Goal: Task Accomplishment & Management: Manage account settings

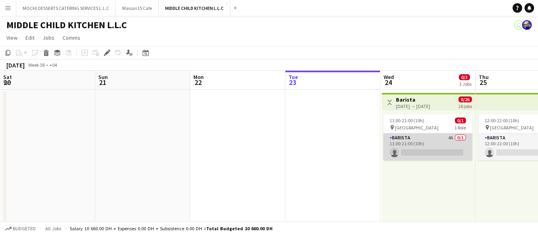
scroll to position [0, 190]
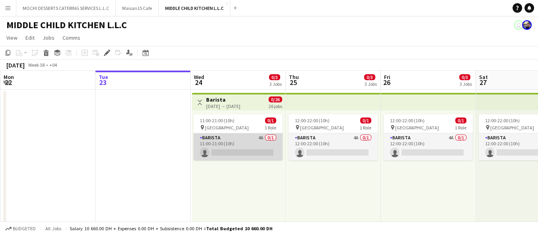
click at [229, 137] on app-card-role "Barista 4A 0/1 11:00-21:00 (10h) single-neutral-actions" at bounding box center [237, 147] width 89 height 27
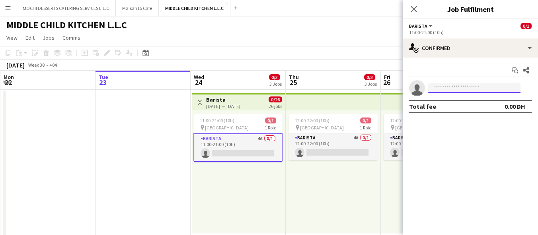
click at [439, 90] on input at bounding box center [474, 89] width 92 height 10
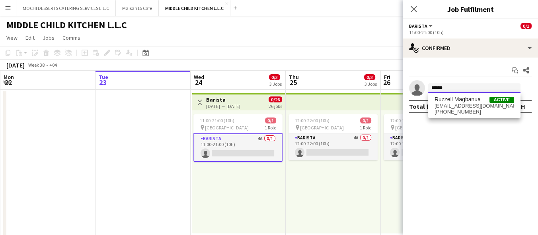
type input "******"
click at [453, 114] on span "[PHONE_NUMBER]" at bounding box center [474, 112] width 80 height 6
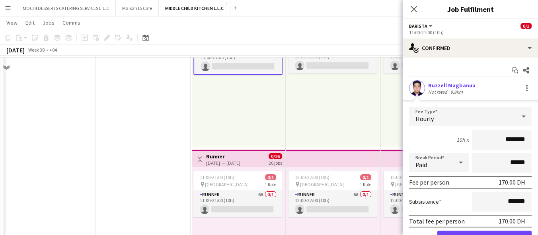
scroll to position [88, 0]
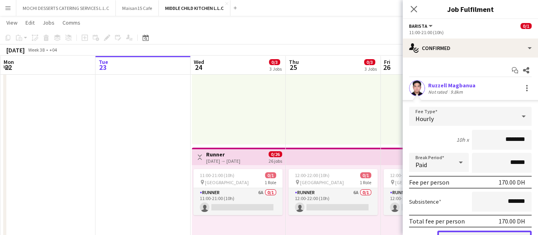
click at [473, 232] on button "Confirm" at bounding box center [484, 239] width 94 height 16
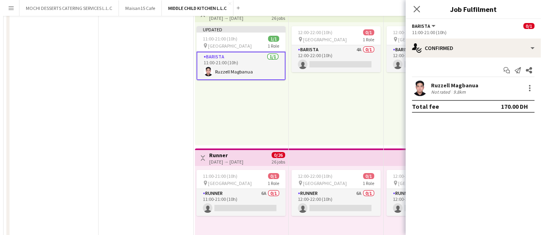
scroll to position [0, 0]
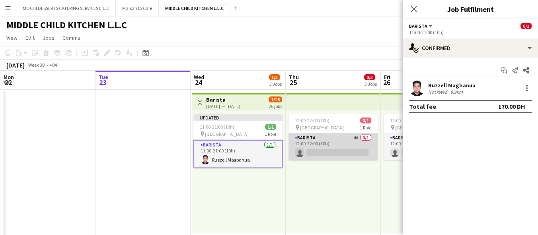
click at [317, 148] on app-card-role "Barista 4A 0/1 12:00-22:00 (10h) single-neutral-actions" at bounding box center [332, 147] width 89 height 27
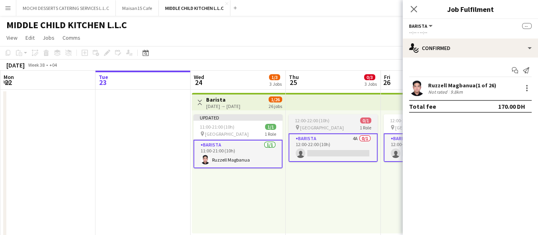
click at [321, 125] on span "[GEOGRAPHIC_DATA]" at bounding box center [322, 128] width 44 height 6
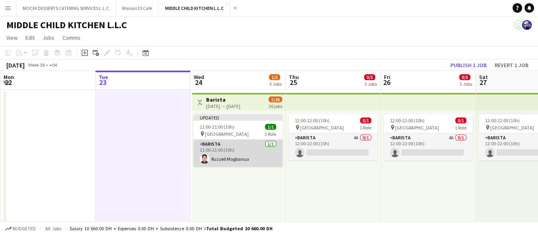
click at [220, 140] on app-card-role "Barista 1/1 11:00-21:00 (10h) Ruzzell Magbanua" at bounding box center [237, 153] width 89 height 27
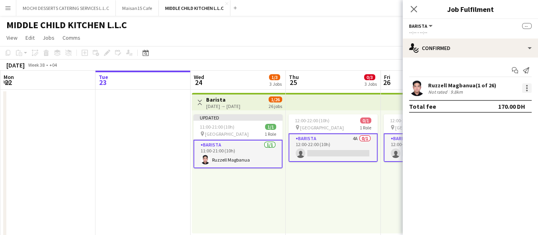
click at [524, 91] on div at bounding box center [527, 89] width 10 height 10
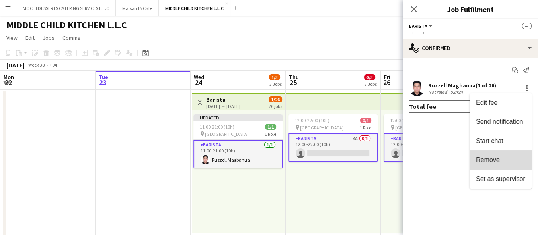
click at [501, 155] on button "Remove" at bounding box center [500, 160] width 62 height 19
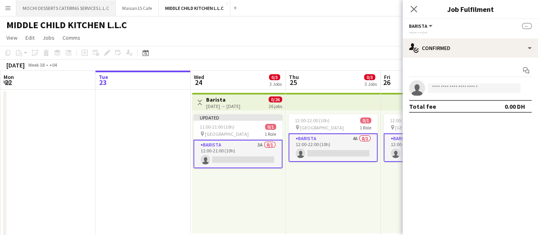
click at [75, 10] on button "MOCHI DESSERTS CATERING SERVICES L.L.C Close" at bounding box center [65, 8] width 99 height 16
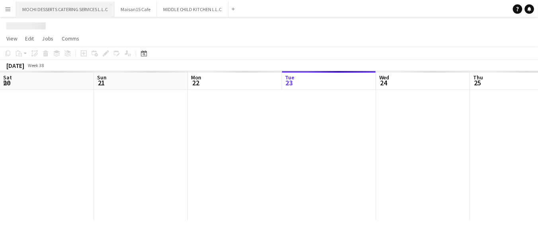
scroll to position [0, 190]
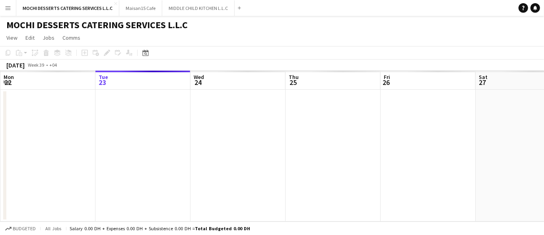
click at [14, 7] on button "Menu" at bounding box center [8, 8] width 16 height 16
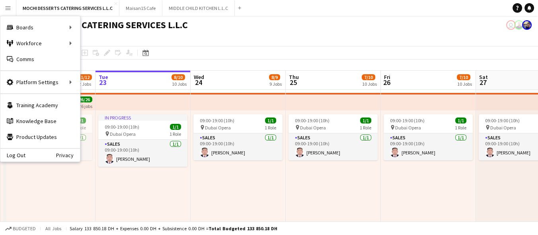
click at [15, 10] on button "Menu" at bounding box center [8, 8] width 16 height 16
click at [97, 27] on link "Boards" at bounding box center [120, 27] width 80 height 16
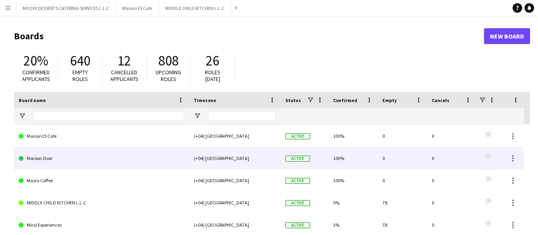
click at [43, 159] on link "Maroon Door" at bounding box center [101, 159] width 165 height 22
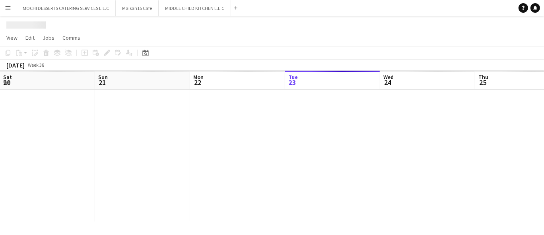
click at [44, 159] on div at bounding box center [522, 156] width 1045 height 132
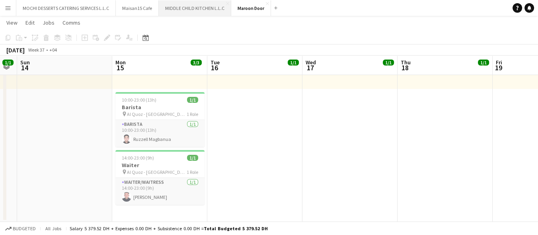
click at [174, 12] on button "MIDDLE CHILD KITCHEN L.L.C Close" at bounding box center [195, 8] width 72 height 16
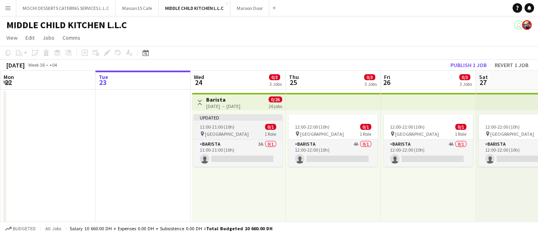
click at [234, 129] on div "11:00-21:00 (10h) 0/1" at bounding box center [237, 127] width 89 height 6
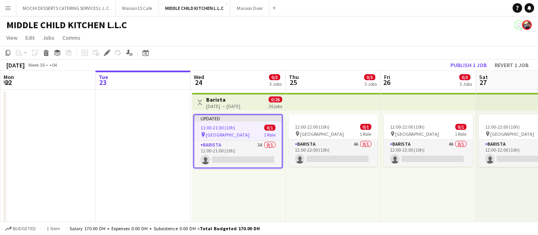
click at [222, 106] on div "[DATE] → [DATE]" at bounding box center [223, 106] width 34 height 6
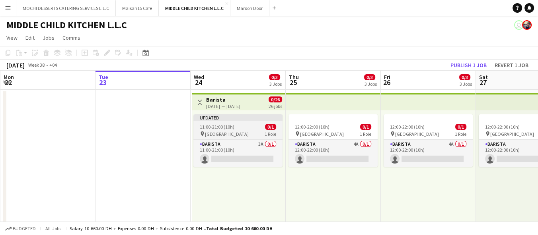
click at [276, 128] on span "0/1" at bounding box center [270, 127] width 11 height 6
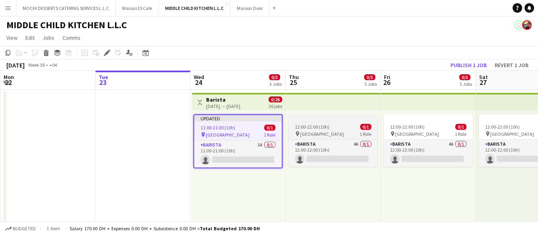
click at [300, 126] on span "12:00-22:00 (10h)" at bounding box center [312, 127] width 35 height 6
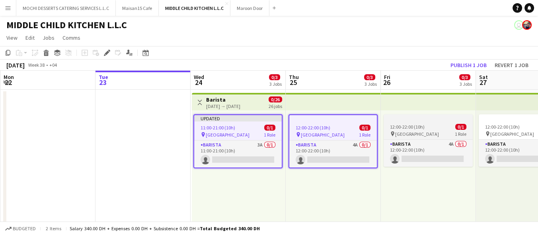
click at [404, 127] on span "12:00-22:00 (10h)" at bounding box center [407, 127] width 35 height 6
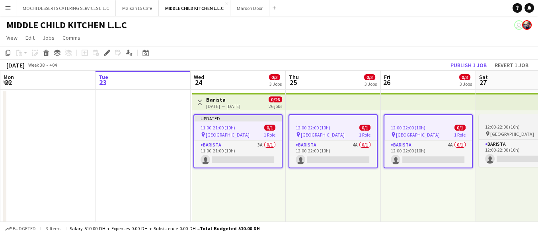
click at [487, 123] on app-job-card "12:00-22:00 (10h) 0/1 pin Al Serkal Avenue 1 Role Barista 4A 0/1 12:00-22:00 (1…" at bounding box center [522, 141] width 89 height 52
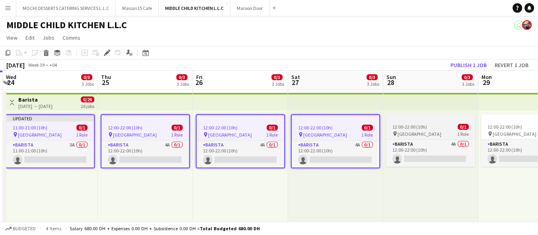
click at [429, 124] on div "12:00-22:00 (10h) 0/1" at bounding box center [430, 127] width 89 height 6
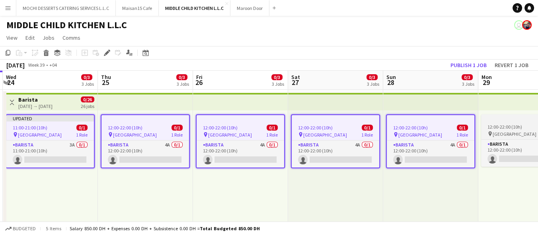
click at [507, 130] on span "12:00-22:00 (10h)" at bounding box center [504, 127] width 35 height 6
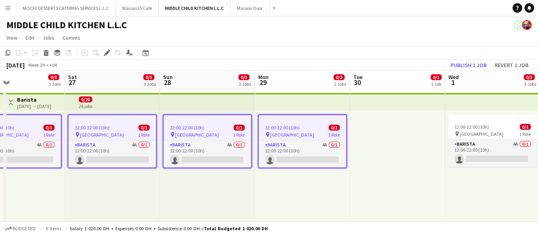
click at [474, 106] on app-top-bar at bounding box center [492, 101] width 95 height 17
click at [466, 102] on app-top-bar at bounding box center [492, 101] width 95 height 17
click at [476, 130] on app-job-card "12:00-22:00 (10h) 0/1 pin Al Serkal Avenue 1 Role Barista 4A 0/1 12:00-22:00 (1…" at bounding box center [492, 141] width 89 height 52
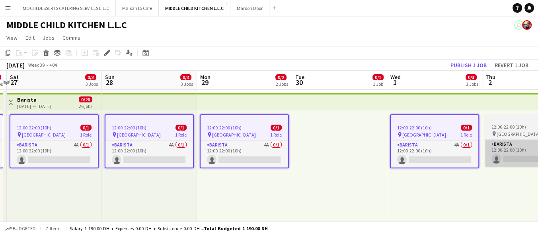
click at [502, 140] on app-card-role "Barista 4A 0/1 12:00-22:00 (10h) single-neutral-actions" at bounding box center [529, 153] width 89 height 27
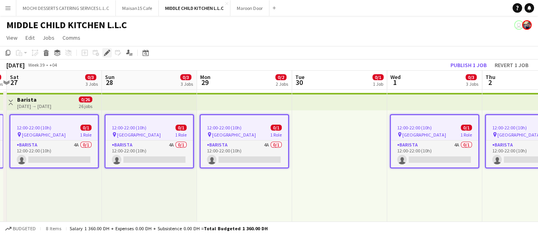
click at [106, 53] on icon at bounding box center [107, 53] width 4 height 4
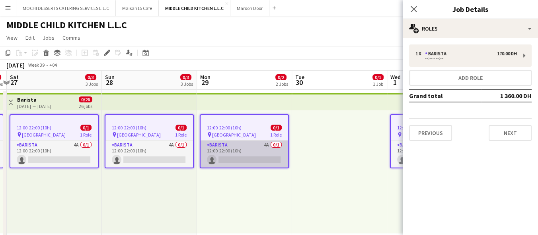
click at [246, 152] on app-card-role "Barista 4A 0/1 12:00-22:00 (10h) single-neutral-actions" at bounding box center [243, 154] width 87 height 27
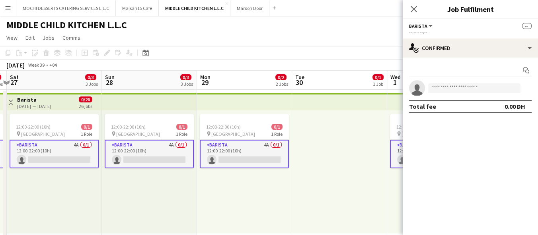
click at [245, 158] on app-card-role "Barista 4A 0/1 12:00-22:00 (10h) single-neutral-actions" at bounding box center [244, 154] width 89 height 29
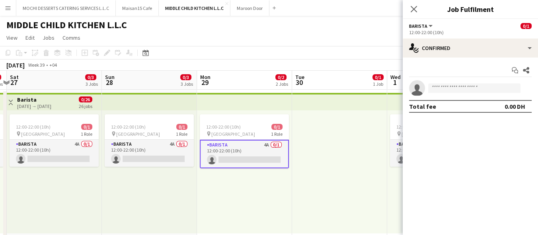
click at [243, 157] on app-card-role "Barista 4A 0/1 12:00-22:00 (10h) single-neutral-actions" at bounding box center [244, 154] width 89 height 29
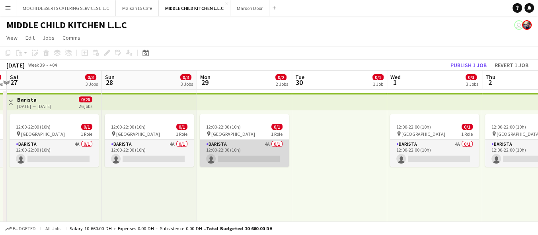
click at [243, 157] on app-card-role "Barista 4A 0/1 12:00-22:00 (10h) single-neutral-actions" at bounding box center [244, 153] width 89 height 27
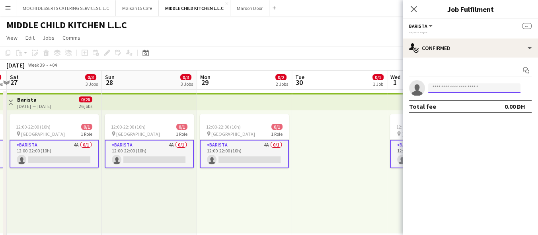
click at [449, 88] on input at bounding box center [474, 89] width 92 height 10
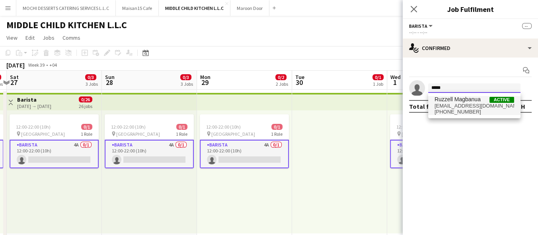
type input "*****"
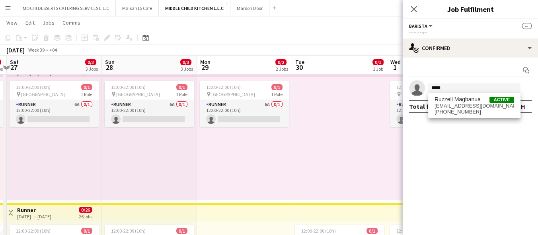
click at [457, 100] on span "Ruzzell Magbanua" at bounding box center [457, 99] width 46 height 7
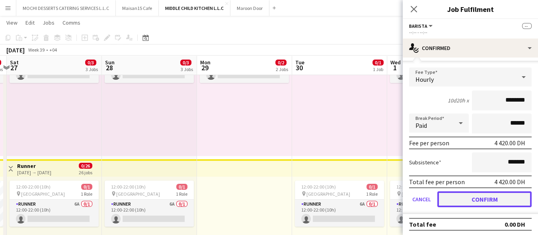
click at [499, 198] on button "Confirm" at bounding box center [484, 200] width 94 height 16
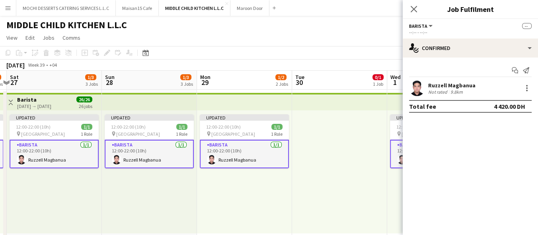
click at [412, 9] on icon "Close pop-in" at bounding box center [413, 9] width 6 height 6
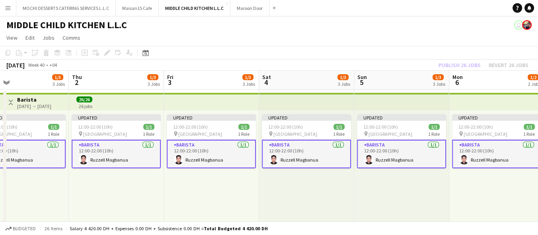
drag, startPoint x: 449, startPoint y: 200, endPoint x: 66, endPoint y: 192, distance: 383.4
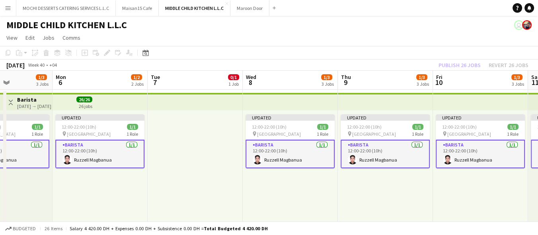
click at [382, 198] on div "Updated 12:00-22:00 (10h) 1/1 pin Al Serkal Avenue 1 Role Barista 1/1 12:00-22:…" at bounding box center [385, 172] width 95 height 123
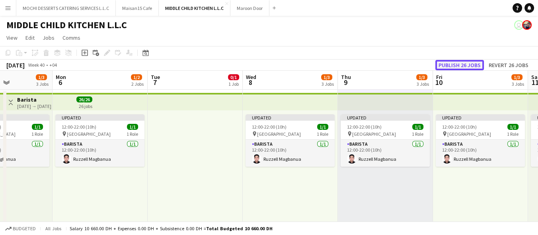
click at [466, 67] on button "Publish 26 jobs" at bounding box center [459, 65] width 49 height 10
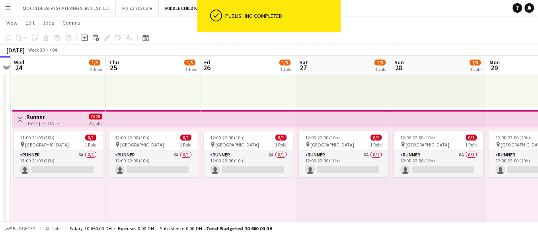
click at [282, 189] on div "12:00-22:00 (10h) 0/1 pin Al Serkal Avenue 1 Role Runner 6A 0/1 12:00-22:00 (10…" at bounding box center [248, 189] width 95 height 123
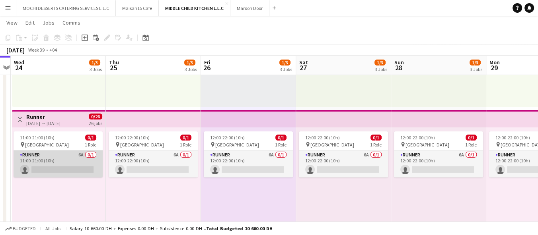
click at [65, 163] on app-card-role "Runner 6A 0/1 11:00-21:00 (10h) single-neutral-actions" at bounding box center [58, 164] width 89 height 27
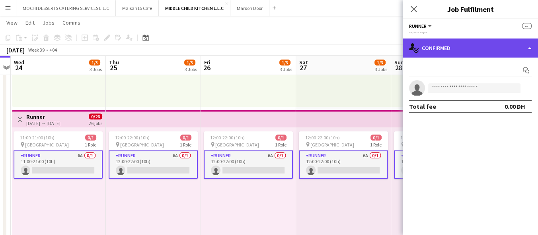
click at [452, 48] on div "single-neutral-actions-check-2 Confirmed" at bounding box center [469, 48] width 135 height 19
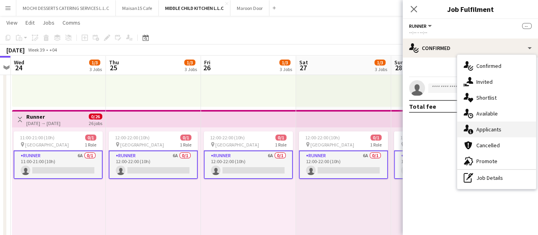
click at [488, 129] on span "Applicants" at bounding box center [488, 129] width 25 height 7
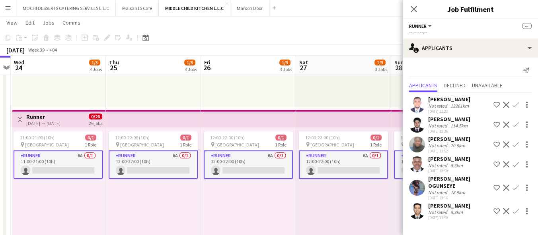
click at [462, 203] on div "[PERSON_NAME]" at bounding box center [449, 205] width 42 height 7
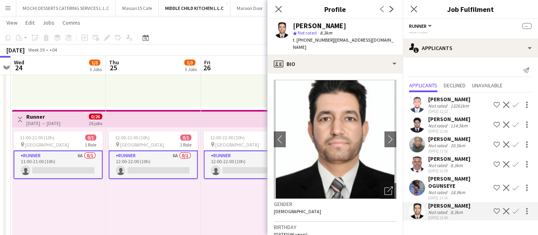
click at [302, 41] on span "t. +971528257368" at bounding box center [313, 40] width 41 height 6
copy span "971528257368"
click at [488, 62] on div "Send notification Applicants Declined Unavailable Afeez Babatunde Not rated 132…" at bounding box center [469, 143] width 135 height 171
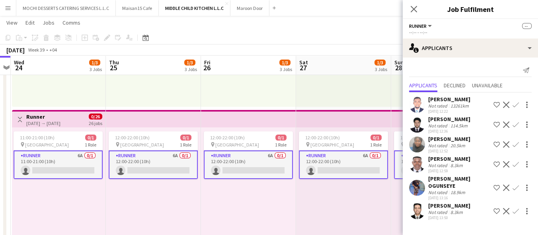
click at [445, 214] on div "Not rated" at bounding box center [438, 213] width 21 height 6
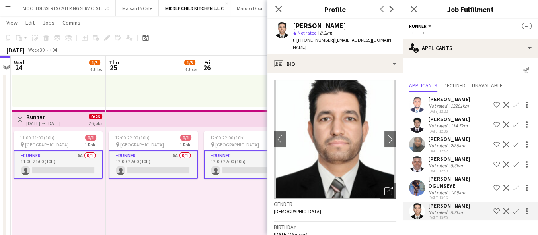
click at [455, 125] on div "114.5km" at bounding box center [459, 126] width 20 height 6
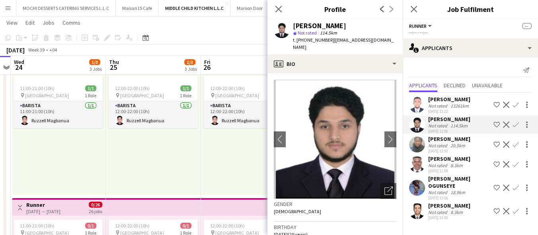
click at [321, 38] on span "t. +971507915321" at bounding box center [313, 40] width 41 height 6
copy span "971507915321"
click at [447, 126] on div "Not rated" at bounding box center [438, 126] width 21 height 6
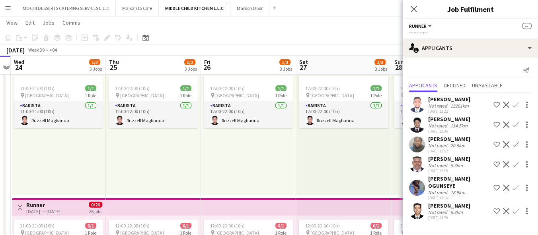
click at [447, 126] on div "Not rated" at bounding box center [438, 126] width 21 height 6
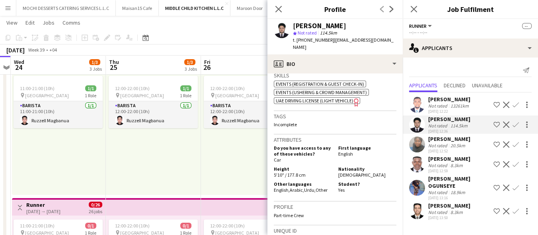
scroll to position [309, 0]
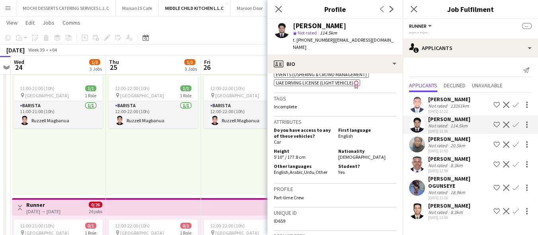
click at [433, 217] on div "23-09-2025 13:50" at bounding box center [449, 218] width 42 height 5
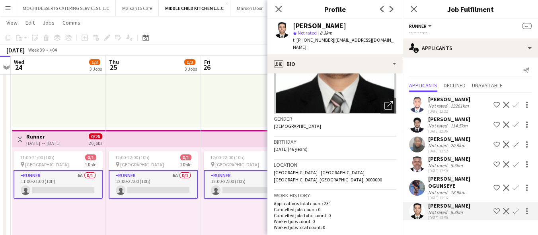
scroll to position [0, 0]
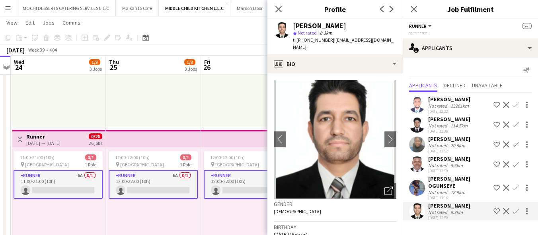
click at [482, 28] on div "Runner All roles Runner --" at bounding box center [470, 25] width 122 height 7
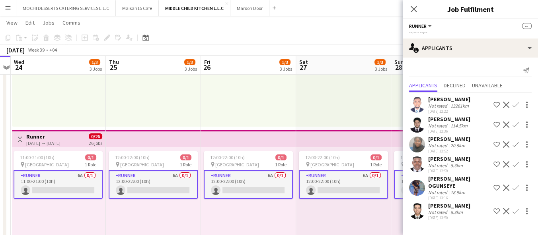
click at [482, 28] on div "Runner All roles Runner --" at bounding box center [470, 25] width 122 height 7
click at [451, 110] on div "23-09-2025 12:22" at bounding box center [449, 111] width 42 height 5
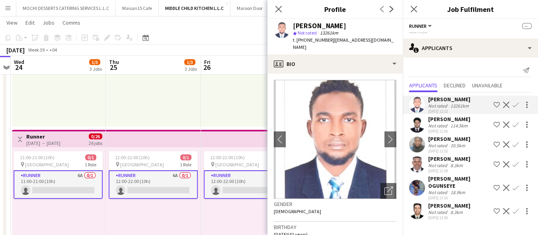
click at [444, 124] on div "Not rated" at bounding box center [438, 126] width 21 height 6
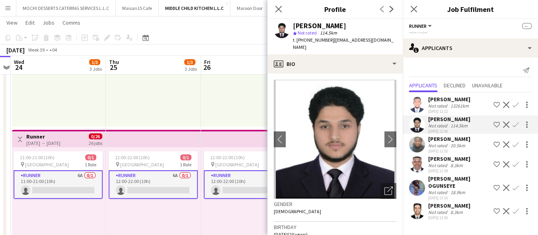
click at [7, 4] on button "Menu" at bounding box center [8, 8] width 16 height 16
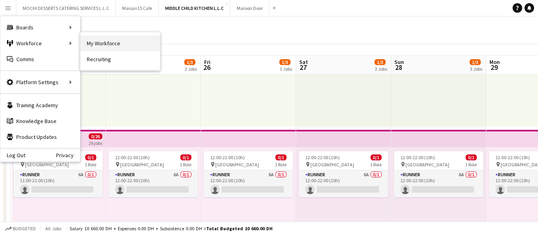
click at [101, 42] on link "My Workforce" at bounding box center [120, 43] width 80 height 16
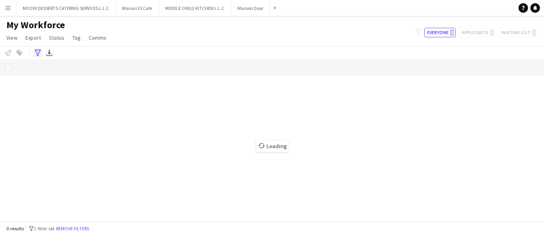
click at [39, 54] on icon "Advanced filters" at bounding box center [38, 53] width 6 height 6
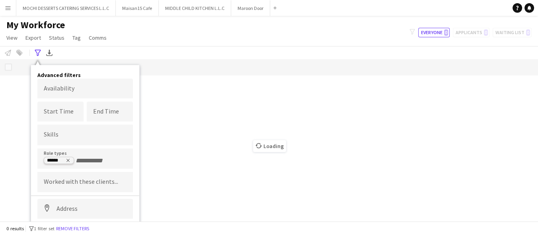
click at [68, 159] on icon "Remove tag" at bounding box center [68, 160] width 3 height 3
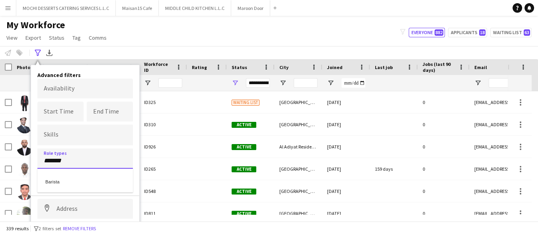
type input "*******"
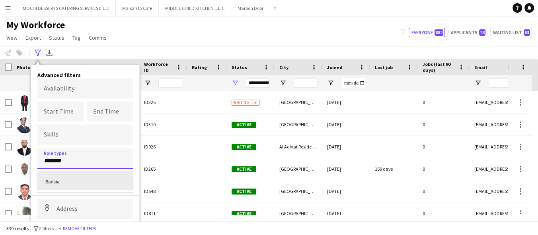
click at [70, 179] on div "Barista" at bounding box center [84, 180] width 95 height 19
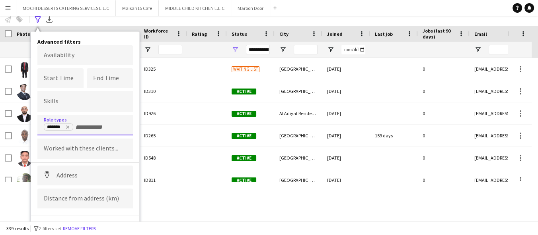
scroll to position [39, 0]
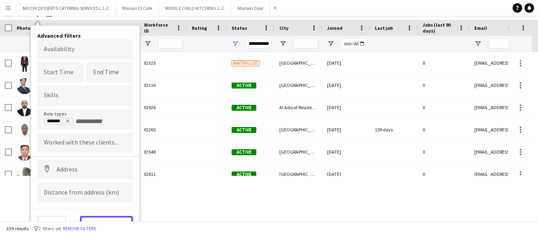
click at [102, 218] on button "View results" at bounding box center [106, 224] width 53 height 16
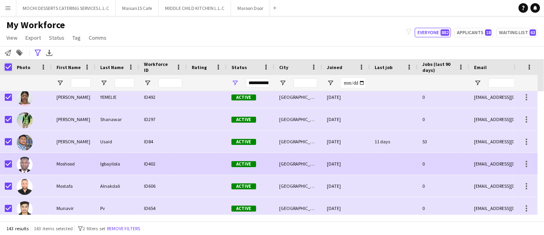
scroll to position [2297, 0]
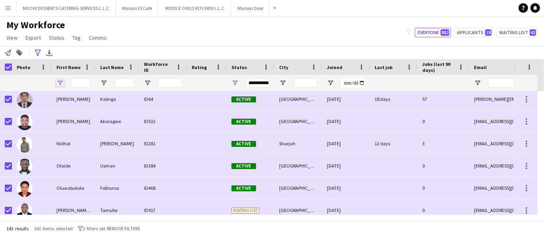
click at [58, 80] on span "Open Filter Menu" at bounding box center [59, 83] width 7 height 7
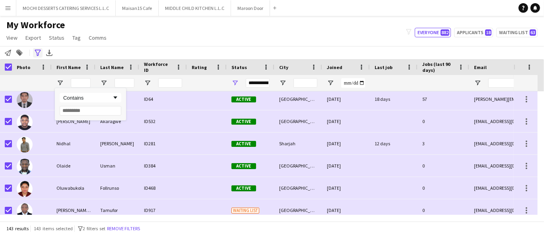
click at [38, 52] on icon at bounding box center [38, 53] width 6 height 6
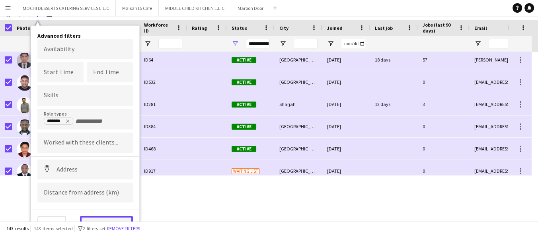
click at [110, 219] on button "View results" at bounding box center [106, 224] width 53 height 16
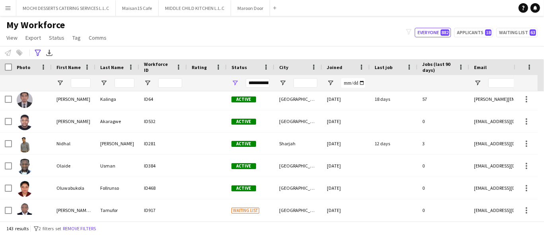
click at [12, 62] on div at bounding box center [6, 67] width 12 height 16
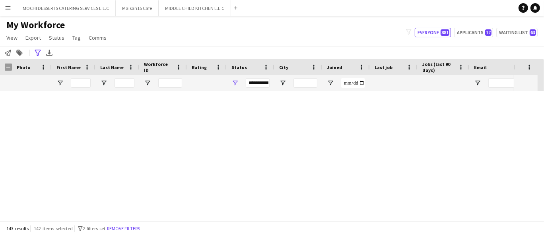
scroll to position [948, 0]
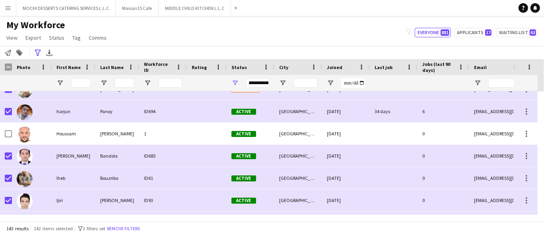
click at [234, 43] on div "My Workforce View Views Default view New view Update view Delete view Edit name…" at bounding box center [272, 32] width 544 height 27
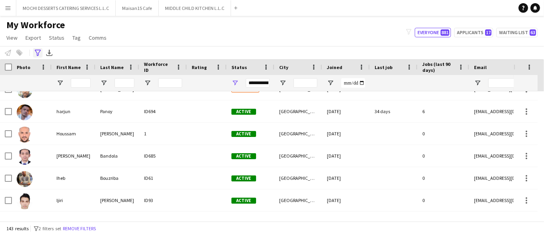
click at [40, 52] on icon "Advanced filters" at bounding box center [38, 53] width 6 height 6
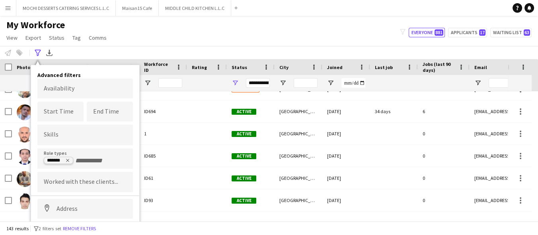
click at [70, 163] on tag "*******" at bounding box center [58, 160] width 29 height 7
click at [68, 159] on icon "Remove tag" at bounding box center [67, 160] width 5 height 5
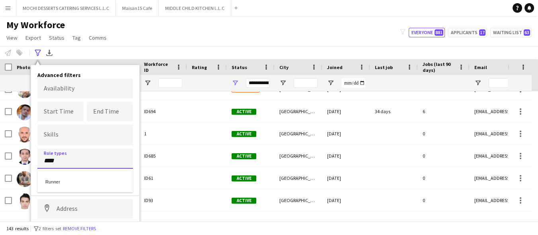
type input "****"
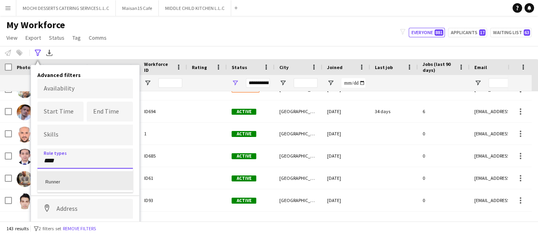
click at [94, 177] on div "Runner" at bounding box center [84, 180] width 95 height 19
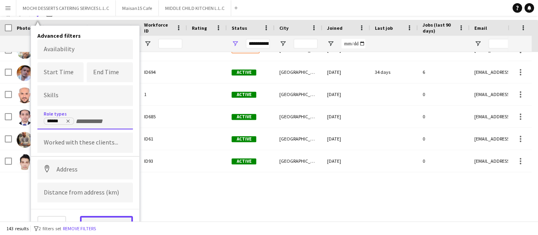
click at [109, 220] on button "View results" at bounding box center [106, 224] width 53 height 16
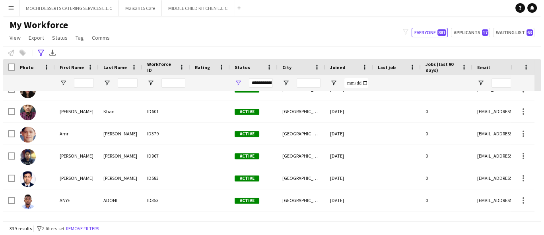
scroll to position [0, 0]
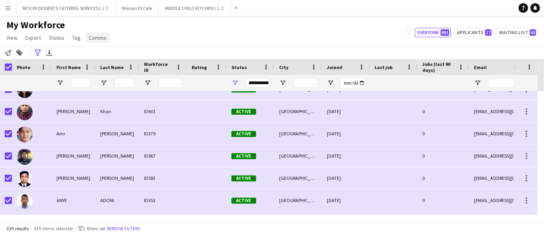
click at [97, 40] on span "Comms" at bounding box center [98, 37] width 18 height 7
click at [97, 55] on span "Send notification" at bounding box center [111, 54] width 41 height 7
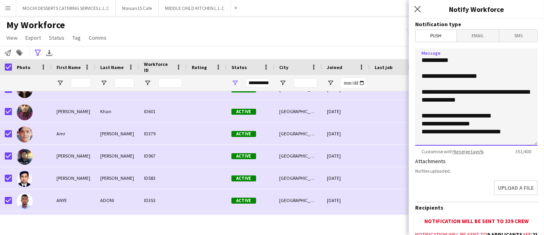
click at [477, 126] on textarea "**********" at bounding box center [476, 97] width 122 height 97
paste textarea "**********"
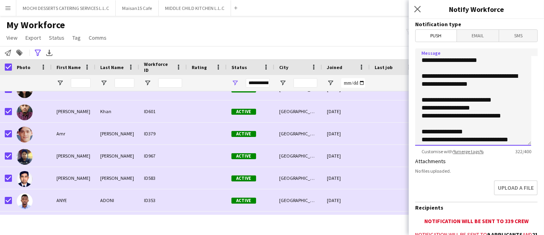
drag, startPoint x: 423, startPoint y: 58, endPoint x: 453, endPoint y: 75, distance: 33.8
click at [423, 58] on textarea "**********" at bounding box center [473, 97] width 116 height 97
drag, startPoint x: 462, startPoint y: 104, endPoint x: 457, endPoint y: 106, distance: 5.5
click at [462, 104] on textarea "**********" at bounding box center [473, 97] width 116 height 97
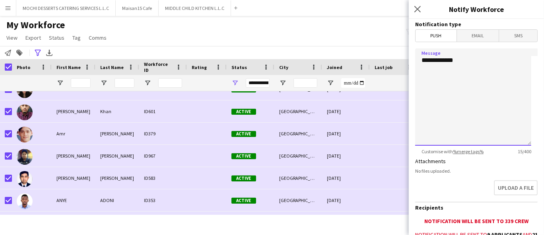
paste textarea "**********"
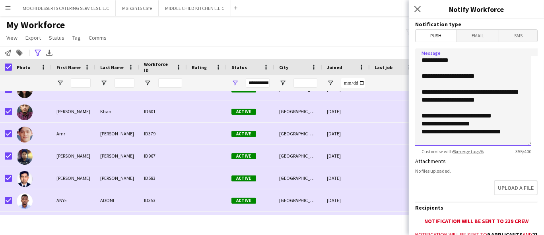
drag, startPoint x: 474, startPoint y: 91, endPoint x: 521, endPoint y: 105, distance: 49.2
click at [475, 91] on textarea "**********" at bounding box center [473, 97] width 116 height 97
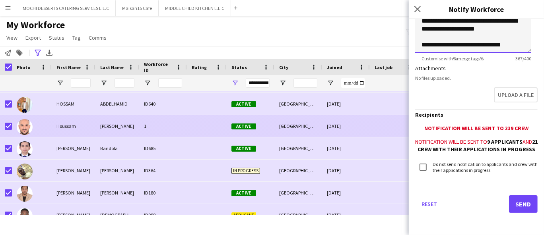
type textarea "**********"
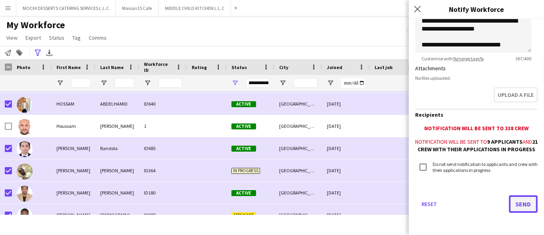
click at [512, 202] on button "Send" at bounding box center [523, 204] width 29 height 17
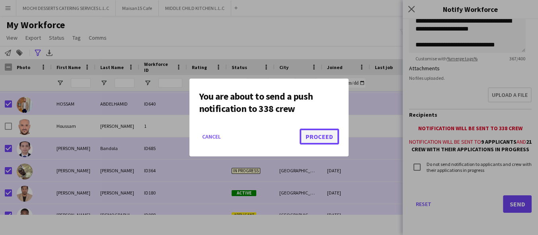
drag, startPoint x: 308, startPoint y: 138, endPoint x: 308, endPoint y: 143, distance: 5.2
click at [308, 138] on button "Proceed" at bounding box center [318, 137] width 39 height 16
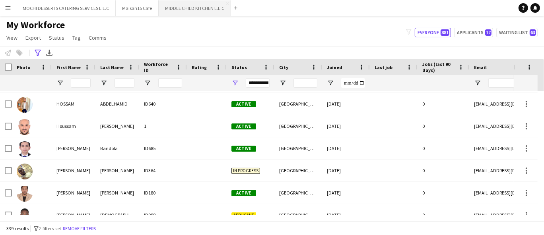
click at [185, 11] on button "MIDDLE CHILD KITCHEN L.L.C Close" at bounding box center [195, 8] width 72 height 16
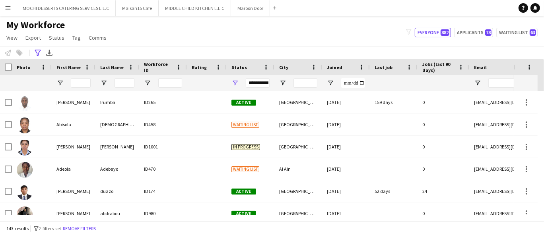
click at [41, 47] on div "Notify workforce Add to tag Select at least one crew to tag him or her. Advance…" at bounding box center [272, 52] width 544 height 13
click at [40, 49] on div "Advanced filters" at bounding box center [38, 53] width 10 height 10
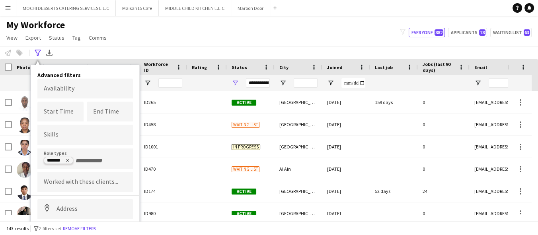
click at [68, 158] on icon "Remove tag" at bounding box center [67, 160] width 5 height 5
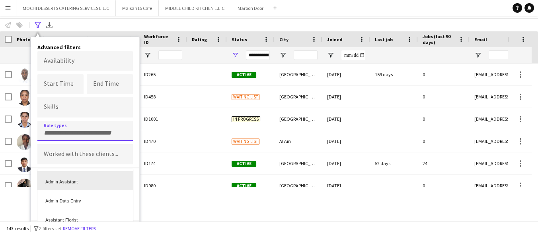
scroll to position [39, 0]
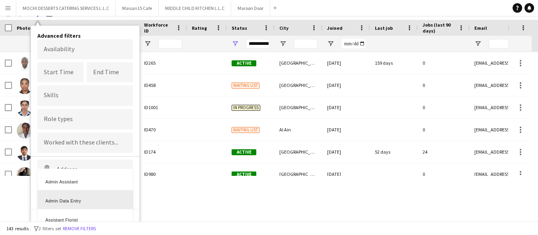
click at [167, 208] on div at bounding box center [269, 117] width 538 height 235
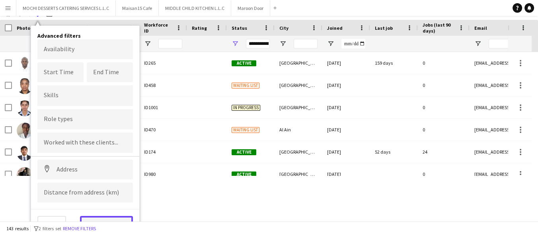
click at [120, 217] on button "View results" at bounding box center [106, 224] width 53 height 16
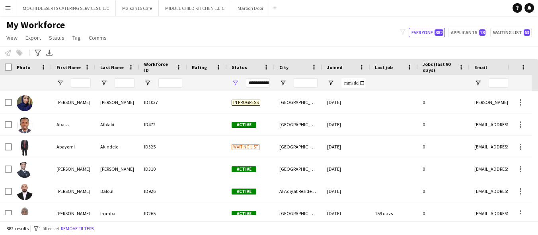
scroll to position [0, 0]
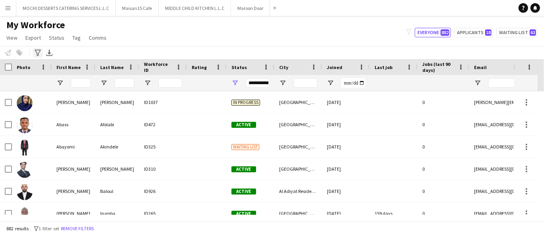
click at [36, 50] on icon "Advanced filters" at bounding box center [38, 53] width 6 height 6
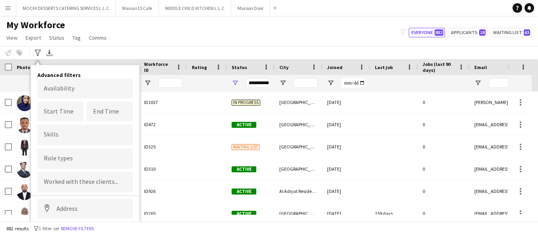
click at [61, 155] on form at bounding box center [85, 158] width 83 height 8
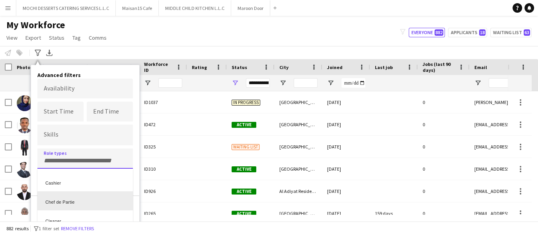
scroll to position [88, 0]
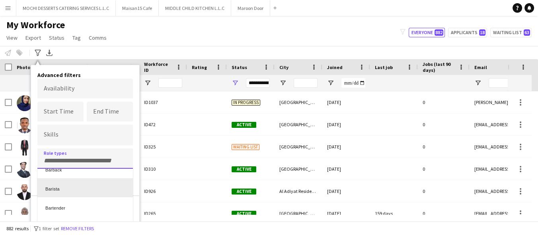
click at [64, 189] on div "Barista" at bounding box center [84, 188] width 95 height 19
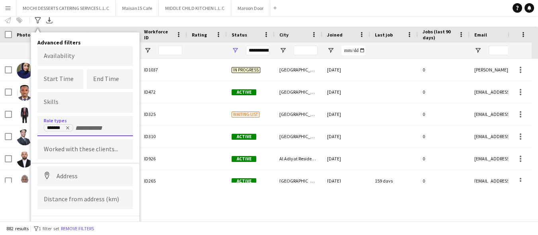
scroll to position [39, 0]
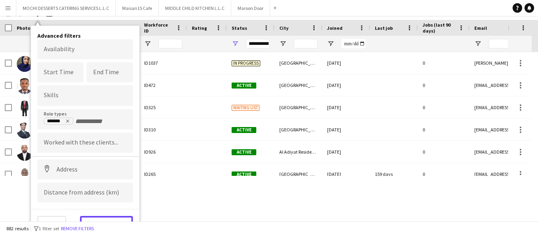
drag, startPoint x: 120, startPoint y: 215, endPoint x: 79, endPoint y: 138, distance: 86.6
click at [119, 216] on button "View results" at bounding box center [106, 224] width 53 height 16
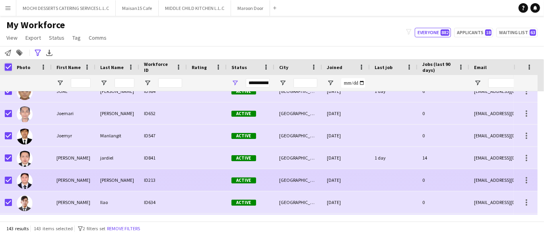
scroll to position [1466, 0]
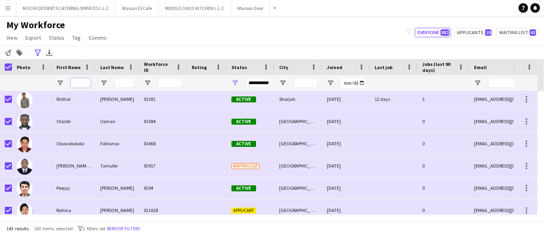
click at [78, 79] on input "First Name Filter Input" at bounding box center [81, 83] width 20 height 10
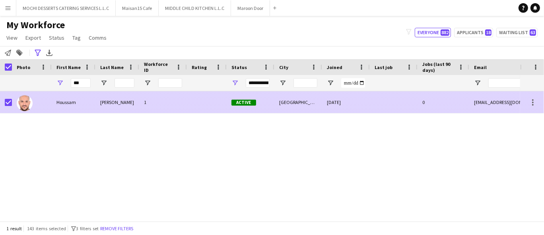
click at [10, 97] on div at bounding box center [8, 102] width 7 height 22
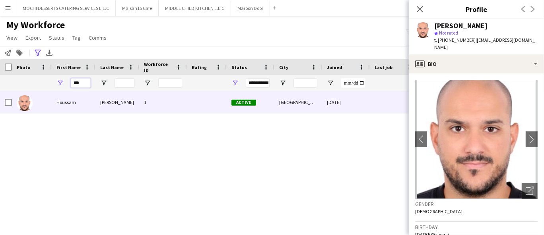
click at [80, 82] on input "***" at bounding box center [81, 83] width 20 height 10
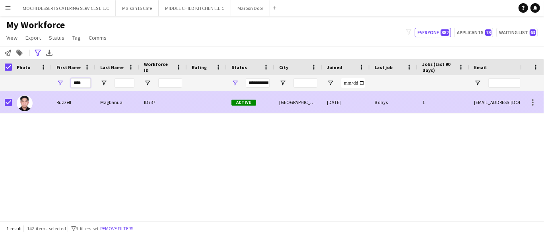
type input "****"
click at [7, 93] on div at bounding box center [8, 102] width 7 height 22
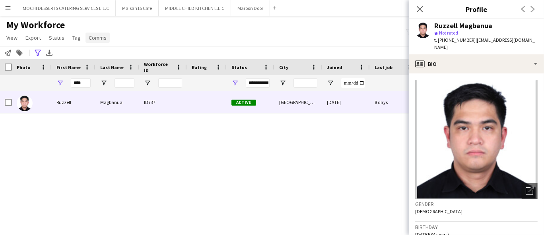
click at [103, 39] on span "Comms" at bounding box center [98, 37] width 18 height 7
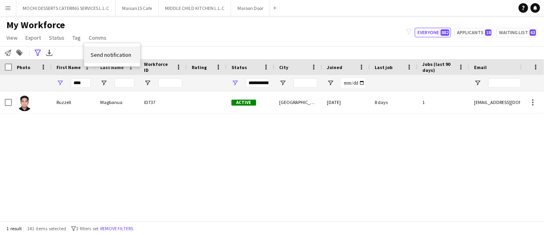
click at [105, 57] on span "Send notification" at bounding box center [111, 54] width 41 height 7
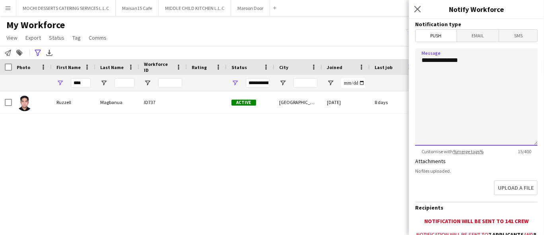
drag, startPoint x: 478, startPoint y: 67, endPoint x: 405, endPoint y: 61, distance: 73.4
click at [410, 66] on form "**********" at bounding box center [476, 173] width 135 height 309
paste textarea "**********"
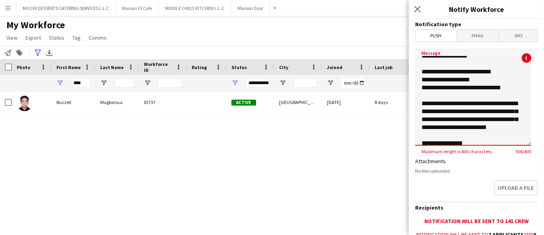
drag, startPoint x: 483, startPoint y: 137, endPoint x: 420, endPoint y: 115, distance: 66.9
click at [419, 101] on textarea "**********" at bounding box center [473, 97] width 116 height 97
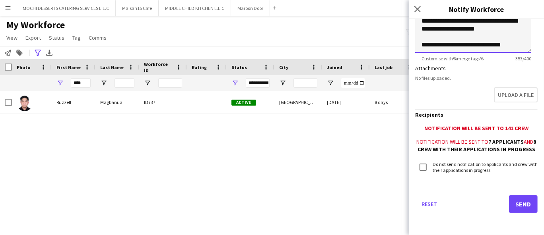
type textarea "**********"
click at [523, 204] on button "Send" at bounding box center [523, 204] width 29 height 17
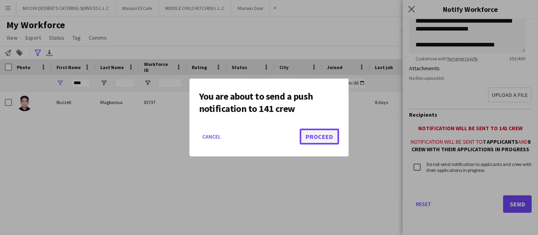
click at [322, 141] on button "Proceed" at bounding box center [318, 137] width 39 height 16
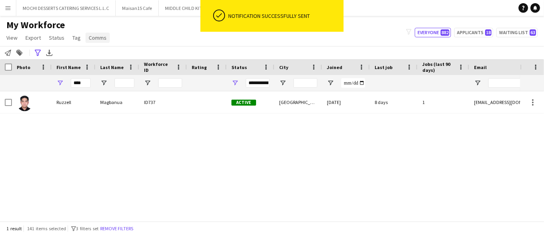
click at [107, 35] on link "Comms" at bounding box center [97, 38] width 24 height 10
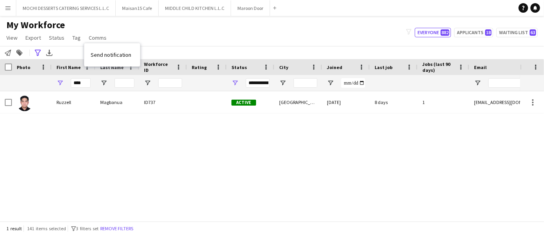
drag, startPoint x: 103, startPoint y: 54, endPoint x: 299, endPoint y: 53, distance: 195.2
click at [104, 54] on span "Send notification" at bounding box center [111, 54] width 41 height 7
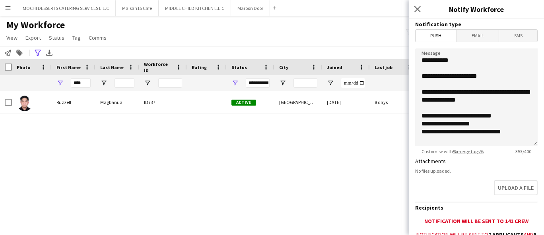
click at [459, 40] on span "Email" at bounding box center [478, 36] width 42 height 12
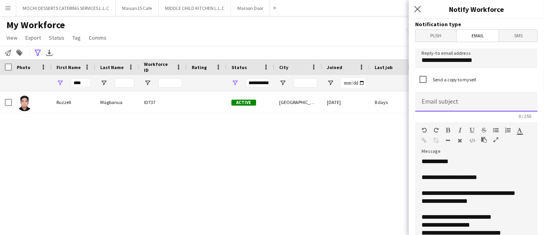
click at [461, 97] on input at bounding box center [476, 102] width 122 height 20
type input "*"
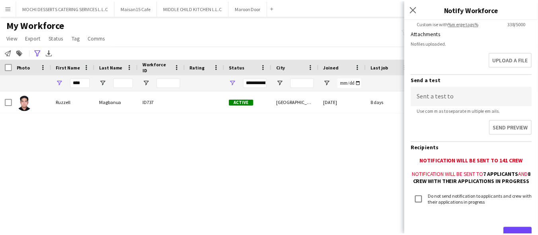
scroll to position [272, 0]
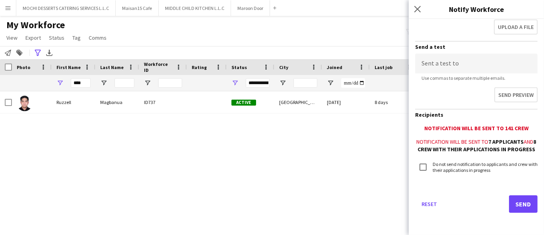
type input "**********"
click at [513, 203] on button "Send" at bounding box center [523, 204] width 29 height 17
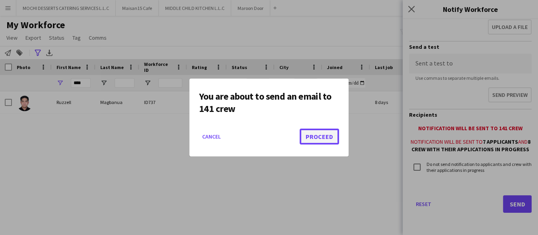
drag, startPoint x: 305, startPoint y: 140, endPoint x: 304, endPoint y: 144, distance: 4.2
click at [305, 140] on button "Proceed" at bounding box center [318, 137] width 39 height 16
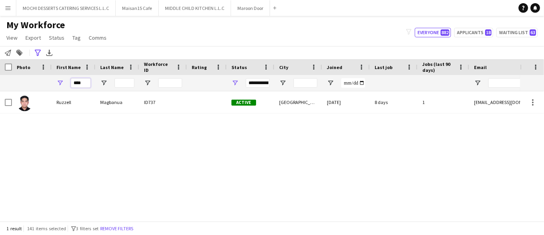
click at [75, 82] on input "****" at bounding box center [81, 83] width 20 height 10
type input "***"
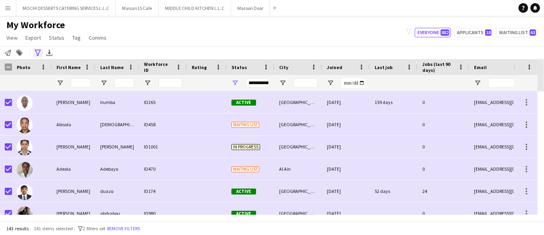
click at [39, 55] on icon "Advanced filters" at bounding box center [38, 53] width 6 height 6
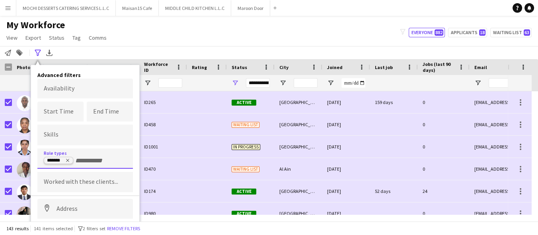
click at [68, 159] on icon "Remove tag" at bounding box center [67, 160] width 5 height 5
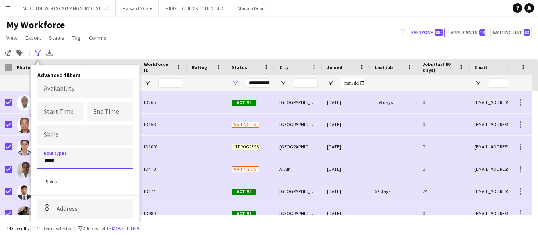
type input "****"
click at [71, 190] on div "Sales" at bounding box center [84, 181] width 95 height 24
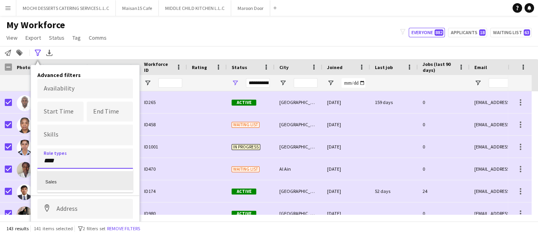
click at [71, 186] on div "Sales" at bounding box center [84, 180] width 95 height 19
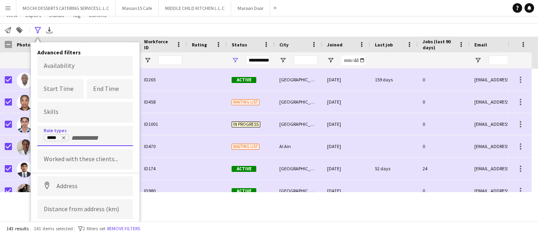
scroll to position [39, 0]
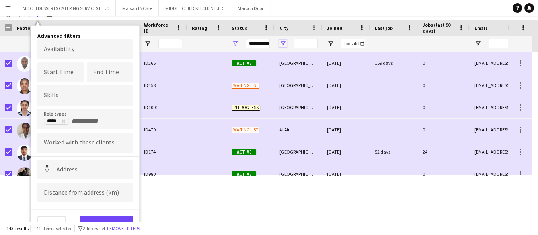
click at [282, 41] on span "Open Filter Menu" at bounding box center [282, 43] width 7 height 7
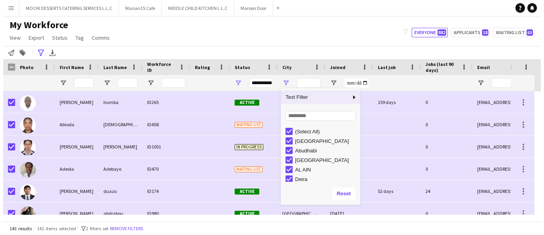
scroll to position [0, 0]
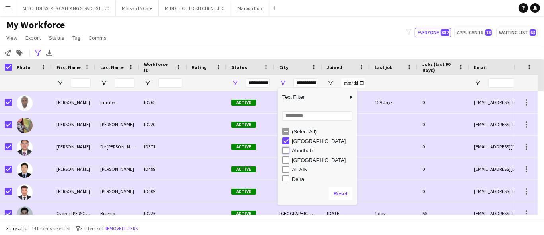
type input "**********"
click at [294, 18] on main "My Workforce View Views Default view New view Update view Delete view Edit name…" at bounding box center [272, 120] width 544 height 209
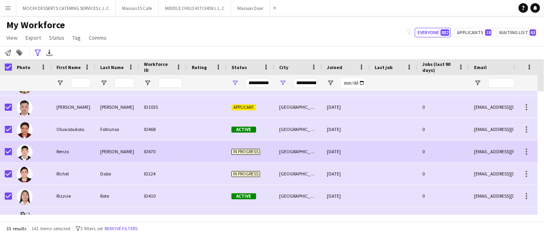
scroll to position [611, 0]
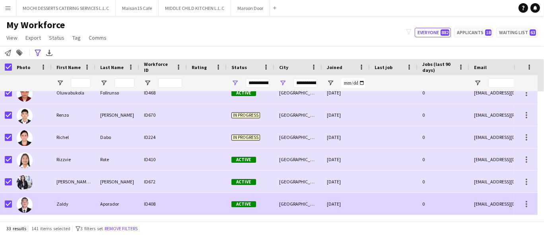
click at [94, 201] on div "Zaldy" at bounding box center [74, 204] width 44 height 22
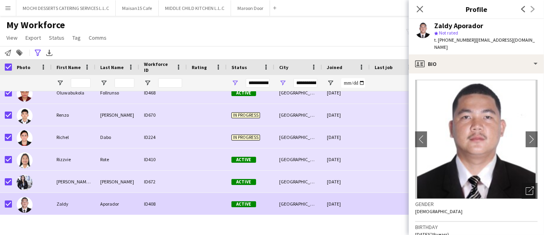
scroll to position [221, 0]
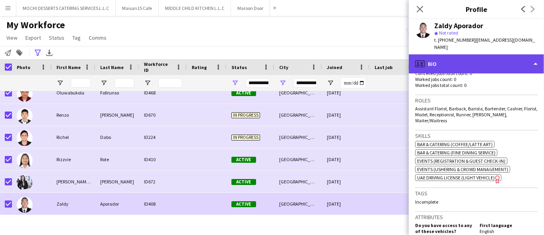
click at [453, 57] on div "profile Bio" at bounding box center [476, 63] width 135 height 19
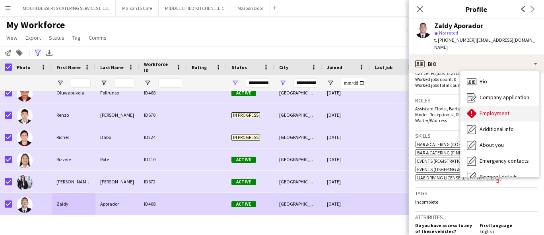
click at [486, 106] on div "Employment Employment" at bounding box center [499, 114] width 79 height 16
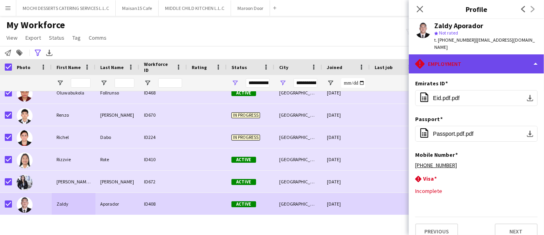
click at [478, 59] on div "rhombus-alert Employment" at bounding box center [476, 63] width 135 height 19
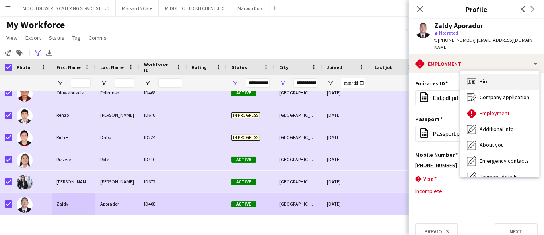
click at [482, 78] on span "Bio" at bounding box center [484, 81] width 8 height 7
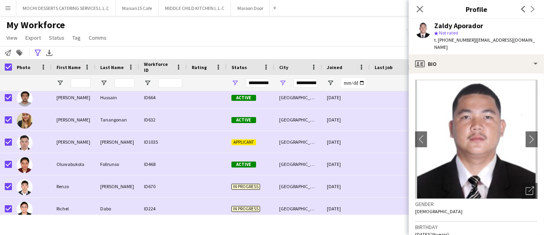
scroll to position [611, 0]
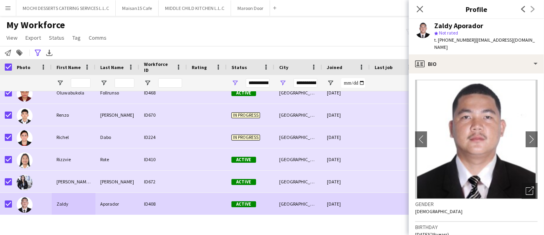
click at [462, 39] on span "t. +971507351488" at bounding box center [454, 40] width 41 height 6
copy span "971507351488"
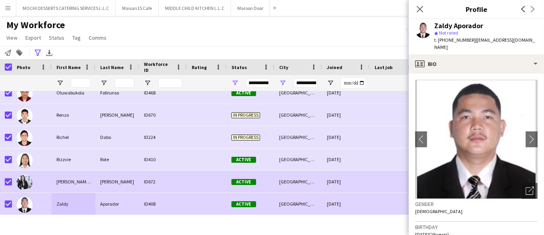
click at [65, 179] on div "Tara Mae" at bounding box center [74, 182] width 44 height 22
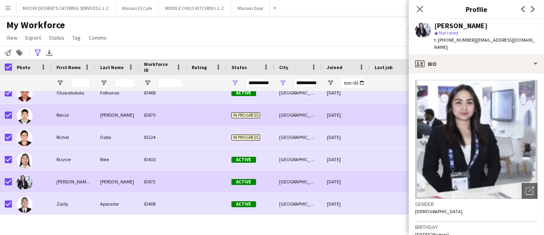
click at [80, 118] on div "Renzo" at bounding box center [74, 115] width 44 height 22
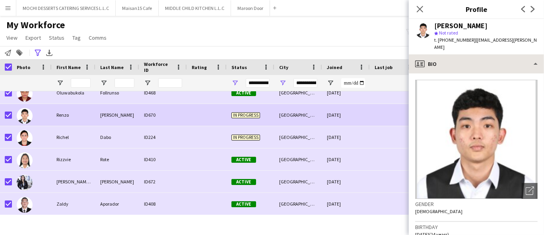
scroll to position [132, 0]
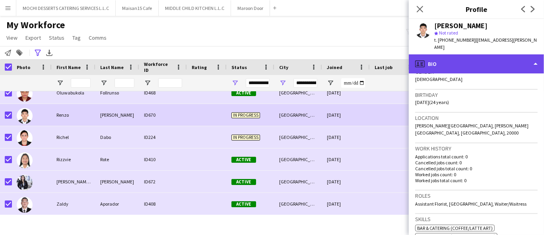
click at [466, 54] on div "profile Bio" at bounding box center [476, 63] width 135 height 19
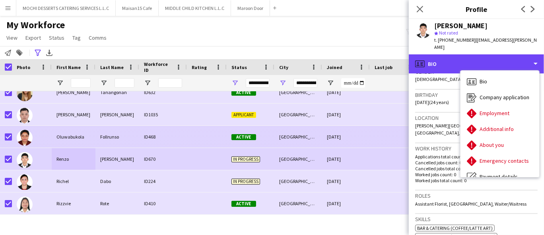
scroll to position [523, 0]
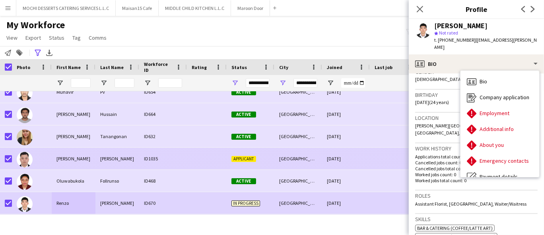
click at [110, 153] on div "Valderama" at bounding box center [117, 159] width 44 height 22
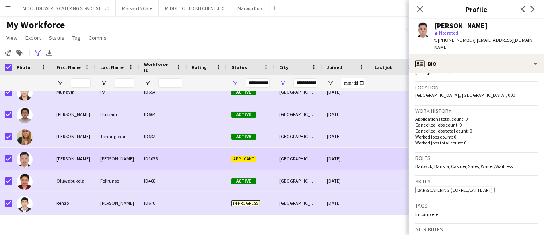
scroll to position [88, 0]
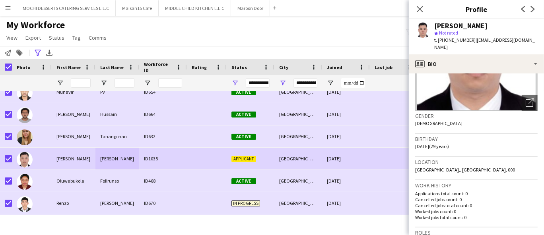
click at [458, 39] on span "t. +971567638673" at bounding box center [454, 40] width 41 height 6
copy span "971567638673"
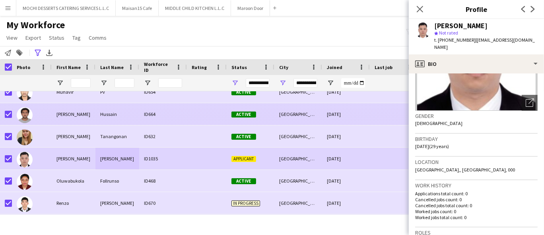
click at [68, 114] on div "Muzzamil" at bounding box center [74, 114] width 44 height 22
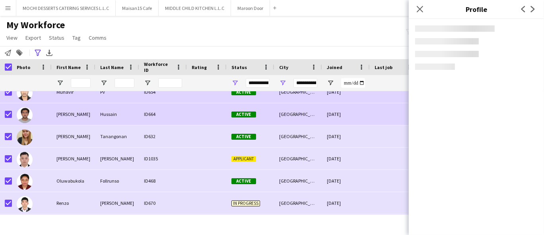
click at [80, 93] on div "Munavir" at bounding box center [74, 92] width 44 height 22
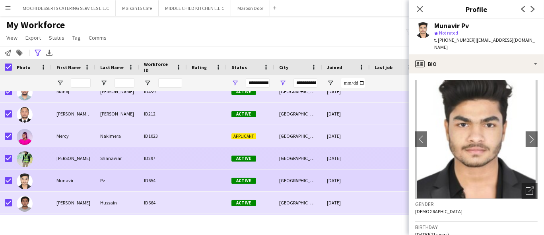
scroll to position [434, 0]
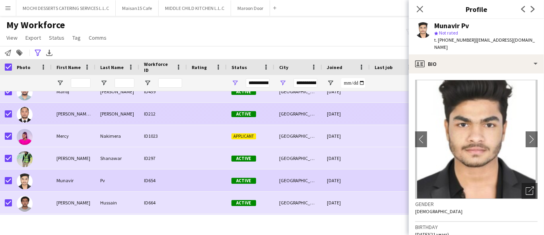
click at [88, 124] on div "Mark Christian" at bounding box center [74, 114] width 44 height 22
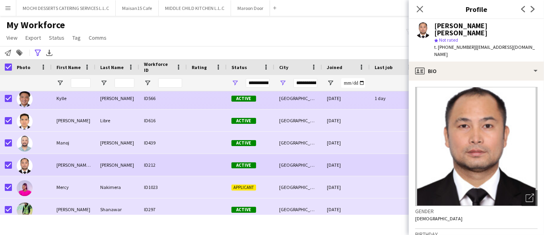
scroll to position [346, 0]
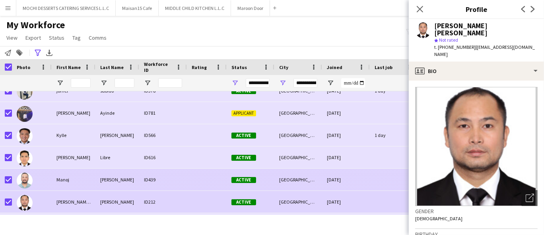
click at [84, 182] on div "Manoj" at bounding box center [74, 180] width 44 height 22
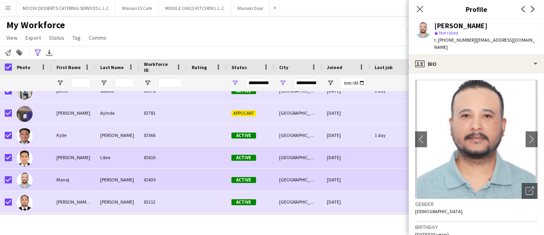
click at [84, 159] on div "Leomar" at bounding box center [74, 158] width 44 height 22
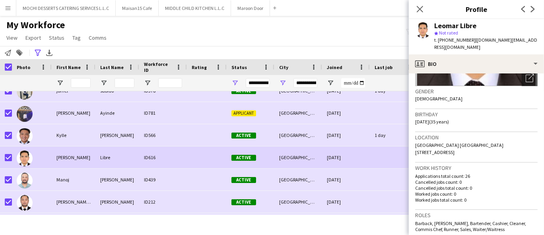
scroll to position [177, 0]
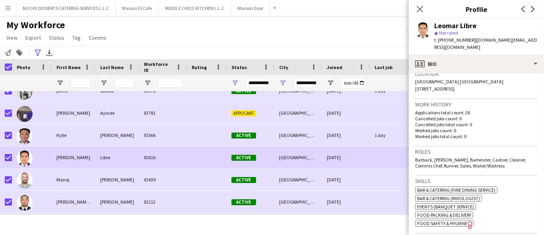
click at [453, 39] on span "t. +971561191817" at bounding box center [454, 40] width 41 height 6
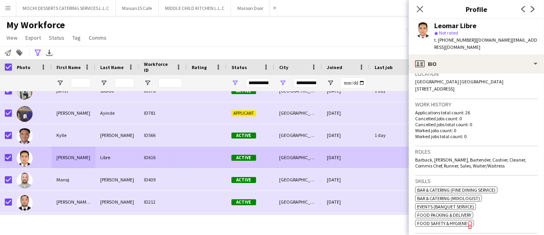
copy span "971561191817"
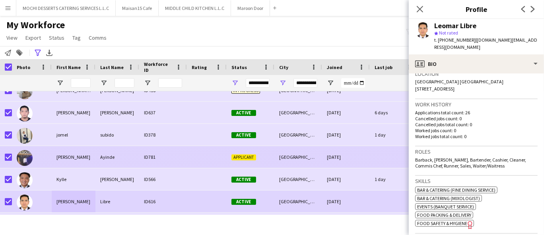
scroll to position [257, 0]
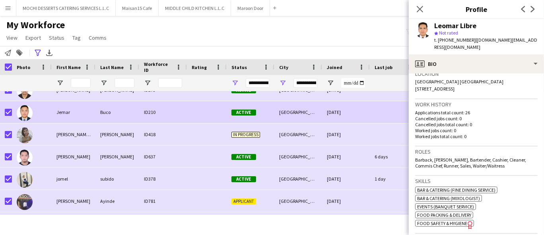
click at [58, 118] on div "Jemar" at bounding box center [74, 112] width 44 height 22
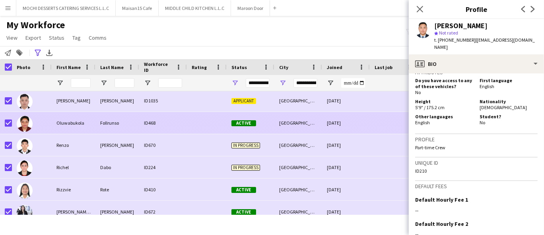
scroll to position [567, 0]
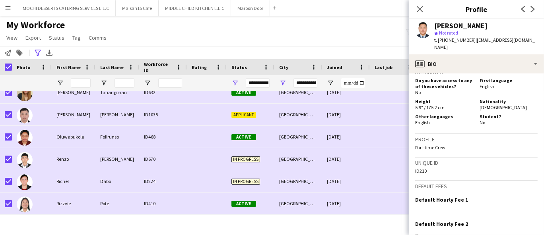
click at [11, 7] on button "Menu" at bounding box center [8, 8] width 16 height 16
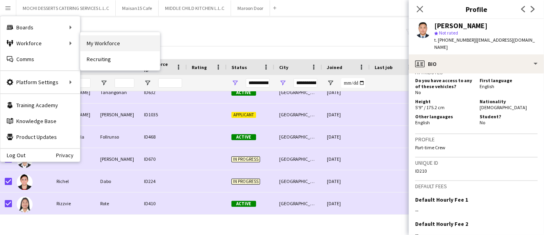
click at [99, 46] on link "My Workforce" at bounding box center [120, 43] width 80 height 16
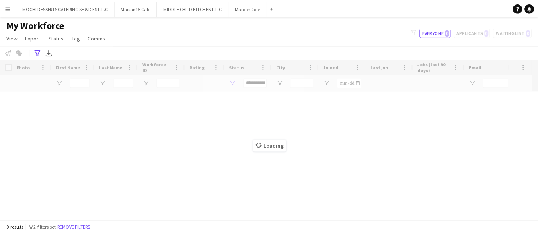
scroll to position [0, 0]
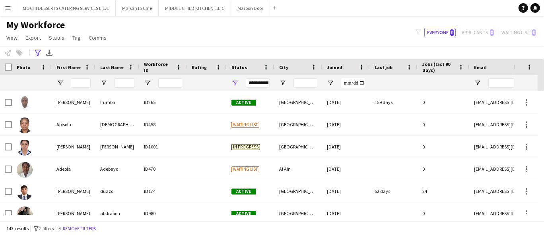
click at [4, 11] on button "Menu" at bounding box center [8, 8] width 16 height 16
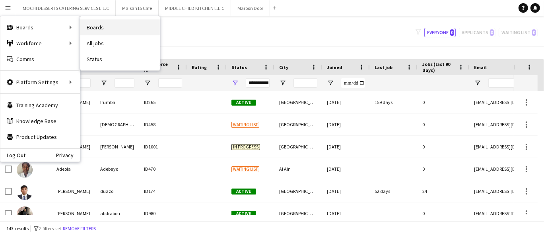
click at [108, 29] on link "Boards" at bounding box center [120, 27] width 80 height 16
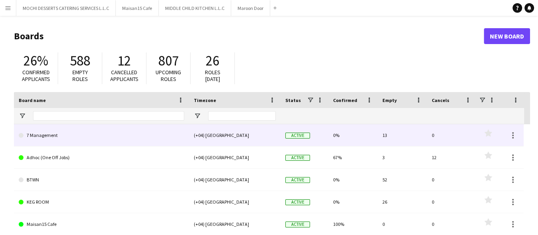
click at [45, 135] on link "7 Management" at bounding box center [101, 135] width 165 height 22
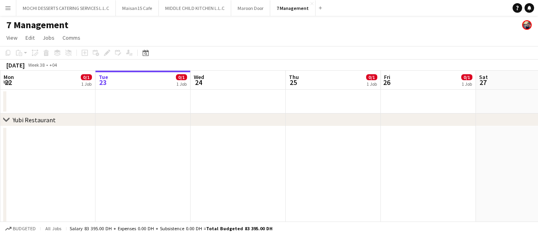
click at [310, 2] on app-icon "Close" at bounding box center [311, 3] width 3 height 3
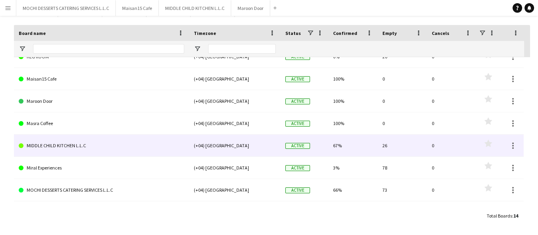
scroll to position [47, 0]
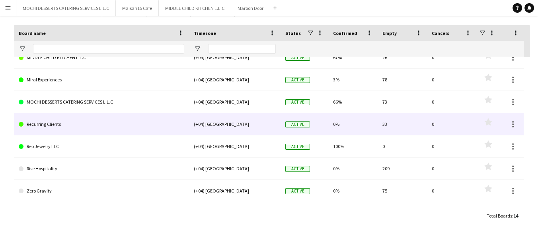
click at [52, 121] on link "Recurring Clients" at bounding box center [101, 124] width 165 height 22
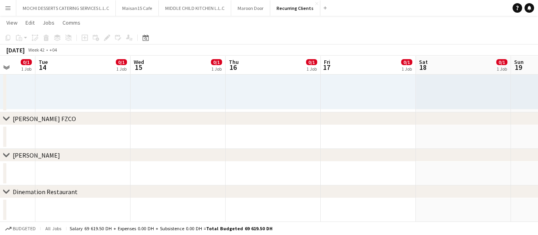
click at [321, 169] on app-date-cell at bounding box center [272, 174] width 95 height 24
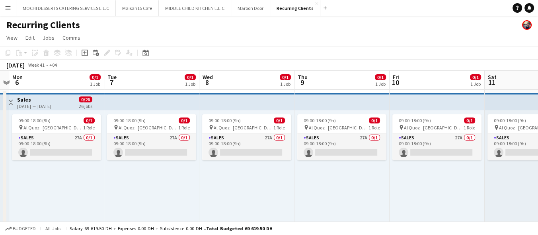
click at [379, 181] on div "09:00-18:00 (9h) 0/1 pin Al Quoz - Dubai 1 Role Sales 27A 0/1 09:00-18:00 (9h) …" at bounding box center [341, 172] width 95 height 123
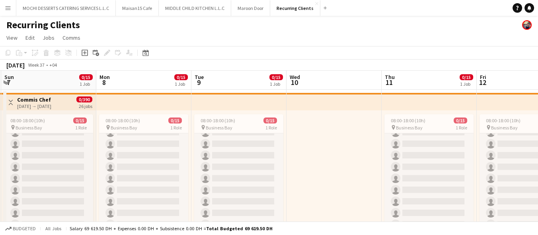
click at [286, 111] on div "08:00-18:00 (10h) 0/15 pin Business Bay 1 Role Commis Chef 10A 0/15 08:00-18:00…" at bounding box center [238, 172] width 95 height 123
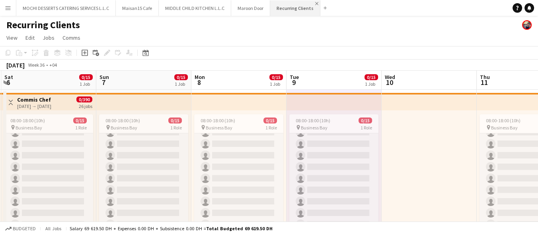
click at [315, 3] on app-icon "Close" at bounding box center [316, 3] width 3 height 3
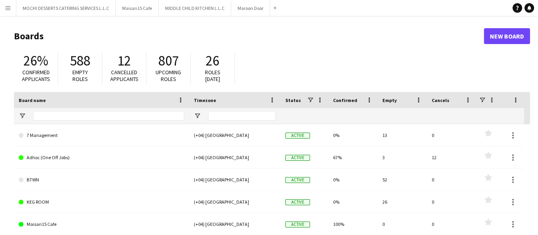
click at [2, 4] on button "Menu" at bounding box center [8, 8] width 16 height 16
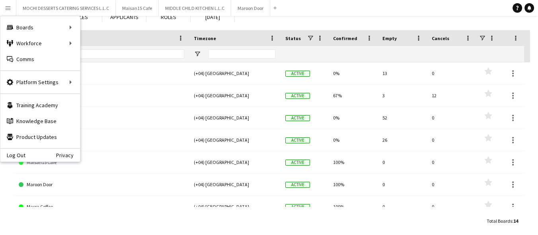
click at [366, 22] on div "26% Confirmed applicants 588 Empty roles 12 Cancelled applicants 807 Upcoming r…" at bounding box center [272, 8] width 516 height 44
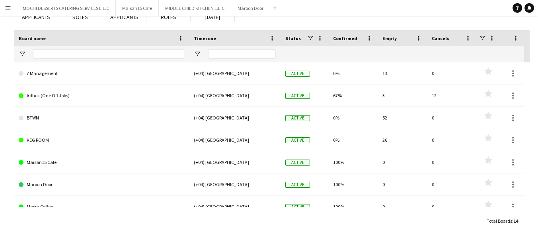
click at [290, 96] on span "Active" at bounding box center [297, 96] width 25 height 6
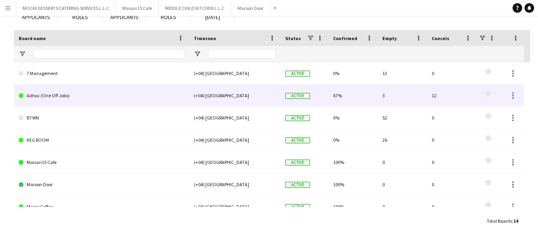
click at [296, 99] on div "Active" at bounding box center [304, 96] width 48 height 22
click at [300, 98] on span "Active" at bounding box center [297, 96] width 25 height 6
click at [56, 94] on link "Adhoc (One Off Jobs)" at bounding box center [101, 96] width 165 height 22
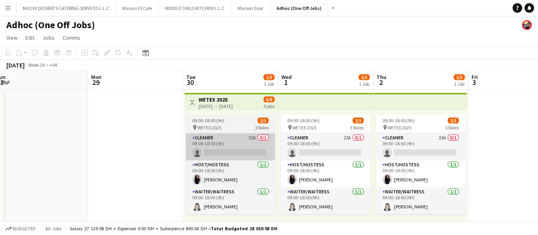
click at [261, 142] on app-card-role "Cleaner 22A 0/1 09:00-18:00 (9h) single-neutral-actions" at bounding box center [230, 147] width 89 height 27
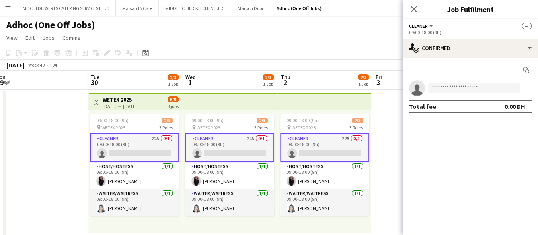
click at [318, 149] on app-card-role "Cleaner 22A 0/1 09:00-18:00 (9h) single-neutral-actions" at bounding box center [324, 148] width 89 height 29
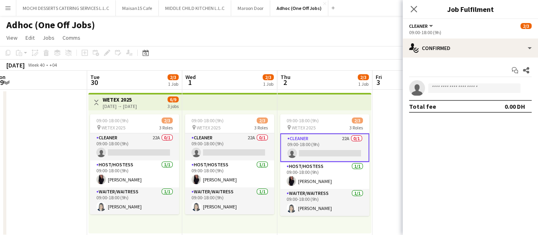
click at [317, 148] on app-card-role "Cleaner 22A 0/1 09:00-18:00 (9h) single-neutral-actions" at bounding box center [324, 148] width 89 height 29
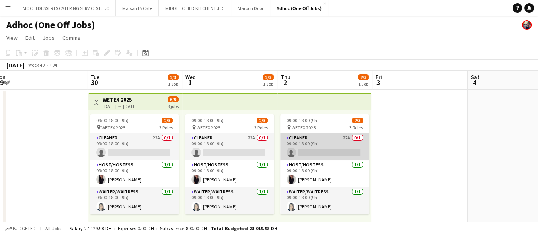
click at [323, 147] on app-card-role "Cleaner 22A 0/1 09:00-18:00 (9h) single-neutral-actions" at bounding box center [324, 147] width 89 height 27
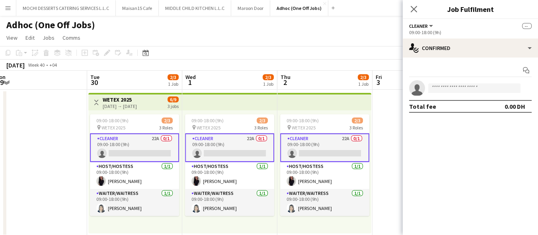
click at [253, 136] on app-card-role "Cleaner 22A 0/1 09:00-18:00 (9h) single-neutral-actions" at bounding box center [229, 148] width 89 height 29
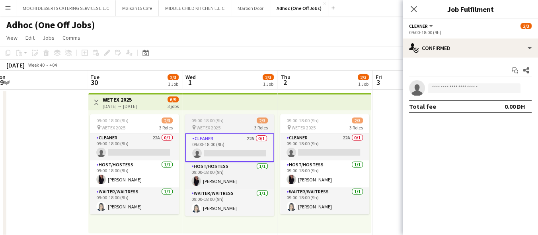
click at [235, 118] on div "09:00-18:00 (9h) 2/3" at bounding box center [229, 121] width 89 height 6
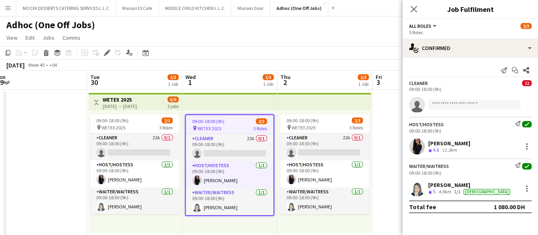
click at [412, 105] on icon "single-neutral-actions" at bounding box center [417, 107] width 16 height 18
click at [464, 103] on input at bounding box center [474, 105] width 92 height 10
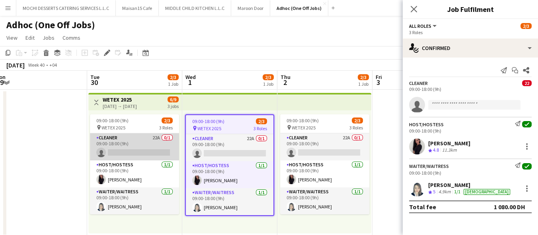
click at [111, 150] on app-card-role "Cleaner 22A 0/1 09:00-18:00 (9h) single-neutral-actions" at bounding box center [134, 147] width 89 height 27
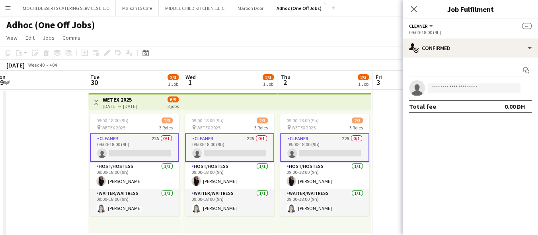
click at [111, 150] on app-card-role "Cleaner 22A 0/1 09:00-18:00 (9h) single-neutral-actions" at bounding box center [134, 148] width 89 height 29
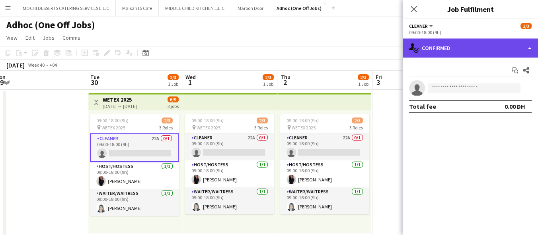
click at [441, 47] on div "single-neutral-actions-check-2 Confirmed" at bounding box center [469, 48] width 135 height 19
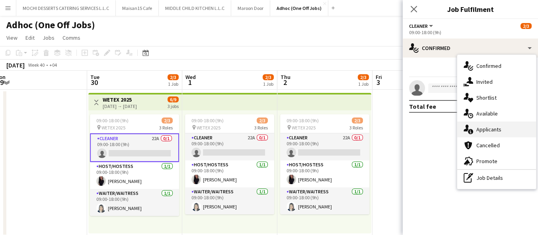
click at [493, 123] on div "single-neutral-actions-information Applicants" at bounding box center [496, 130] width 79 height 16
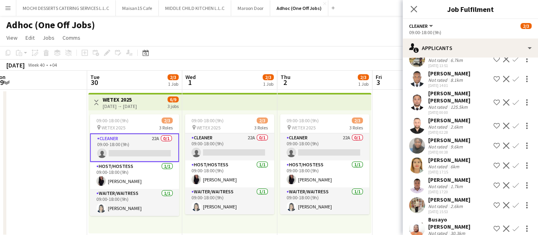
click at [416, 158] on app-user-avatar at bounding box center [417, 166] width 16 height 16
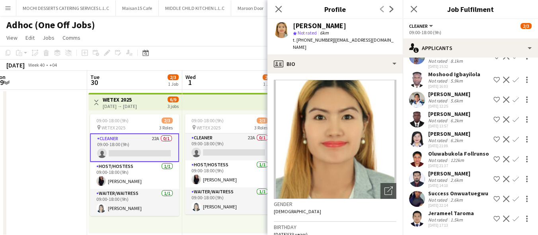
click at [413, 221] on app-user-avatar at bounding box center [417, 219] width 16 height 16
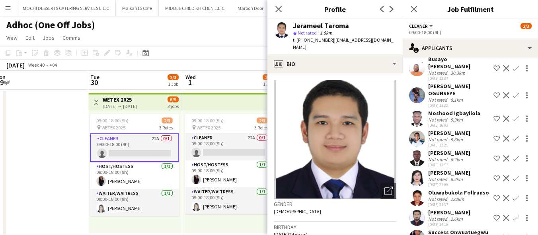
scroll to position [290, 0]
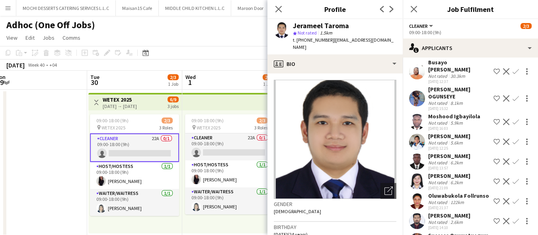
click at [420, 134] on app-user-avatar at bounding box center [417, 142] width 16 height 16
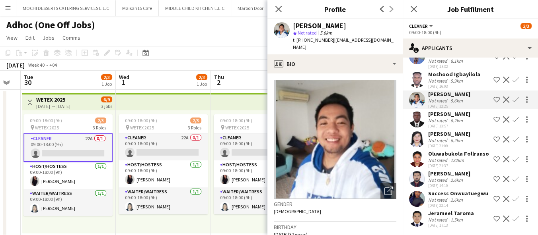
scroll to position [0, 264]
click at [311, 37] on span "t. +971543967690" at bounding box center [313, 40] width 41 height 6
copy span "971543967690"
click at [364, 224] on h3 "Birthday" at bounding box center [335, 227] width 122 height 7
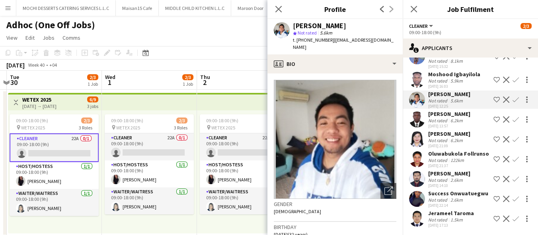
scroll to position [0, 280]
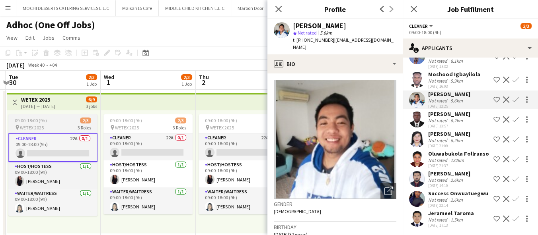
click at [62, 148] on app-card-role "Cleaner 22A 0/1 09:00-18:00 (9h) single-neutral-actions" at bounding box center [52, 148] width 89 height 29
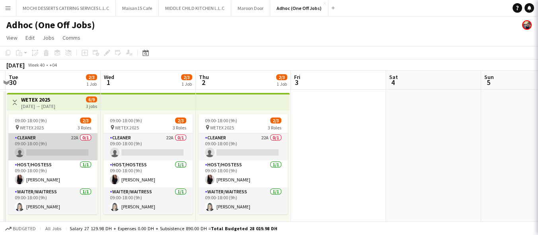
scroll to position [0, 0]
click at [54, 146] on app-card-role "Cleaner 22A 0/1 09:00-18:00 (9h) single-neutral-actions" at bounding box center [52, 147] width 89 height 27
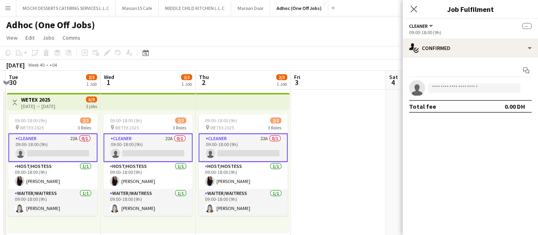
click at [33, 150] on app-card-role "Cleaner 22A 0/1 09:00-18:00 (9h) single-neutral-actions" at bounding box center [52, 148] width 89 height 29
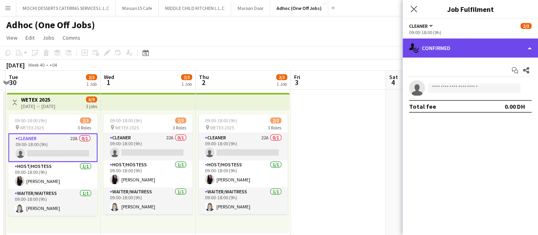
click at [482, 55] on div "single-neutral-actions-check-2 Confirmed" at bounding box center [469, 48] width 135 height 19
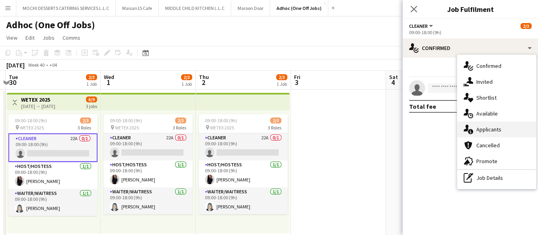
click at [504, 134] on div "single-neutral-actions-information Applicants" at bounding box center [496, 130] width 79 height 16
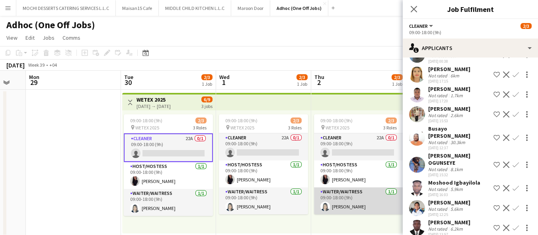
scroll to position [224, 0]
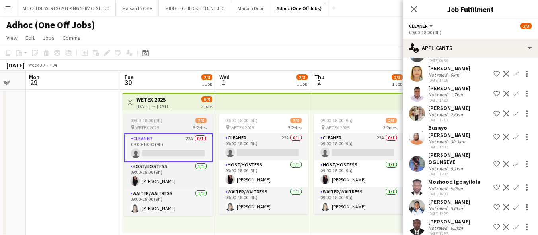
click at [160, 152] on app-card-role "Cleaner 22A 0/1 09:00-18:00 (9h) single-neutral-actions" at bounding box center [168, 148] width 89 height 29
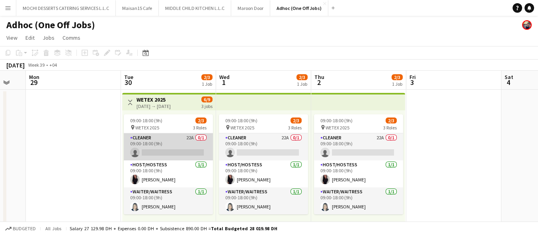
click at [159, 151] on app-card-role "Cleaner 22A 0/1 09:00-18:00 (9h) single-neutral-actions" at bounding box center [168, 147] width 89 height 27
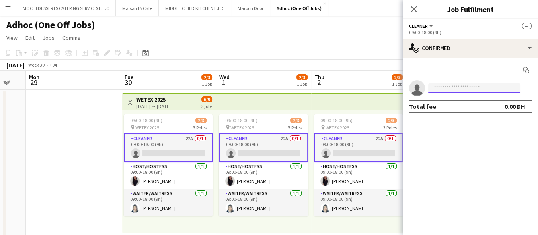
click at [449, 89] on input at bounding box center [474, 89] width 92 height 10
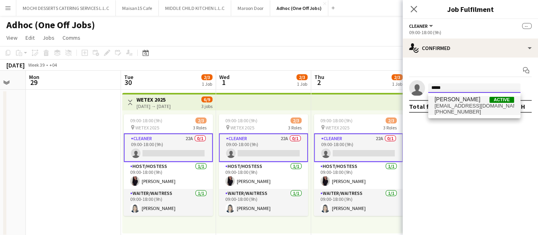
type input "*****"
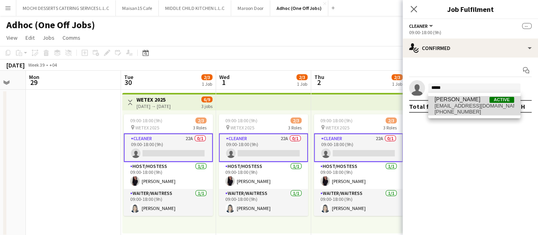
click at [466, 101] on span "[PERSON_NAME]" at bounding box center [457, 99] width 46 height 7
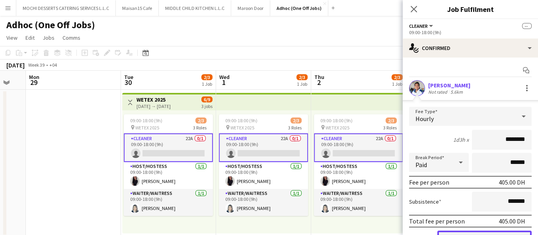
click at [476, 233] on button "Confirm" at bounding box center [484, 239] width 94 height 16
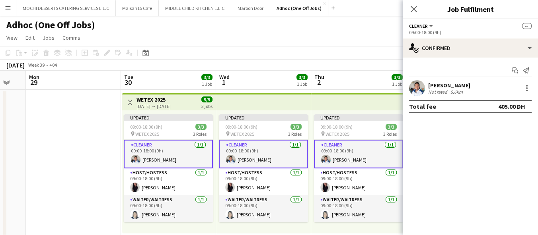
click at [83, 146] on app-date-cell at bounding box center [73, 163] width 95 height 147
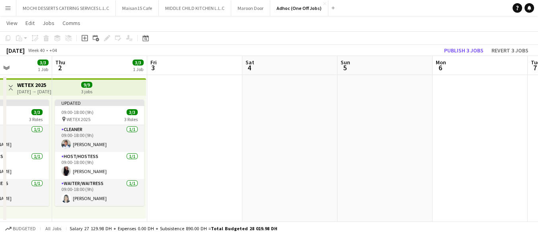
scroll to position [0, 232]
click at [170, 182] on app-date-cell at bounding box center [195, 148] width 95 height 147
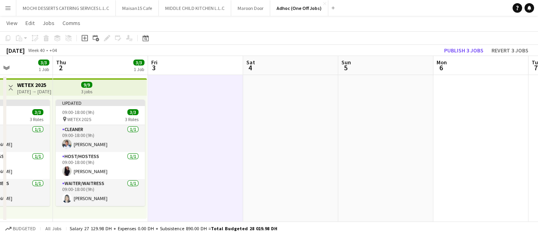
click at [179, 189] on app-date-cell at bounding box center [195, 148] width 95 height 147
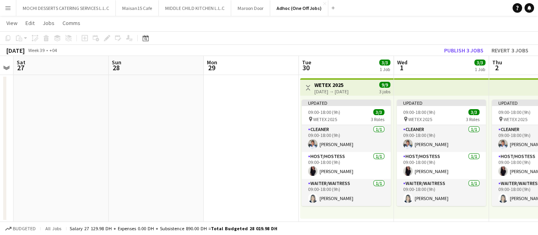
scroll to position [0, 276]
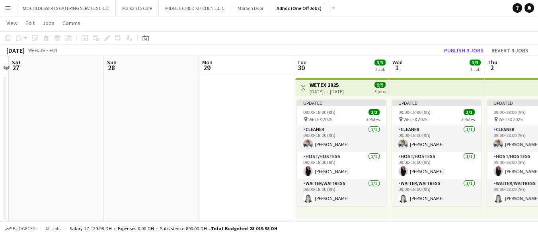
click at [107, 153] on app-date-cell at bounding box center [151, 148] width 95 height 147
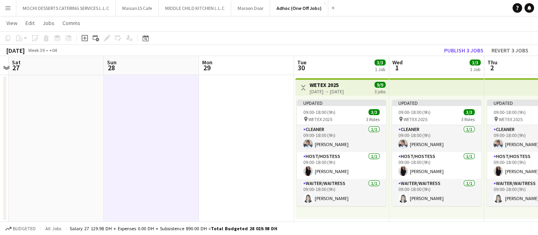
click at [458, 58] on app-board-header-date "Wed 1 3/3 1 Job" at bounding box center [436, 65] width 95 height 19
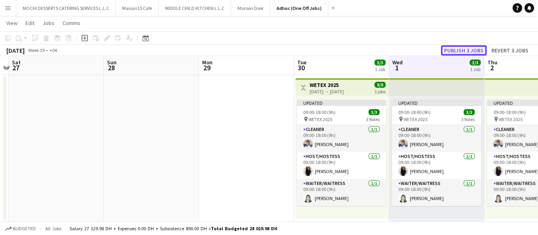
click at [464, 47] on button "Publish 3 jobs" at bounding box center [464, 50] width 46 height 10
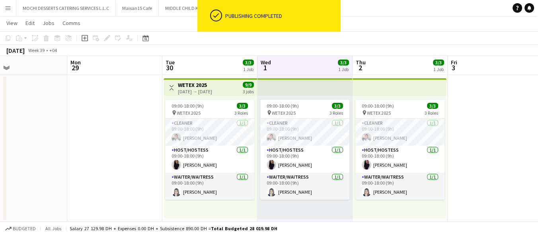
scroll to position [0, 319]
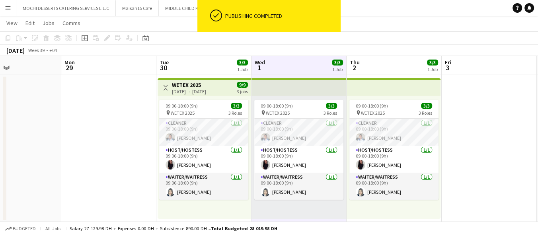
click at [86, 186] on app-date-cell at bounding box center [108, 148] width 95 height 147
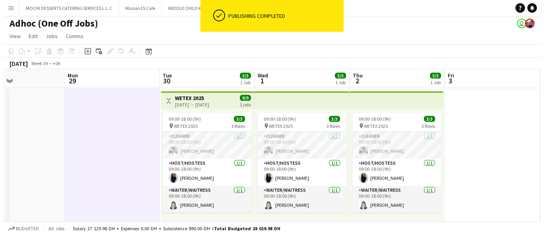
scroll to position [0, 0]
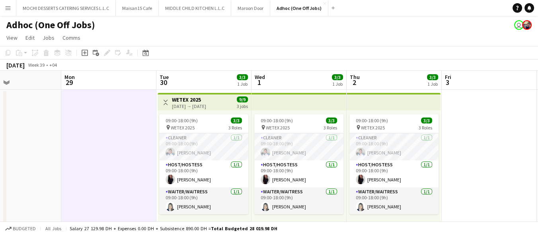
click at [514, 30] on div "Adhoc (One Off Jobs) user" at bounding box center [269, 23] width 538 height 15
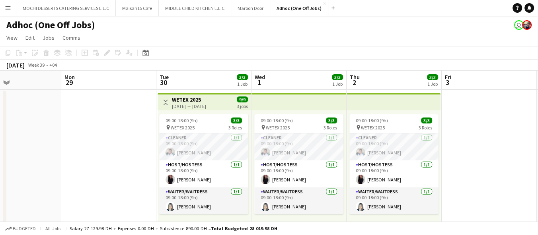
click at [523, 23] on app-user-avatar at bounding box center [527, 25] width 10 height 10
click at [62, 14] on button "MOCHI DESSERTS CATERING SERVICES L.L.C Close" at bounding box center [65, 8] width 99 height 16
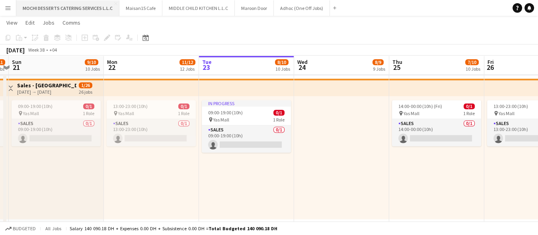
scroll to position [0, 281]
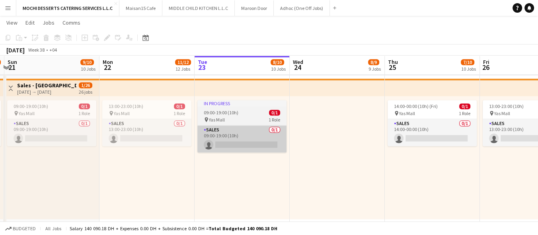
click at [239, 132] on app-card-role "Sales 0/1 09:00-19:00 (10h) single-neutral-actions" at bounding box center [241, 139] width 89 height 27
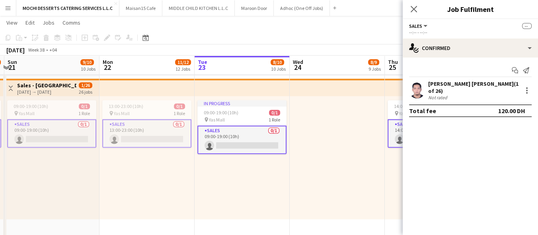
click at [230, 144] on app-card-role "Sales 0/1 09:00-19:00 (10h) single-neutral-actions" at bounding box center [241, 140] width 89 height 29
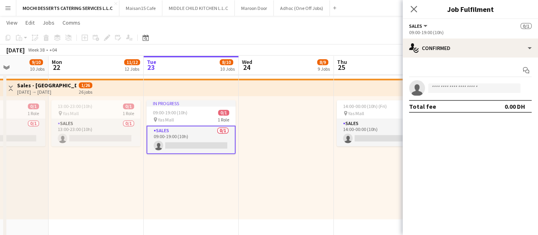
scroll to position [0, 261]
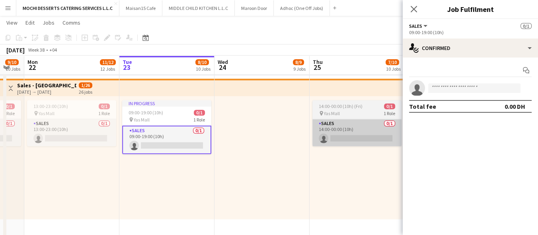
click at [340, 137] on app-card-role "Sales 0/1 14:00-00:00 (10h) single-neutral-actions" at bounding box center [356, 132] width 89 height 27
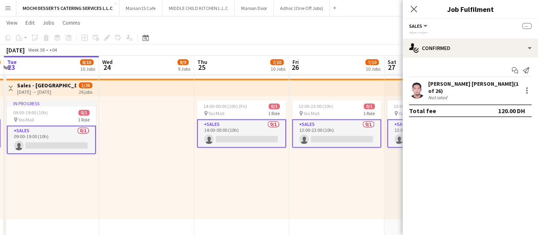
scroll to position [0, 282]
click at [63, 144] on app-card-role "Sales 0/1 09:00-19:00 (10h) single-neutral-actions" at bounding box center [50, 140] width 89 height 29
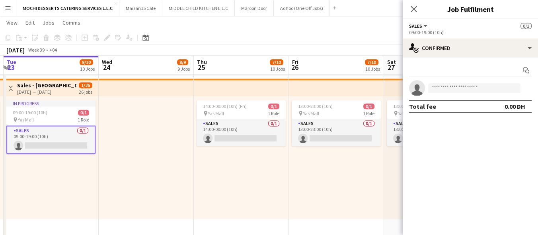
click at [53, 146] on app-card-role "Sales 0/1 09:00-19:00 (10h) single-neutral-actions" at bounding box center [50, 140] width 89 height 29
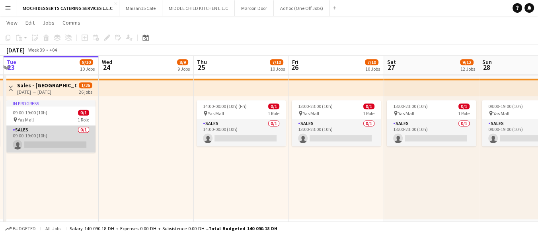
click at [53, 145] on app-card-role "Sales 0/1 09:00-19:00 (10h) single-neutral-actions" at bounding box center [50, 139] width 89 height 27
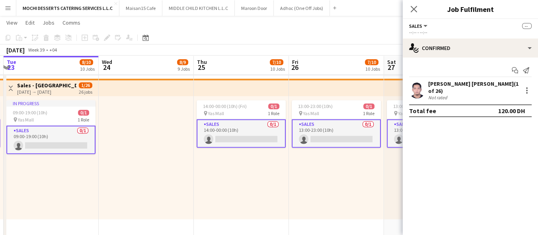
click at [62, 146] on app-card-role "Sales 0/1 09:00-19:00 (10h) single-neutral-actions" at bounding box center [50, 140] width 89 height 29
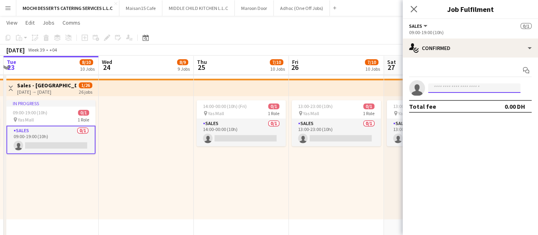
click at [461, 89] on input at bounding box center [474, 89] width 92 height 10
click at [180, 215] on div at bounding box center [146, 157] width 95 height 123
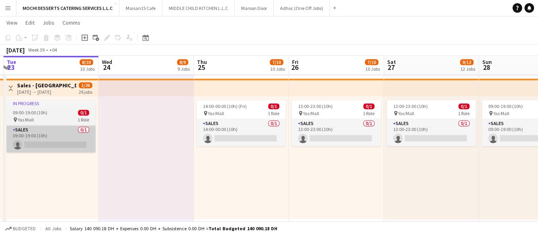
click at [61, 148] on app-card-role "Sales 0/1 09:00-19:00 (10h) single-neutral-actions" at bounding box center [50, 139] width 89 height 27
click at [60, 142] on app-card-role "Sales 0/1 09:00-19:00 (10h) single-neutral-actions" at bounding box center [50, 139] width 89 height 27
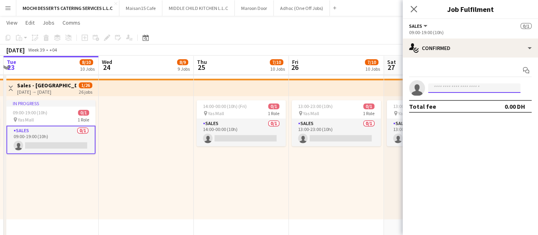
click at [466, 89] on input at bounding box center [474, 89] width 92 height 10
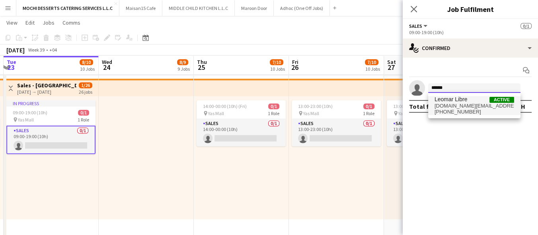
type input "******"
click at [466, 109] on span "leomar.free@gmail.com" at bounding box center [474, 106] width 80 height 6
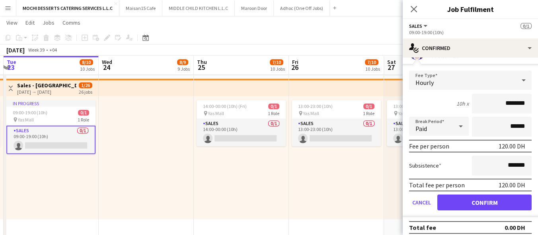
scroll to position [39, 0]
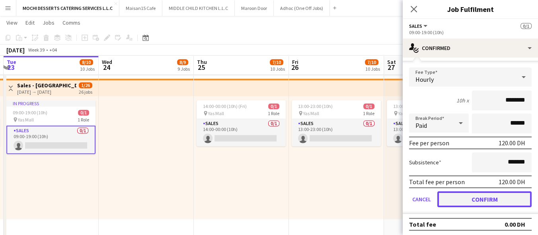
click at [465, 196] on button "Confirm" at bounding box center [484, 200] width 94 height 16
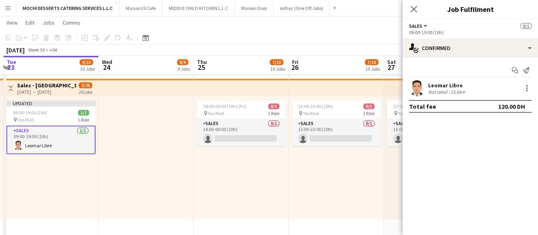
click at [349, 204] on div "13:00-23:00 (10h) 0/1 pin Yas Mall 1 Role Sales 0/1 13:00-23:00 (10h) single-ne…" at bounding box center [336, 157] width 95 height 123
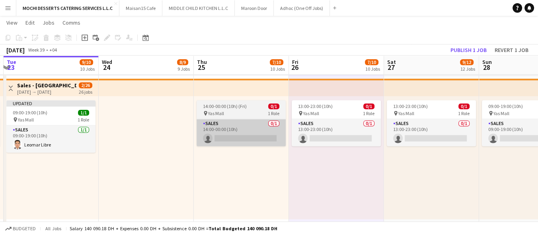
click at [248, 123] on app-card-role "Sales 0/1 14:00-00:00 (10h) single-neutral-actions" at bounding box center [240, 132] width 89 height 27
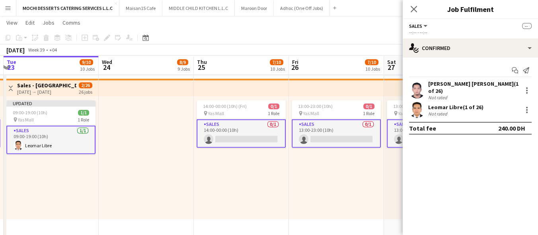
click at [438, 111] on div "Not rated" at bounding box center [438, 114] width 21 height 6
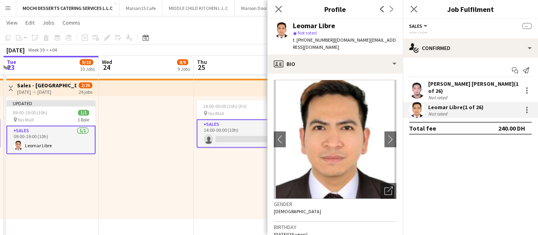
click at [223, 206] on div "14:00-00:00 (10h) (Fri) 0/1 pin Yas Mall 1 Role Sales 0/1 14:00-00:00 (10h) sin…" at bounding box center [241, 157] width 95 height 123
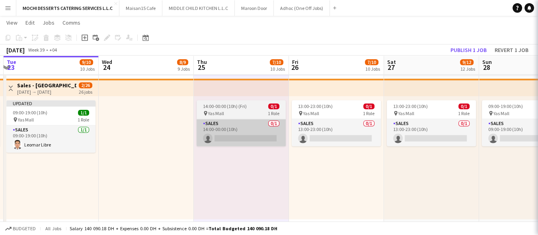
click at [241, 137] on app-card-role "Sales 0/1 14:00-00:00 (10h) single-neutral-actions" at bounding box center [240, 132] width 89 height 27
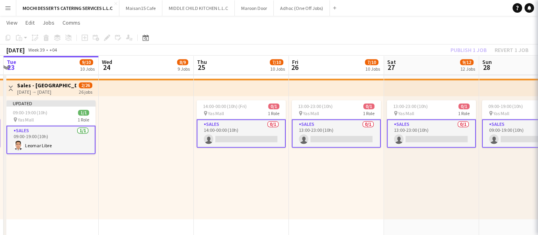
click at [247, 138] on app-card-role "Sales 0/1 14:00-00:00 (10h) single-neutral-actions" at bounding box center [240, 133] width 89 height 29
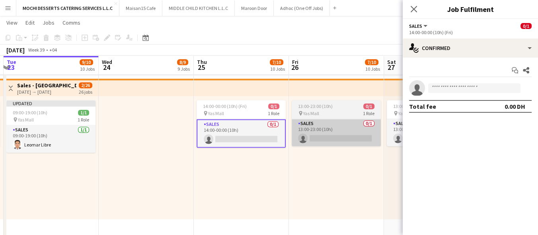
click at [350, 136] on app-card-role "Sales 0/1 13:00-23:00 (10h) single-neutral-actions" at bounding box center [335, 132] width 89 height 27
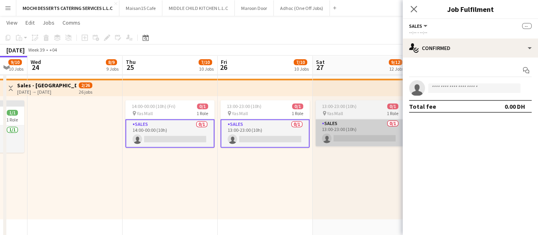
click at [346, 137] on app-card-role "Sales 0/1 13:00-23:00 (10h) single-neutral-actions" at bounding box center [359, 132] width 89 height 27
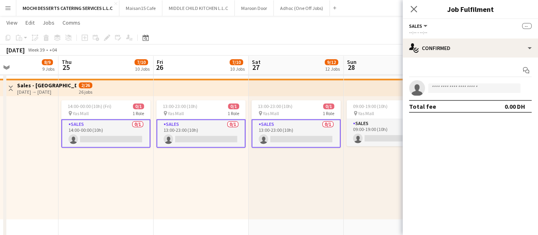
scroll to position [0, 285]
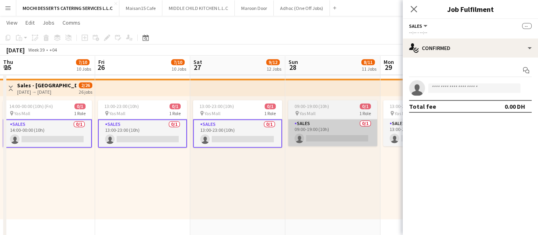
click at [334, 138] on app-card-role "Sales 0/1 09:00-19:00 (10h) single-neutral-actions" at bounding box center [332, 132] width 89 height 27
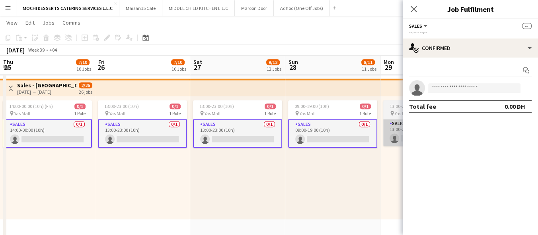
click at [386, 119] on app-card-role "Sales 0/1 13:00-23:00 (10h) single-neutral-actions" at bounding box center [427, 132] width 89 height 27
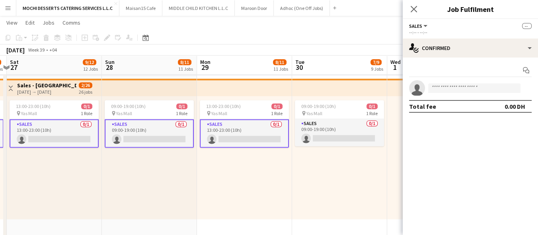
scroll to position [0, 278]
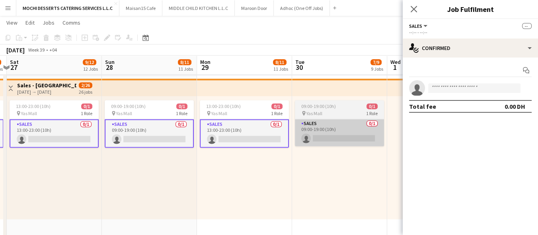
click at [330, 144] on app-card-role "Sales 0/1 09:00-19:00 (10h) single-neutral-actions" at bounding box center [339, 132] width 89 height 27
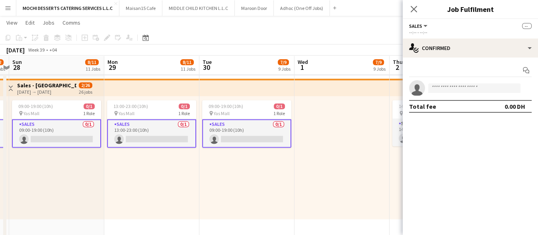
scroll to position [0, 277]
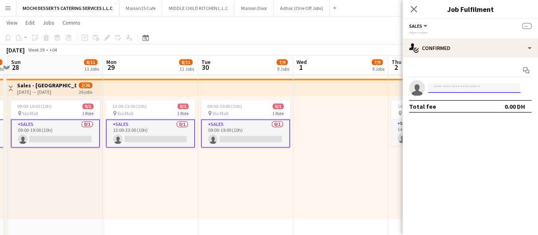
click at [447, 88] on input at bounding box center [474, 89] width 92 height 10
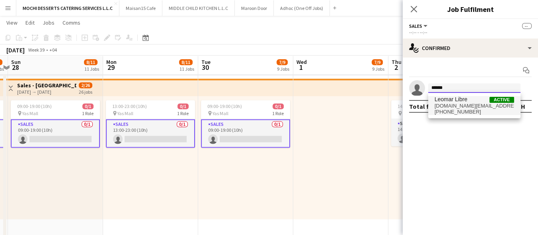
type input "******"
click at [466, 111] on span "+971561191817" at bounding box center [474, 112] width 80 height 6
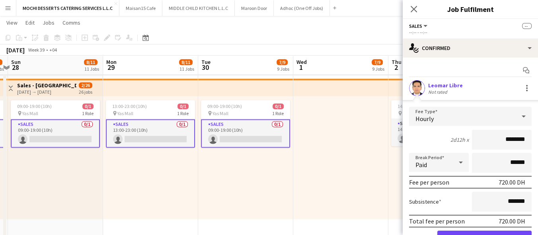
scroll to position [39, 0]
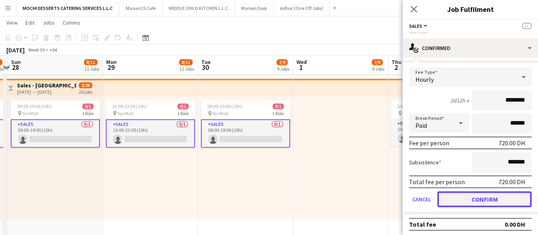
click at [482, 194] on button "Confirm" at bounding box center [484, 200] width 94 height 16
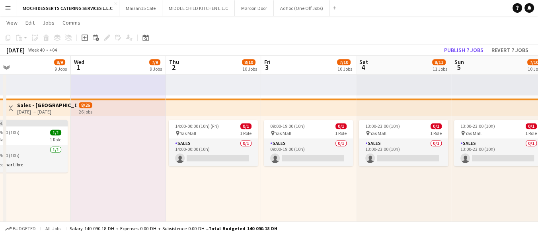
scroll to position [0, 311]
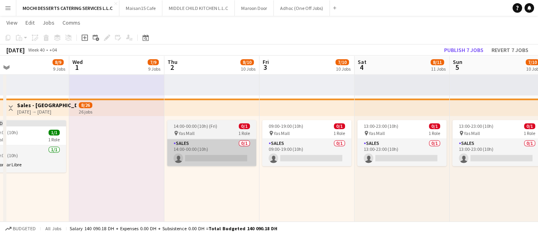
click at [213, 162] on app-card-role "Sales 0/1 14:00-00:00 (10h) single-neutral-actions" at bounding box center [211, 152] width 89 height 27
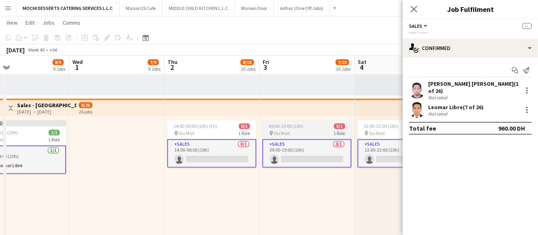
click at [305, 153] on app-card-role "Sales 0/1 09:00-19:00 (10h) single-neutral-actions" at bounding box center [306, 153] width 89 height 29
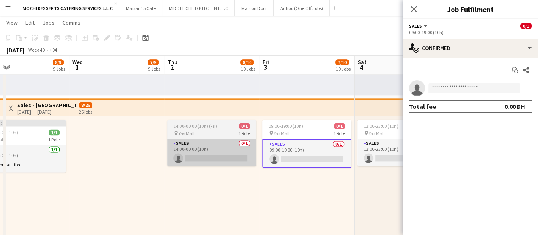
click at [226, 160] on app-card-role "Sales 0/1 14:00-00:00 (10h) single-neutral-actions" at bounding box center [211, 152] width 89 height 27
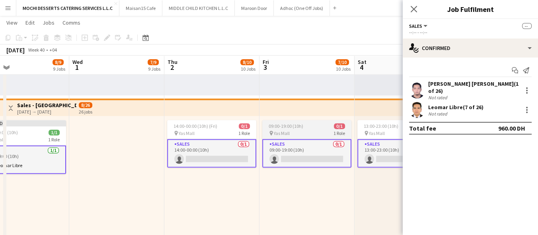
click at [309, 162] on app-card-role "Sales 0/1 09:00-19:00 (10h) single-neutral-actions" at bounding box center [306, 153] width 89 height 29
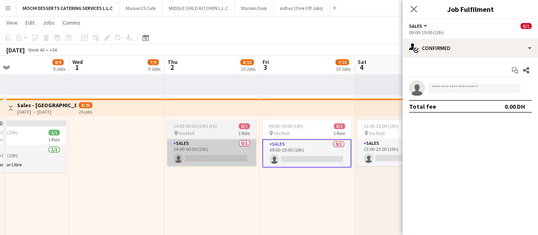
click at [219, 161] on app-card-role "Sales 0/1 14:00-00:00 (10h) single-neutral-actions" at bounding box center [211, 152] width 89 height 27
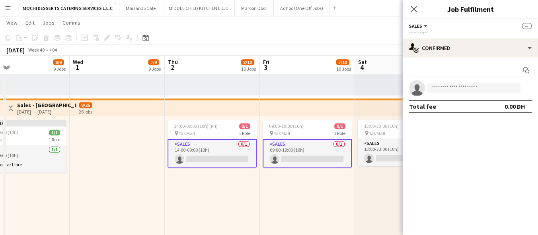
scroll to position [0, 330]
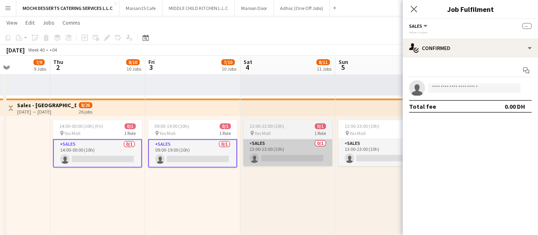
click at [306, 162] on app-card-role "Sales 0/1 13:00-23:00 (10h) single-neutral-actions" at bounding box center [287, 152] width 89 height 27
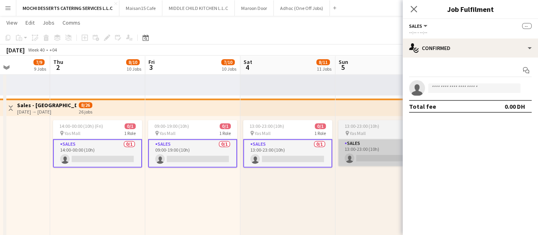
click at [365, 161] on app-card-role "Sales 0/1 13:00-23:00 (10h) single-neutral-actions" at bounding box center [382, 152] width 89 height 27
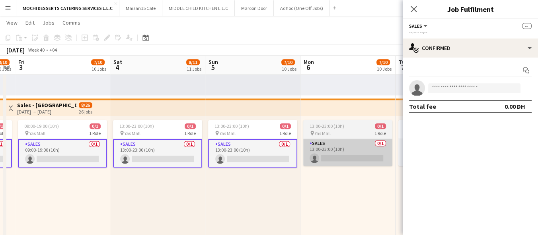
click at [339, 152] on app-card-role "Sales 0/1 13:00-23:00 (10h) single-neutral-actions" at bounding box center [347, 152] width 89 height 27
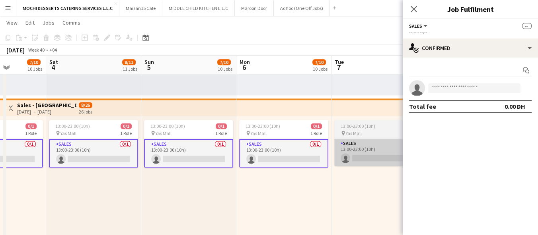
click at [363, 152] on app-card-role "Sales 0/1 13:00-23:00 (10h) single-neutral-actions" at bounding box center [378, 152] width 89 height 27
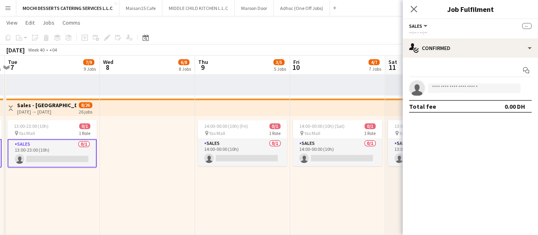
scroll to position [0, 289]
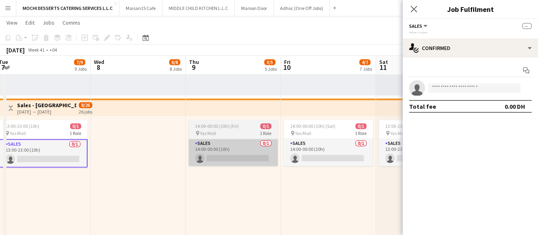
click at [242, 164] on app-card-role "Sales 0/1 14:00-00:00 (10h) single-neutral-actions" at bounding box center [232, 152] width 89 height 27
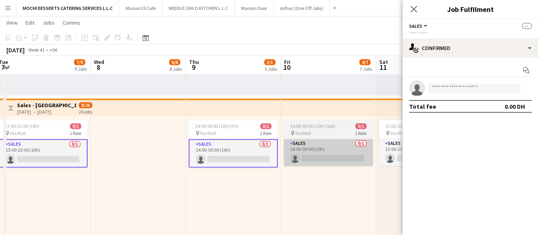
click at [305, 155] on app-card-role "Sales 0/1 14:00-00:00 (10h) single-neutral-actions" at bounding box center [328, 152] width 89 height 27
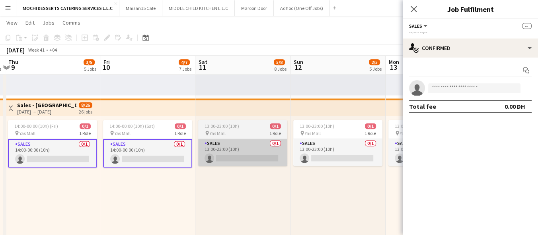
click at [249, 153] on app-card-role "Sales 0/1 13:00-23:00 (10h) single-neutral-actions" at bounding box center [242, 152] width 89 height 27
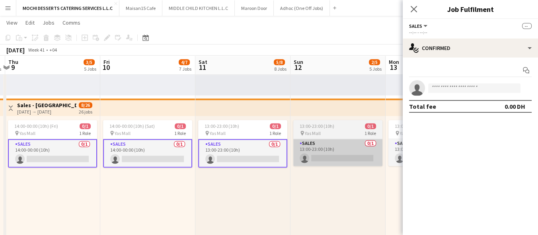
click at [326, 161] on app-card-role "Sales 0/1 13:00-23:00 (10h) single-neutral-actions" at bounding box center [337, 152] width 89 height 27
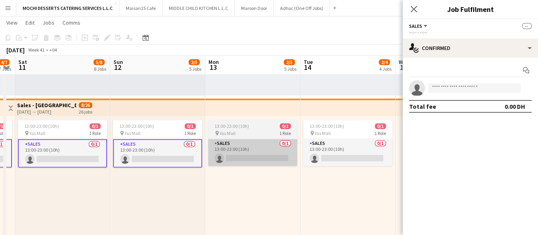
click at [272, 150] on app-card-role "Sales 0/1 13:00-23:00 (10h) single-neutral-actions" at bounding box center [252, 152] width 89 height 27
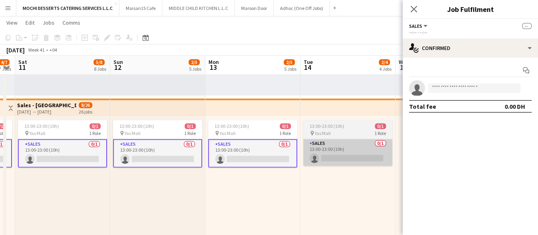
click at [331, 155] on app-card-role "Sales 0/1 13:00-23:00 (10h) single-neutral-actions" at bounding box center [347, 152] width 89 height 27
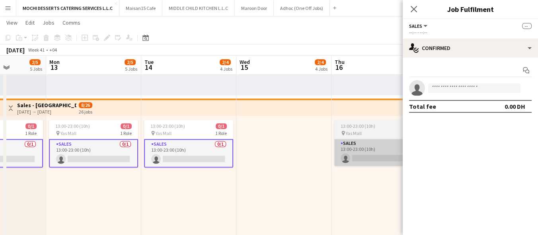
click at [361, 149] on app-card-role "Sales 0/1 13:00-23:00 (10h) single-neutral-actions" at bounding box center [378, 152] width 89 height 27
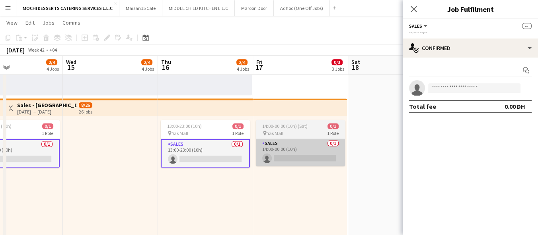
click at [295, 150] on app-card-role "Sales 0/1 14:00-00:00 (10h) single-neutral-actions" at bounding box center [300, 152] width 89 height 27
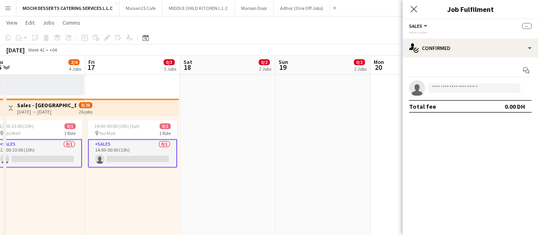
scroll to position [0, 322]
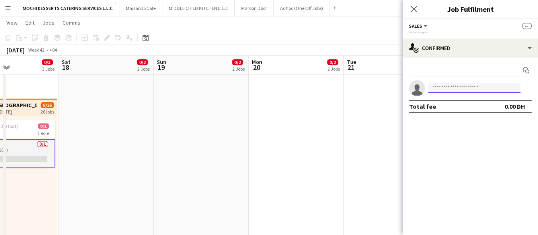
click at [447, 88] on input at bounding box center [474, 89] width 92 height 10
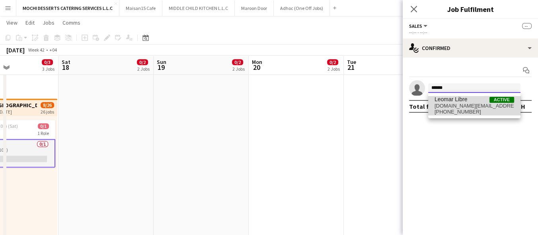
type input "******"
click at [475, 105] on span "leomar.free@gmail.com" at bounding box center [474, 106] width 80 height 6
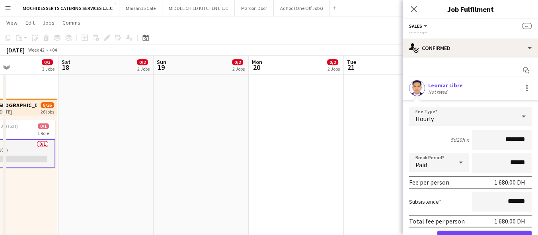
scroll to position [39, 0]
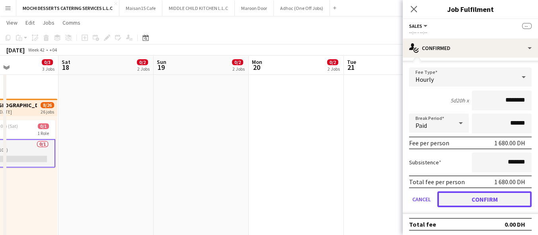
click at [472, 198] on button "Confirm" at bounding box center [484, 200] width 94 height 16
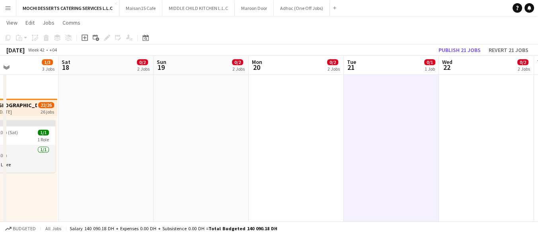
click at [457, 55] on div "October 2025 Week 42 • +04 Publish 21 jobs Revert 21 jobs" at bounding box center [269, 50] width 538 height 11
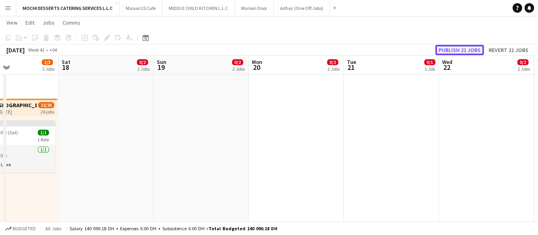
click at [453, 50] on button "Publish 21 jobs" at bounding box center [459, 50] width 49 height 10
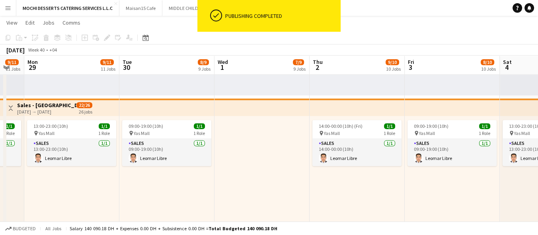
scroll to position [0, 164]
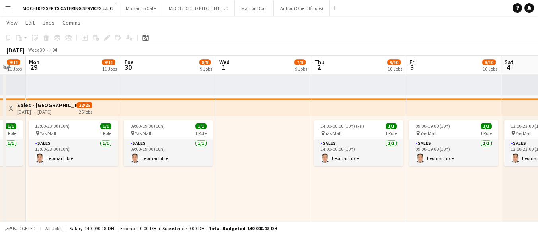
click at [291, 202] on div at bounding box center [263, 177] width 95 height 123
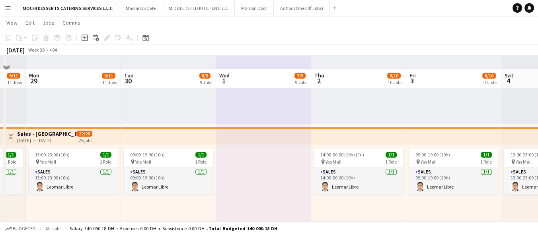
scroll to position [1289, 0]
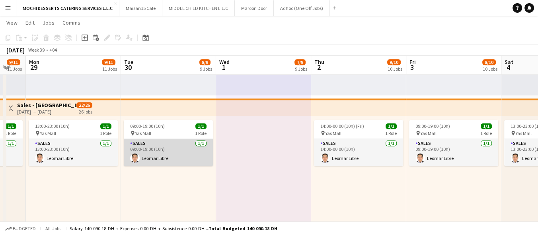
click at [171, 155] on app-card-role "Sales 1/1 09:00-19:00 (10h) Leomar Libre" at bounding box center [168, 152] width 89 height 27
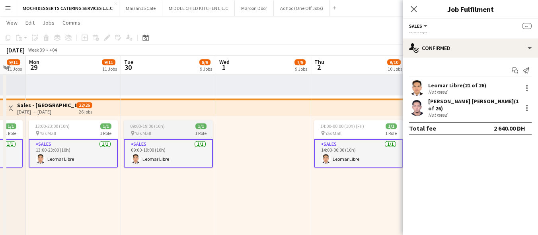
click at [177, 125] on div "09:00-19:00 (10h) 1/1" at bounding box center [168, 126] width 89 height 6
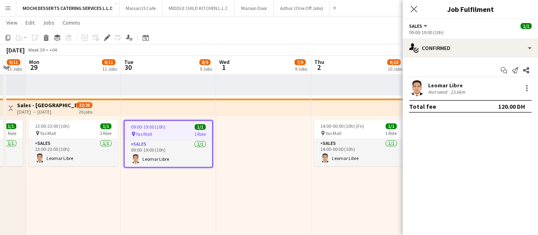
click at [177, 125] on div "09:00-19:00 (10h) 1/1" at bounding box center [167, 127] width 87 height 6
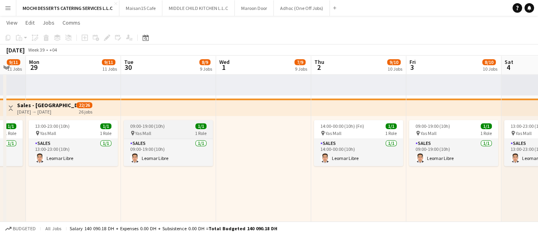
click at [177, 125] on div "09:00-19:00 (10h) 1/1" at bounding box center [168, 126] width 89 height 6
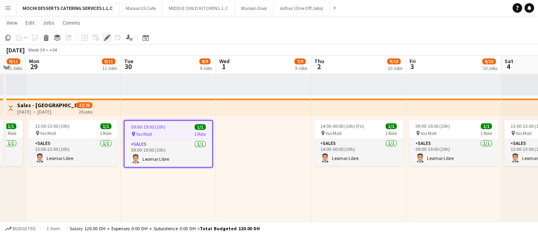
scroll to position [1245, 0]
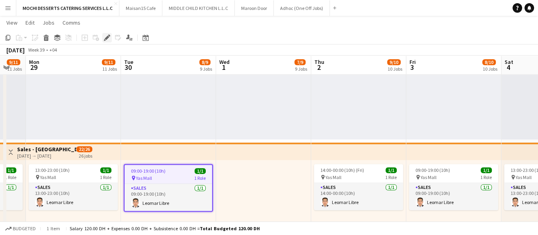
click at [106, 37] on icon at bounding box center [107, 38] width 4 height 4
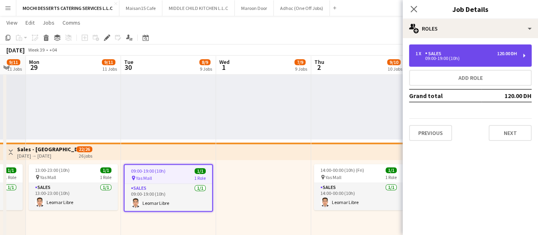
click at [449, 50] on div "1 x Sales 120.00 DH 09:00-19:00 (10h)" at bounding box center [470, 56] width 122 height 22
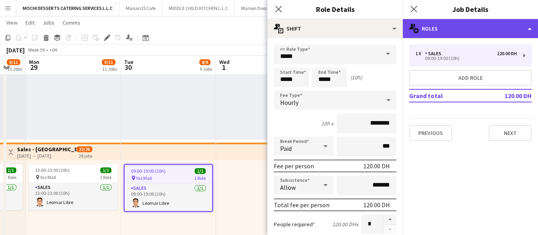
click at [464, 29] on div "multiple-users-add Roles" at bounding box center [469, 28] width 135 height 19
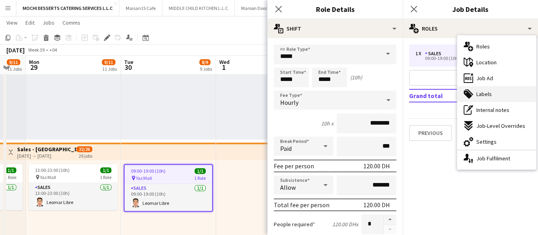
click at [480, 97] on span "Labels" at bounding box center [484, 94] width 16 height 7
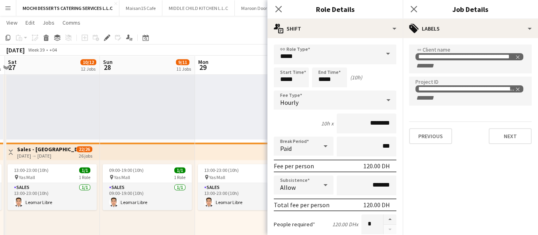
drag, startPoint x: 93, startPoint y: 223, endPoint x: 283, endPoint y: 206, distance: 190.4
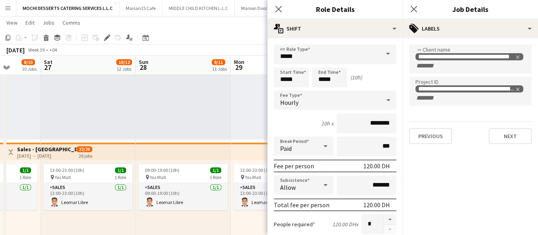
drag, startPoint x: 134, startPoint y: 205, endPoint x: 272, endPoint y: 198, distance: 138.2
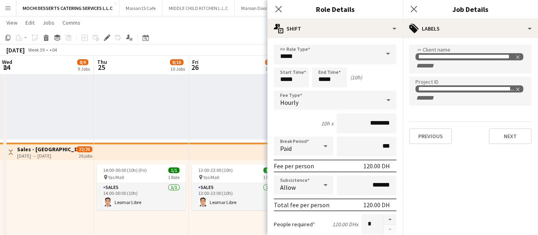
scroll to position [0, 173]
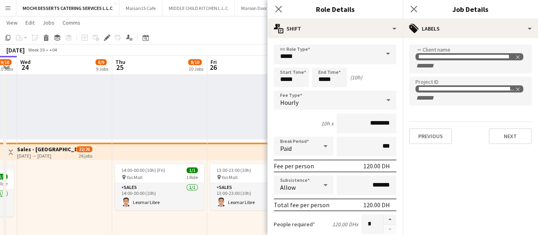
drag, startPoint x: 57, startPoint y: 212, endPoint x: 223, endPoint y: 206, distance: 166.7
click at [12, 7] on button "Menu" at bounding box center [8, 8] width 16 height 16
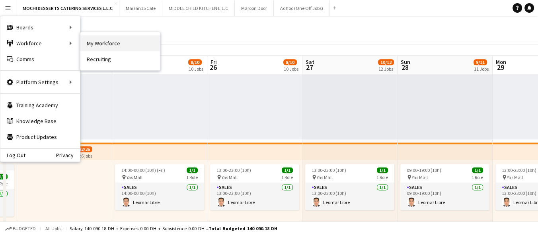
click at [96, 41] on link "My Workforce" at bounding box center [120, 43] width 80 height 16
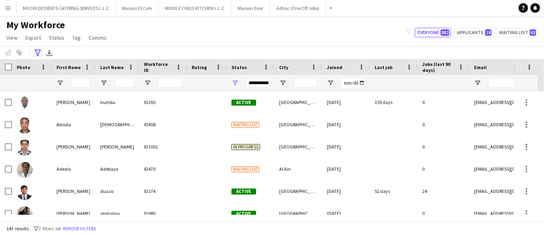
click at [35, 49] on div "Advanced filters" at bounding box center [38, 53] width 10 height 10
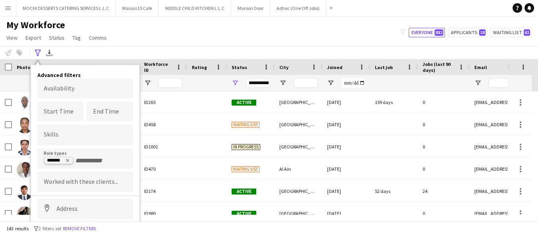
click at [66, 159] on icon "Remove tag" at bounding box center [67, 160] width 5 height 5
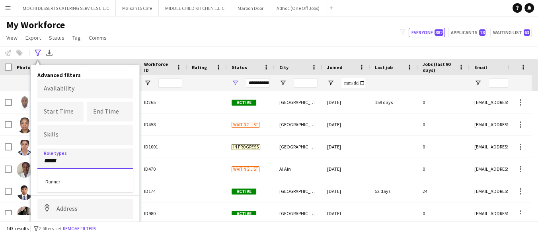
type input "*****"
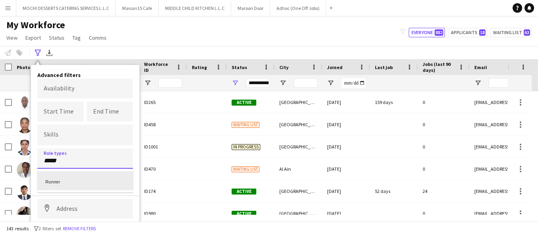
click at [76, 181] on div "Runner" at bounding box center [84, 180] width 95 height 19
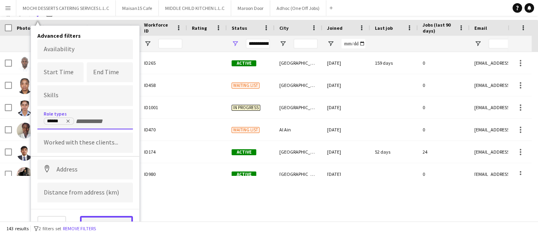
click at [104, 218] on button "View results" at bounding box center [106, 224] width 53 height 16
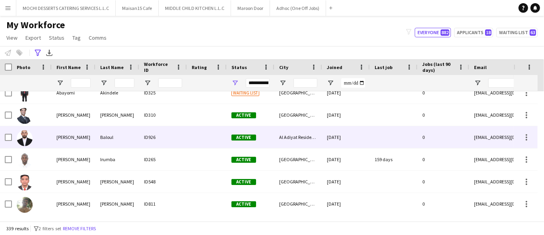
scroll to position [0, 0]
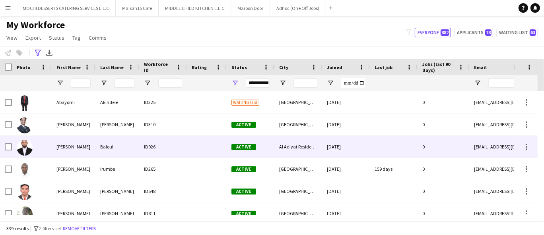
click at [74, 146] on div "Abderrahim" at bounding box center [74, 147] width 44 height 22
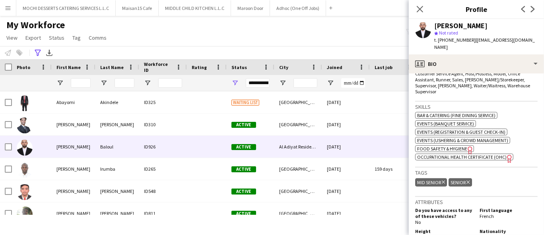
scroll to position [221, 0]
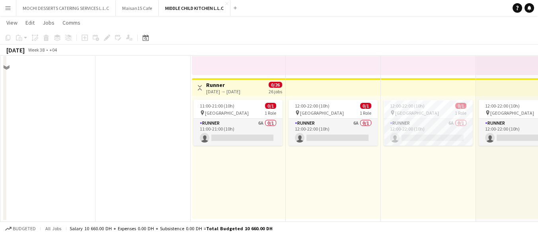
scroll to position [125, 0]
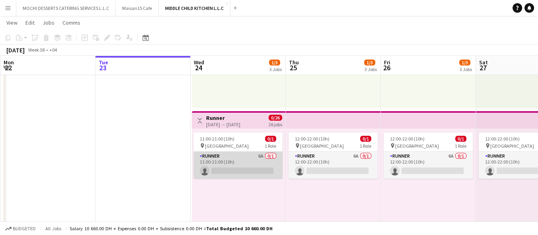
click at [243, 154] on app-card-role "Runner 6A 0/1 11:00-21:00 (10h) single-neutral-actions" at bounding box center [237, 165] width 89 height 27
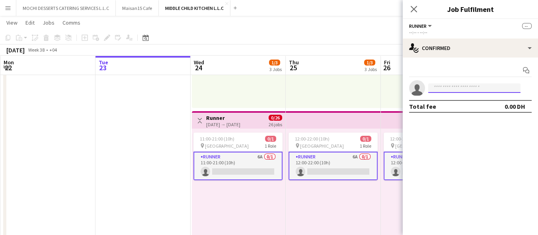
click at [441, 87] on input at bounding box center [474, 89] width 92 height 10
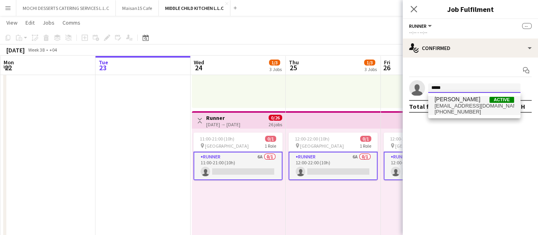
type input "*****"
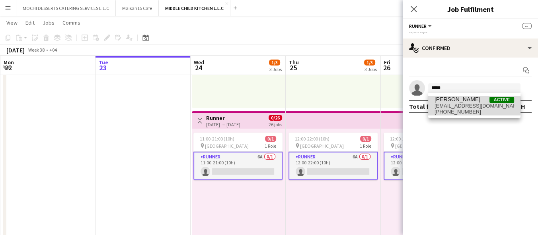
click at [470, 105] on span "waqar39uk@gmail.com" at bounding box center [474, 106] width 80 height 6
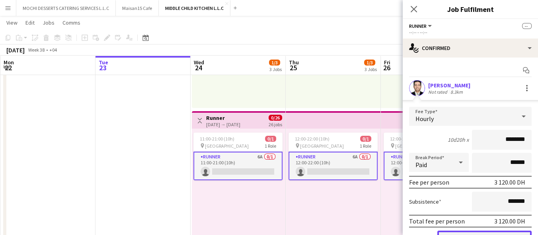
drag, startPoint x: 474, startPoint y: 231, endPoint x: 445, endPoint y: 224, distance: 29.7
click at [473, 231] on button "Confirm" at bounding box center [484, 239] width 94 height 16
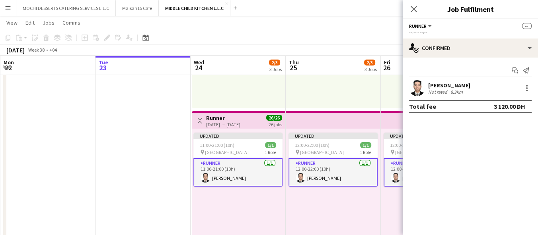
click at [328, 218] on div "Updated 12:00-22:00 (10h) 1/1 pin Al Serkal Avenue 1 Role Runner 1/1 12:00-22:0…" at bounding box center [333, 190] width 95 height 123
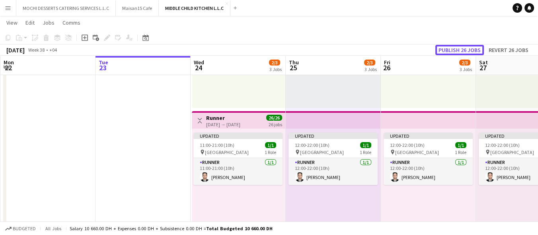
drag, startPoint x: 445, startPoint y: 52, endPoint x: 437, endPoint y: 72, distance: 21.8
click at [445, 52] on button "Publish 26 jobs" at bounding box center [459, 50] width 49 height 10
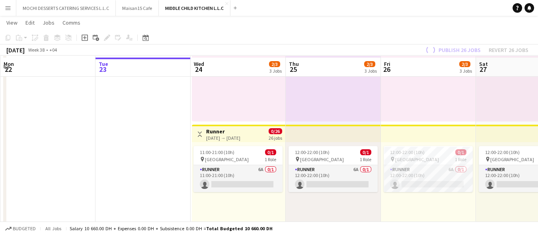
scroll to position [258, 0]
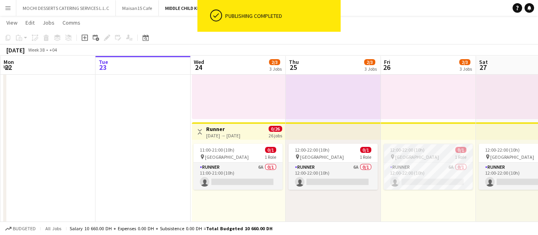
click at [411, 149] on span "12:00-22:00 (10h)" at bounding box center [407, 150] width 35 height 6
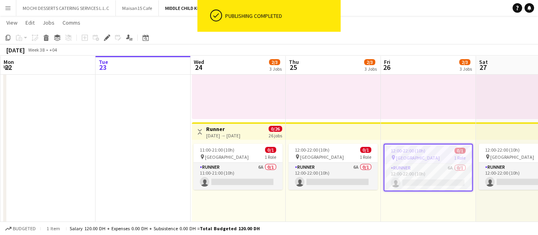
click at [416, 111] on div "12:00-22:00 (10h) 1/1 pin Al Serkal Avenue 1 Role Runner [DATE] 12:00-22:00 (10…" at bounding box center [428, 57] width 95 height 123
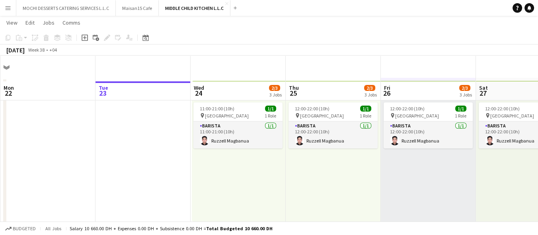
scroll to position [0, 0]
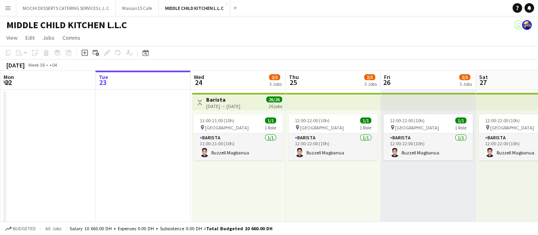
click at [517, 27] on app-user-avatar "user" at bounding box center [519, 25] width 10 height 10
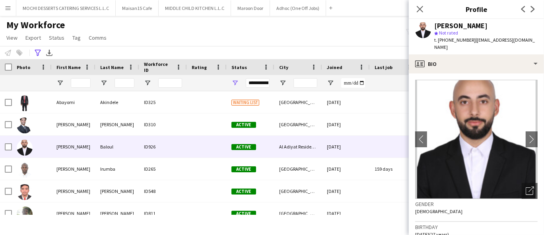
scroll to position [221, 0]
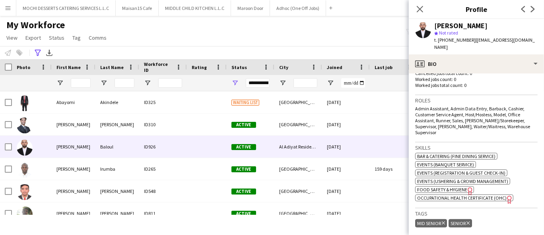
click at [459, 38] on span "t. [PHONE_NUMBER]" at bounding box center [454, 40] width 41 height 6
copy span "971567359045"
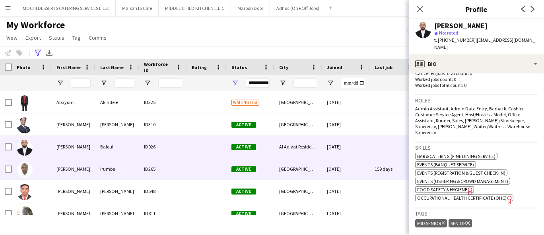
click at [73, 171] on div "[PERSON_NAME]" at bounding box center [74, 169] width 44 height 22
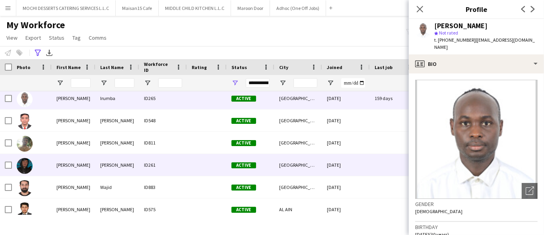
scroll to position [88, 0]
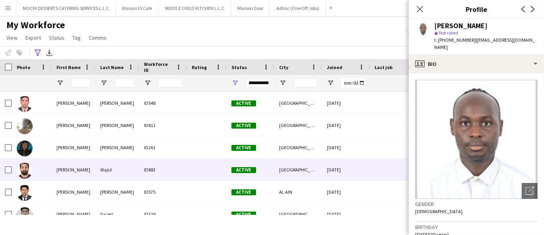
click at [91, 169] on div "[PERSON_NAME]" at bounding box center [74, 170] width 44 height 22
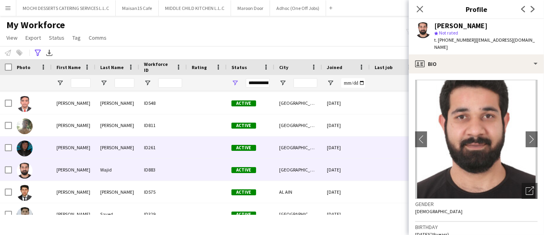
click at [89, 152] on div "[PERSON_NAME]" at bounding box center [74, 148] width 44 height 22
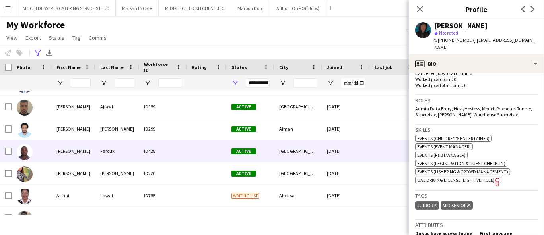
scroll to position [442, 0]
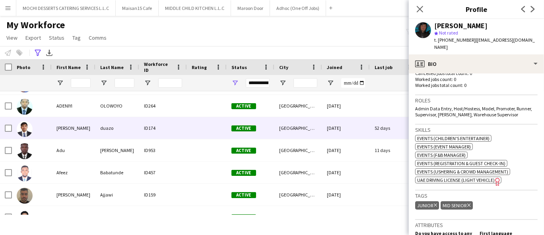
click at [82, 129] on div "adriene" at bounding box center [74, 128] width 44 height 22
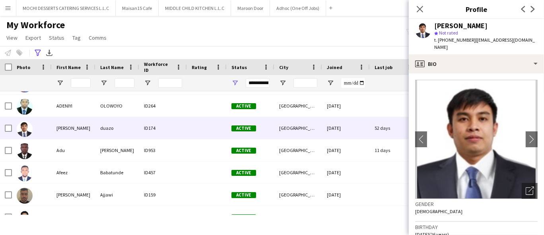
click at [455, 43] on div "t. +971556271255 | adrieneduazo@gmail.com" at bounding box center [485, 44] width 103 height 14
click at [455, 40] on span "t. +971556271255" at bounding box center [454, 40] width 41 height 6
copy span "971556271255"
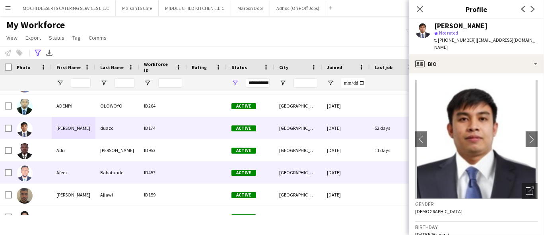
scroll to position [0, 0]
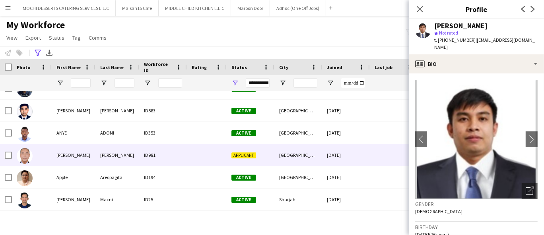
click at [54, 161] on div "Apolinario" at bounding box center [74, 155] width 44 height 22
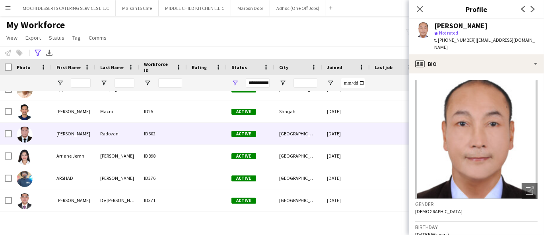
click at [73, 124] on div "Armel joseph" at bounding box center [74, 134] width 44 height 22
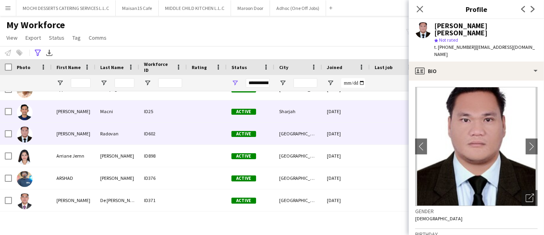
click at [78, 115] on div "Arjie" at bounding box center [74, 112] width 44 height 22
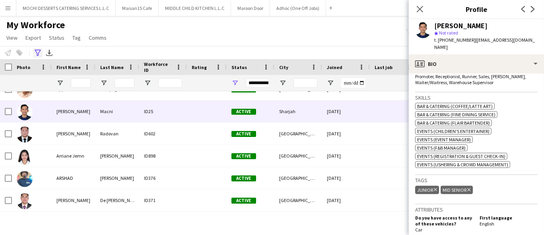
click at [38, 50] on icon at bounding box center [38, 53] width 6 height 6
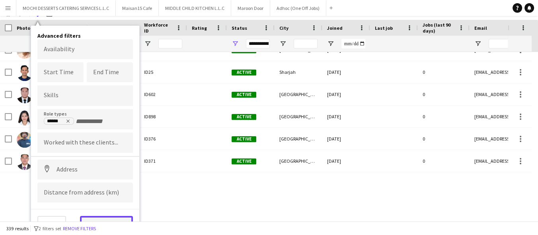
click at [109, 219] on button "View results" at bounding box center [106, 224] width 53 height 16
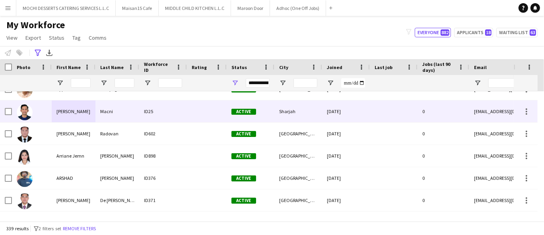
click at [121, 107] on div "Macni" at bounding box center [117, 112] width 44 height 22
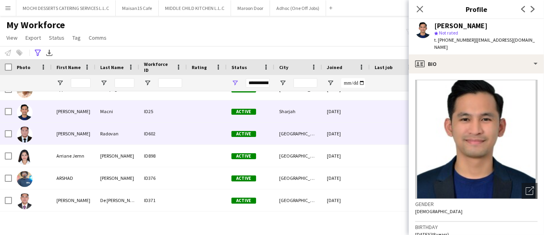
click at [146, 138] on div "ID602" at bounding box center [163, 134] width 48 height 22
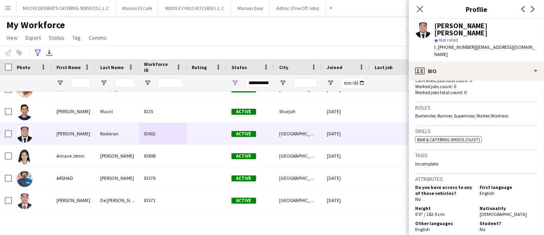
click at [452, 44] on span "t. +971502674683" at bounding box center [454, 47] width 41 height 6
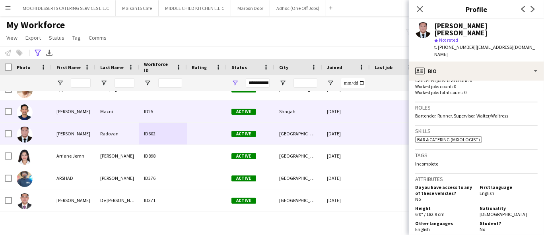
copy span "971502674683"
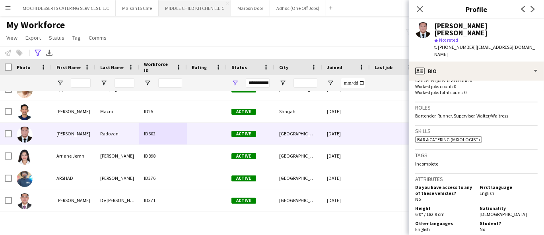
click at [217, 5] on button "MIDDLE CHILD KITCHEN L.L.C Close" at bounding box center [195, 8] width 72 height 16
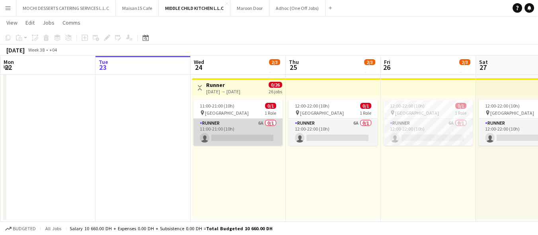
click at [247, 134] on app-card-role "Runner 6A 0/1 11:00-21:00 (10h) single-neutral-actions" at bounding box center [237, 132] width 89 height 27
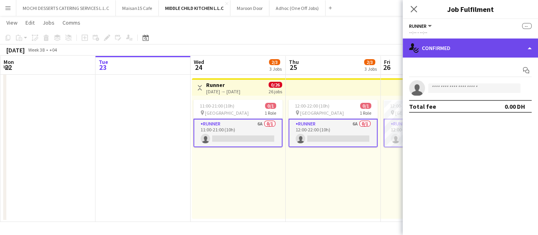
click at [438, 50] on div "single-neutral-actions-check-2 Confirmed" at bounding box center [469, 48] width 135 height 19
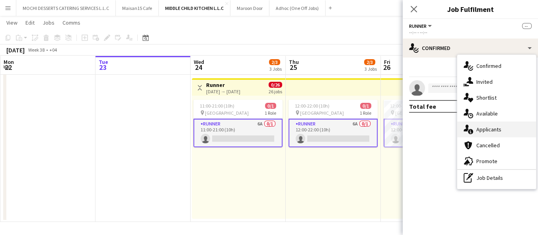
click at [486, 127] on span "Applicants" at bounding box center [488, 129] width 25 height 7
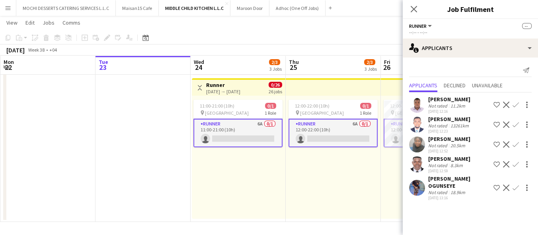
click at [465, 121] on div "[PERSON_NAME]" at bounding box center [449, 119] width 42 height 7
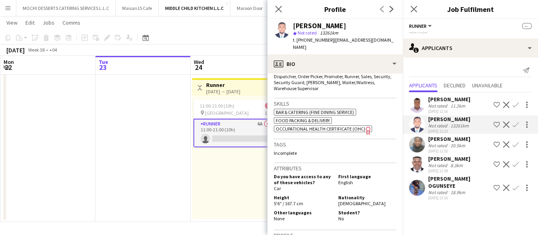
click at [89, 182] on app-date-cell at bounding box center [47, 4] width 95 height 435
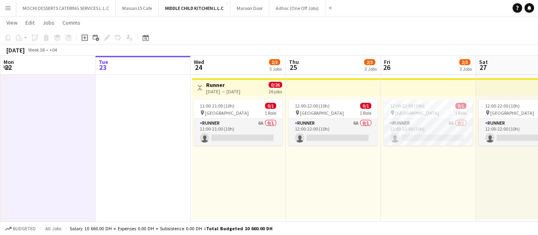
click at [9, 6] on app-icon "Menu" at bounding box center [8, 8] width 6 height 6
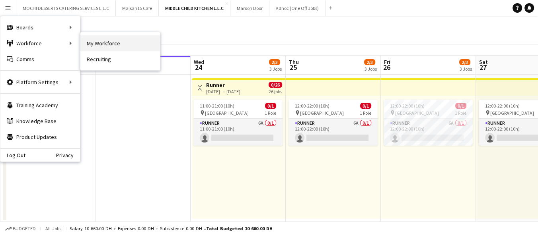
click at [102, 42] on link "My Workforce" at bounding box center [120, 43] width 80 height 16
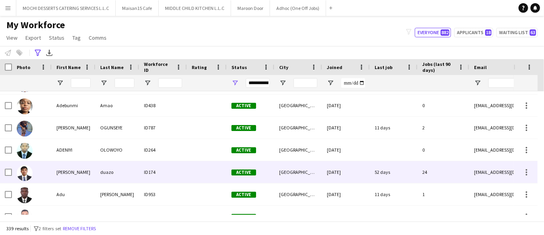
scroll to position [550, 0]
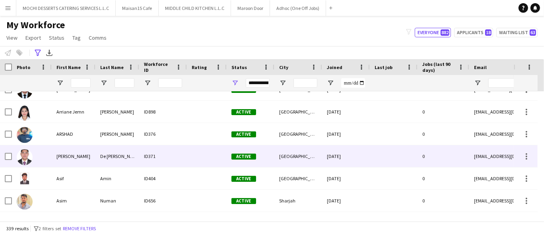
click at [57, 153] on div "Arturo" at bounding box center [74, 157] width 44 height 22
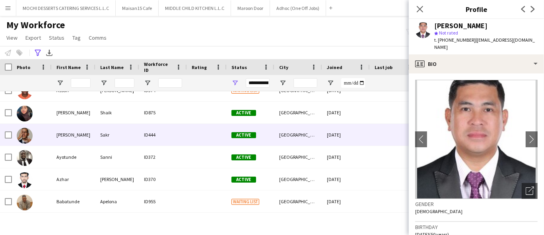
click at [61, 140] on div "Ayman" at bounding box center [74, 135] width 44 height 22
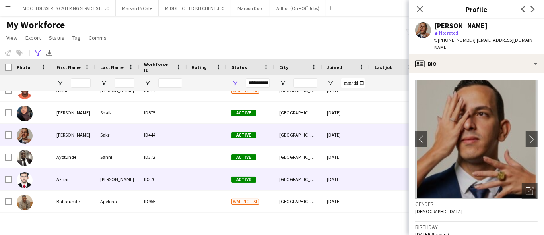
click at [66, 182] on div "Azhar" at bounding box center [74, 180] width 44 height 22
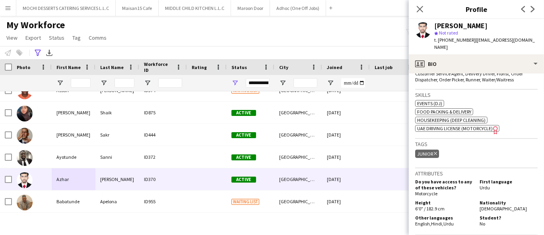
click at [447, 38] on span "t. +971563093790" at bounding box center [454, 40] width 41 height 6
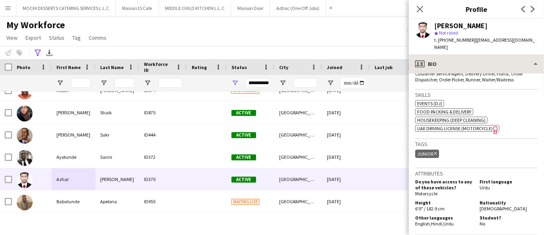
copy span "971563093790"
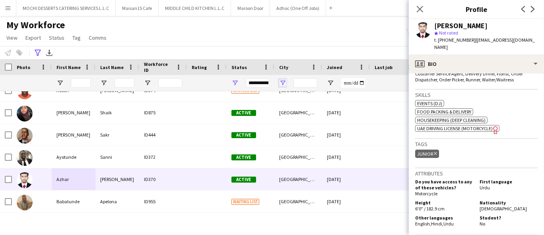
click at [281, 83] on span "Open Filter Menu" at bounding box center [282, 83] width 7 height 7
click at [37, 52] on icon "Advanced filters" at bounding box center [38, 53] width 6 height 6
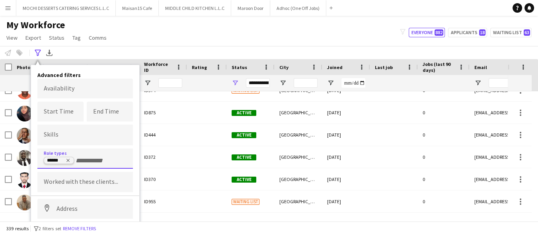
click at [68, 160] on icon "Remove tag" at bounding box center [68, 160] width 5 height 5
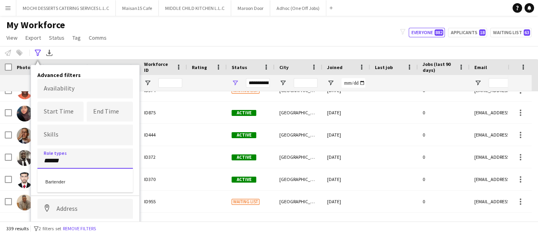
type input "******"
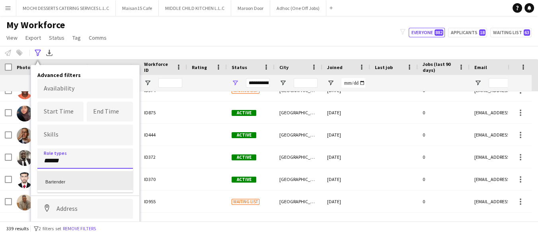
click at [89, 187] on div "Bartender" at bounding box center [84, 180] width 95 height 19
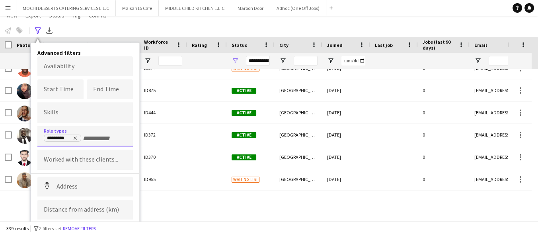
scroll to position [39, 0]
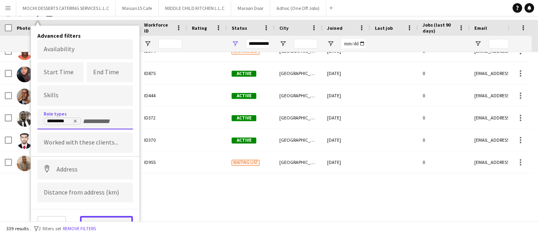
click at [98, 216] on button "View results" at bounding box center [106, 224] width 53 height 16
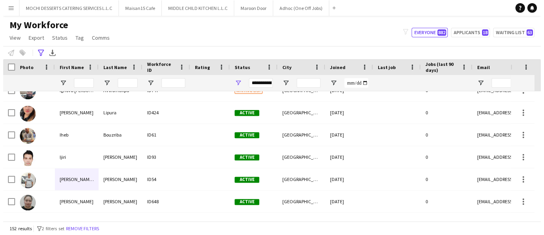
scroll to position [0, 0]
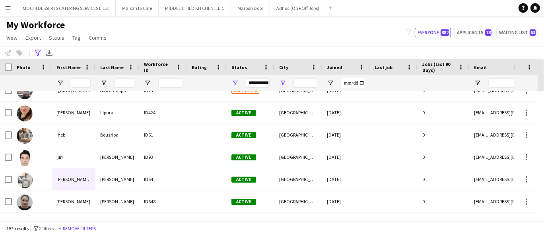
drag, startPoint x: 278, startPoint y: 81, endPoint x: 282, endPoint y: 83, distance: 4.4
click at [281, 82] on div at bounding box center [298, 83] width 48 height 16
click at [282, 83] on span "Open Filter Menu" at bounding box center [282, 83] width 7 height 7
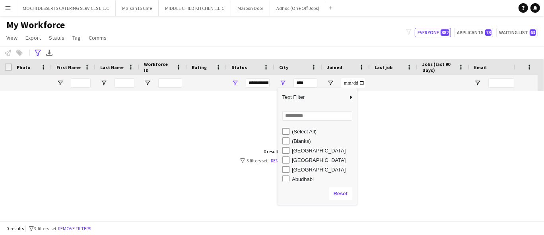
click at [293, 151] on div "Abu Dhabi" at bounding box center [323, 151] width 63 height 6
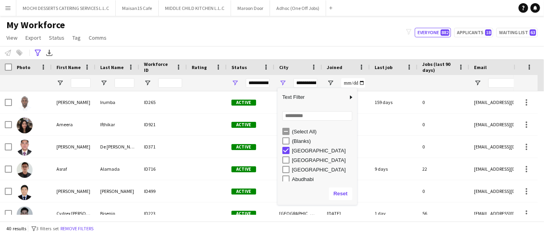
click at [295, 158] on div "ABU DHABI" at bounding box center [323, 160] width 63 height 6
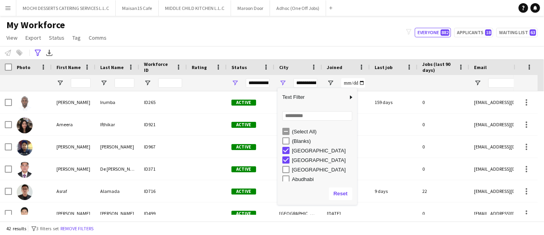
click at [298, 171] on div "Abudabhi city" at bounding box center [323, 170] width 63 height 6
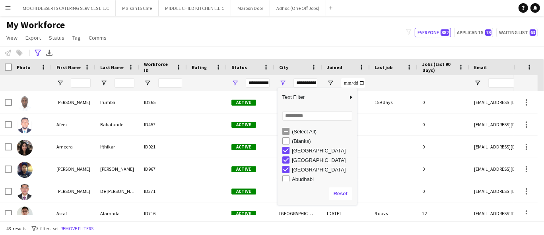
click at [301, 177] on div "Abudhabi" at bounding box center [323, 180] width 63 height 6
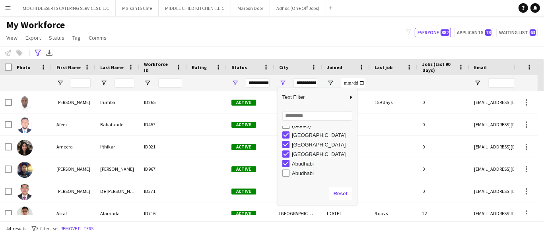
scroll to position [46, 0]
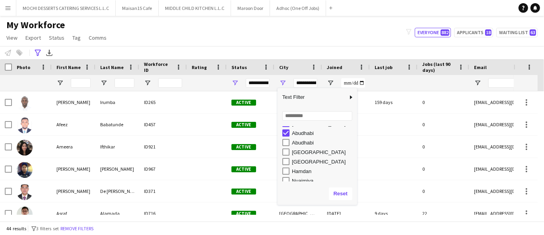
click at [306, 143] on div "Abudhabi" at bounding box center [323, 143] width 63 height 6
click at [315, 152] on div "Tourist club Abu Dhabi UAE" at bounding box center [323, 149] width 63 height 6
type input "**********"
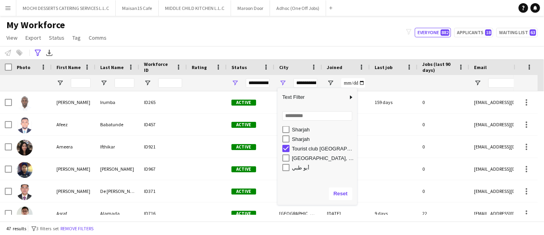
scroll to position [38, 0]
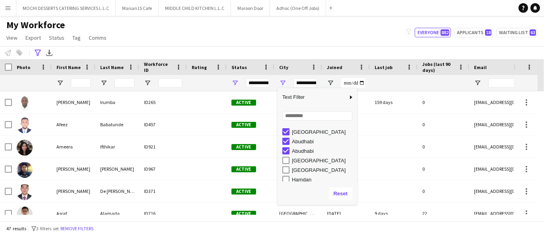
click at [315, 56] on div "Notify workforce Add to tag Select at least one crew to tag him or her. Advance…" at bounding box center [272, 52] width 544 height 13
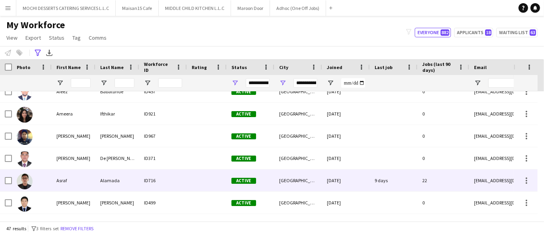
scroll to position [44, 0]
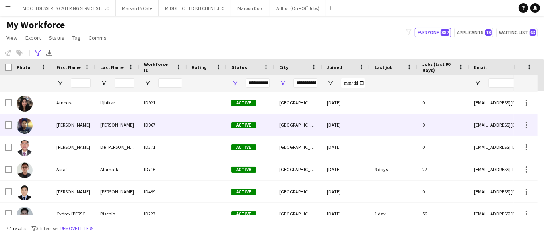
click at [102, 128] on div "Peñaflor" at bounding box center [117, 125] width 44 height 22
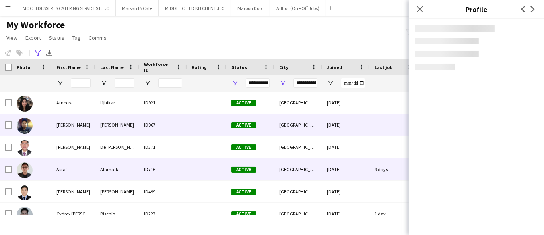
click at [105, 171] on div "Alamada" at bounding box center [117, 170] width 44 height 22
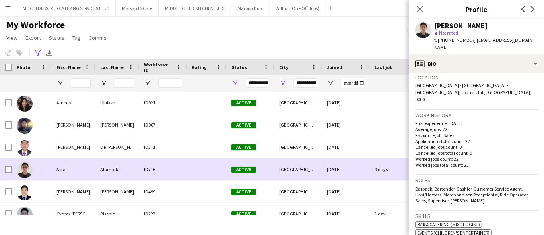
scroll to position [185, 0]
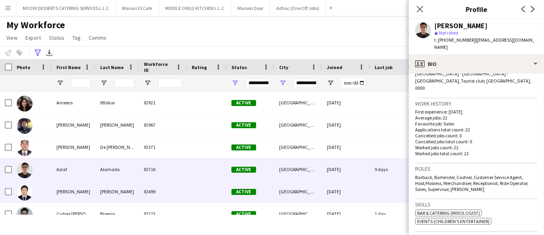
click at [117, 191] on div "Tuazon" at bounding box center [117, 192] width 44 height 22
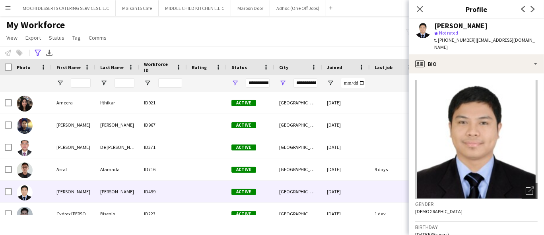
click at [444, 41] on span "t. +971503284143" at bounding box center [454, 40] width 41 height 6
copy span "971503284143"
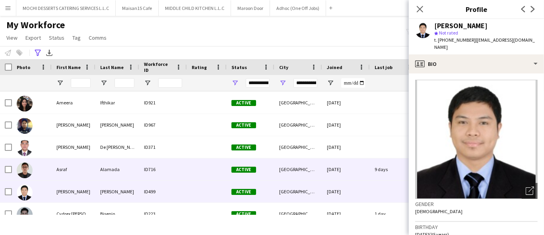
click at [103, 173] on div "Alamada" at bounding box center [117, 170] width 44 height 22
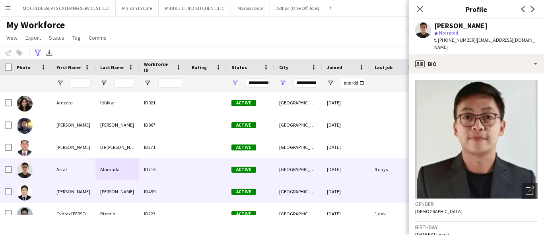
click at [55, 192] on div "Bernard" at bounding box center [74, 192] width 44 height 22
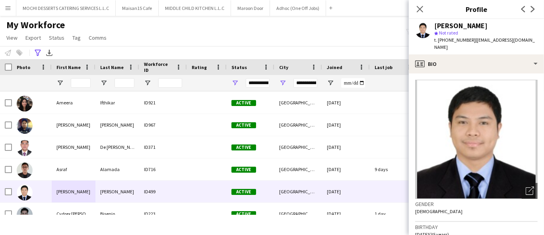
click at [459, 39] on span "t. +971503284143" at bounding box center [454, 40] width 41 height 6
copy span "971503284143"
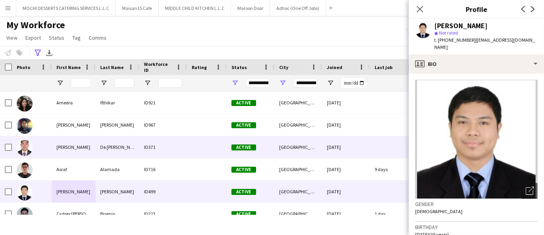
click at [69, 150] on div "Arturo" at bounding box center [74, 147] width 44 height 22
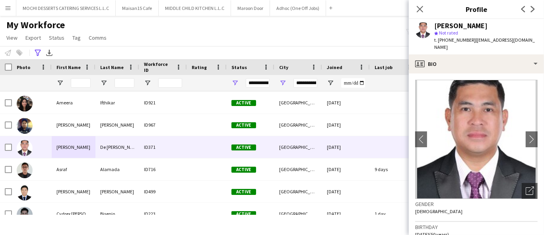
click at [458, 41] on span "t. +971544932157" at bounding box center [454, 40] width 41 height 6
copy span "971544932157"
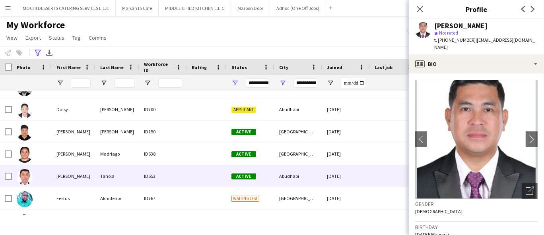
scroll to position [177, 0]
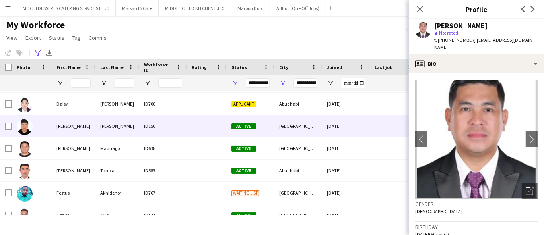
click at [94, 136] on div "Elmer" at bounding box center [74, 126] width 44 height 22
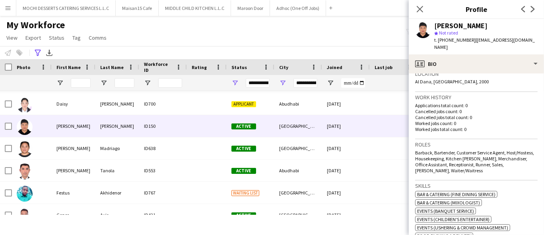
scroll to position [398, 0]
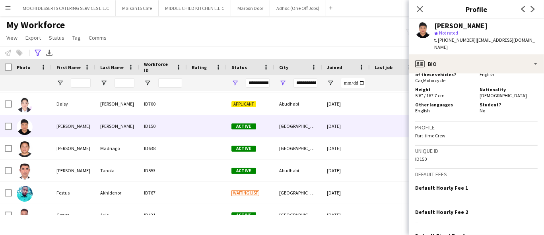
click at [454, 38] on span "t. +971567791247" at bounding box center [454, 40] width 41 height 6
copy span "971567791247"
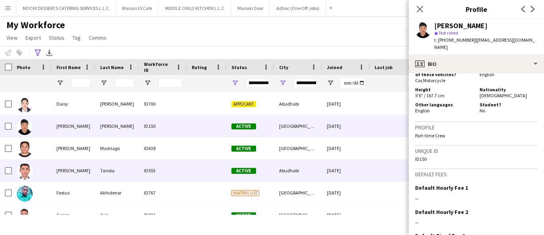
click at [80, 167] on div "Erwin" at bounding box center [74, 171] width 44 height 22
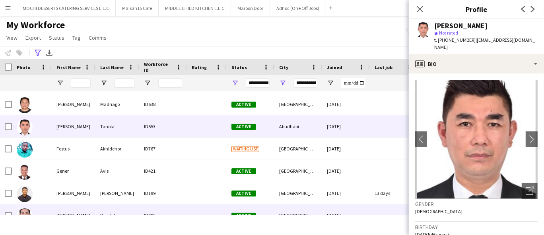
scroll to position [265, 0]
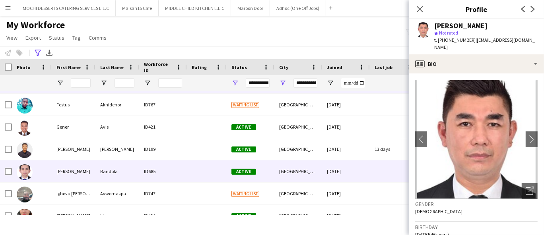
click at [213, 174] on div at bounding box center [207, 172] width 40 height 22
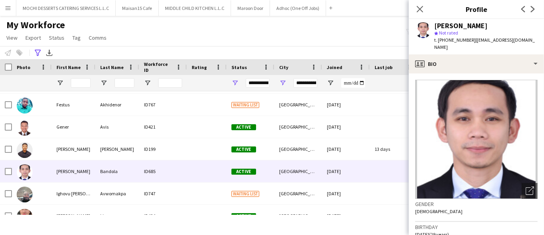
click at [449, 41] on span "t. +971524384231" at bounding box center [454, 40] width 41 height 6
copy span "971524384231"
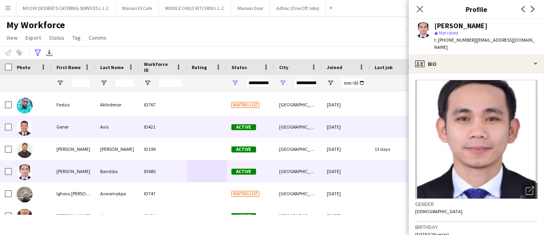
click at [52, 134] on div "Gener" at bounding box center [74, 127] width 44 height 22
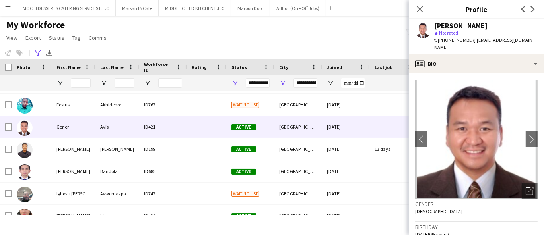
click at [449, 39] on span "t. +971522065641" at bounding box center [454, 40] width 41 height 6
copy span "971522065641"
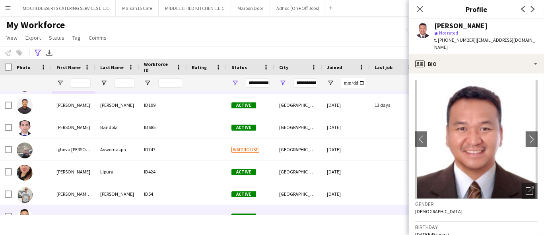
scroll to position [398, 0]
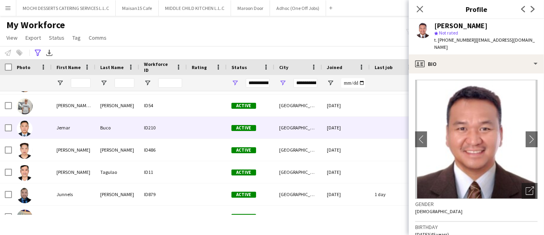
click at [105, 126] on div "Buco" at bounding box center [117, 128] width 44 height 22
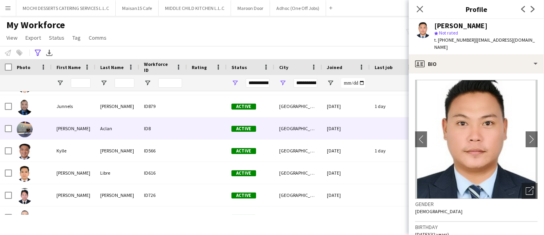
scroll to position [486, 0]
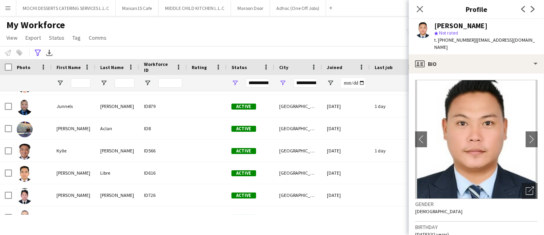
click at [453, 41] on span "t. +971554142792" at bounding box center [454, 40] width 41 height 6
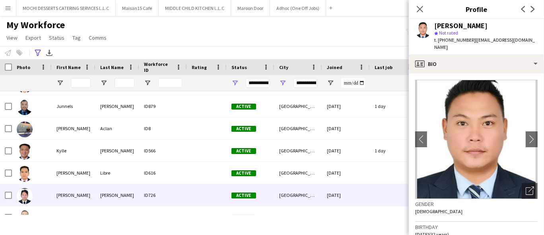
click at [181, 196] on div "ID726" at bounding box center [163, 196] width 48 height 22
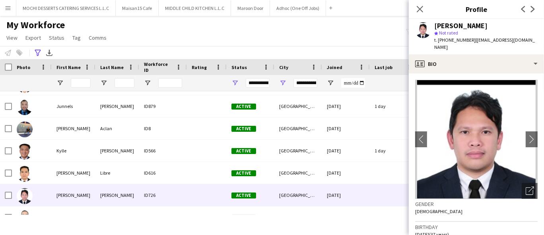
click at [461, 39] on span "t. +971523164731" at bounding box center [454, 40] width 41 height 6
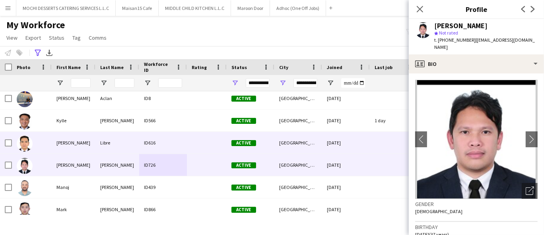
scroll to position [530, 0]
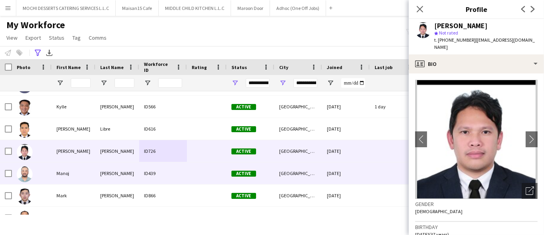
click at [44, 175] on div at bounding box center [32, 174] width 40 height 22
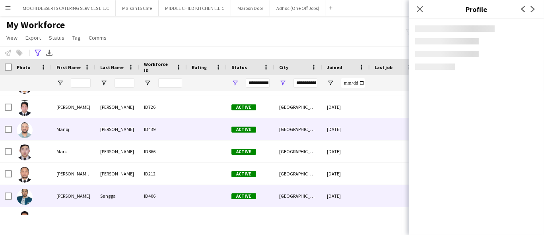
scroll to position [574, 0]
click at [55, 198] on div "Mark Vincent" at bounding box center [74, 196] width 44 height 22
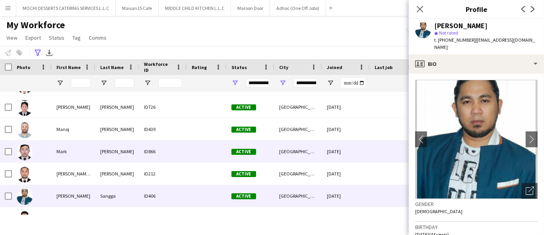
click at [71, 147] on div "Mark" at bounding box center [74, 152] width 44 height 22
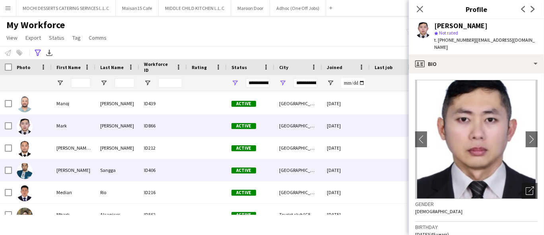
scroll to position [618, 0]
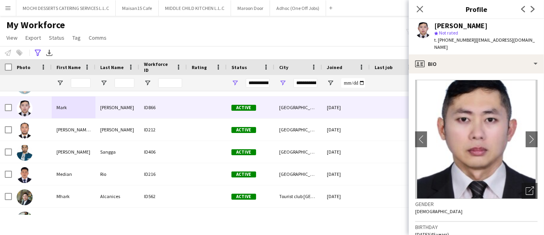
click at [451, 35] on span "Not rated" at bounding box center [448, 33] width 19 height 6
click at [450, 40] on span "t. +971508570968" at bounding box center [454, 40] width 41 height 6
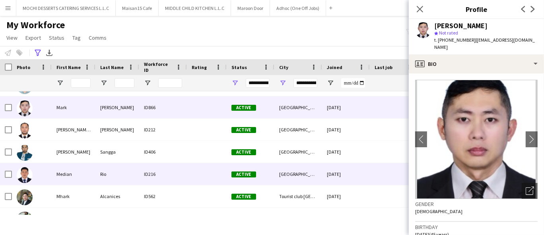
click at [43, 179] on div at bounding box center [32, 174] width 40 height 22
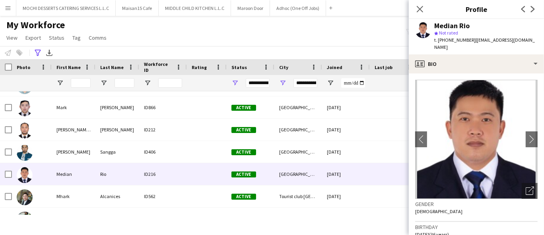
click at [459, 39] on span "t. +971523471224" at bounding box center [454, 40] width 41 height 6
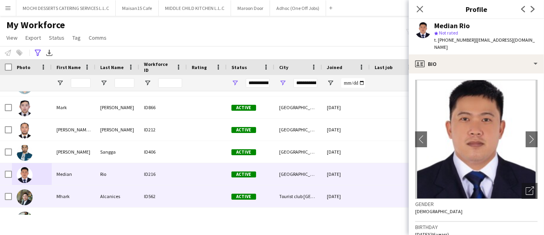
click at [93, 202] on div "Mhark" at bounding box center [74, 197] width 44 height 22
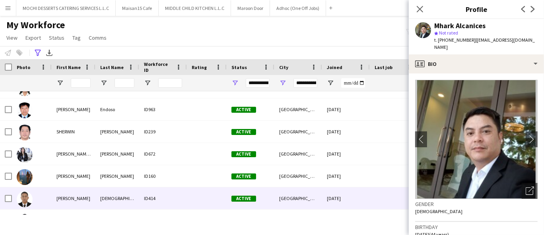
scroll to position [923, 0]
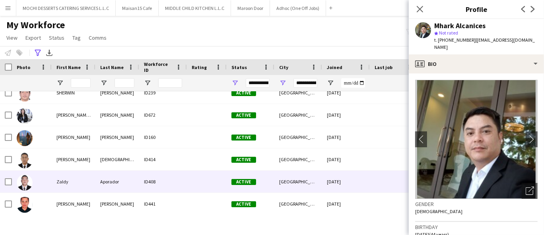
click at [156, 181] on div "ID408" at bounding box center [163, 182] width 48 height 22
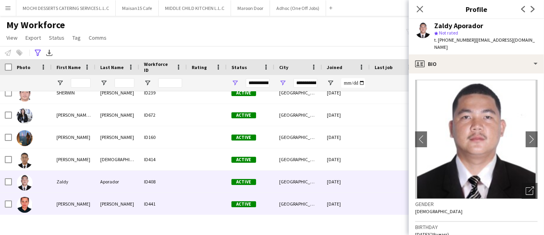
click at [140, 205] on div "ID441" at bounding box center [163, 204] width 48 height 22
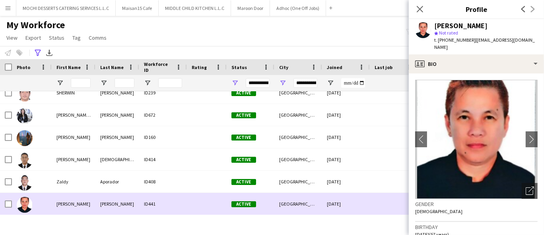
click at [141, 197] on div "ID441" at bounding box center [163, 204] width 48 height 22
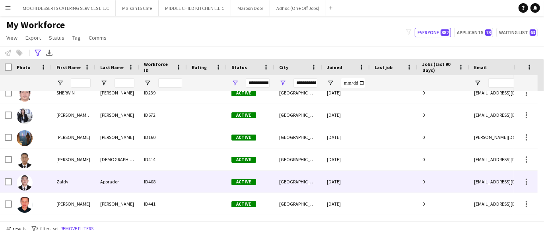
click at [200, 182] on div at bounding box center [207, 182] width 40 height 22
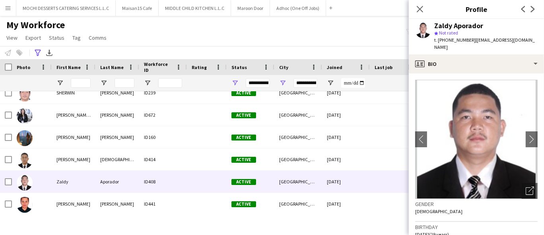
click at [460, 40] on span "t. +971507351488" at bounding box center [454, 40] width 41 height 6
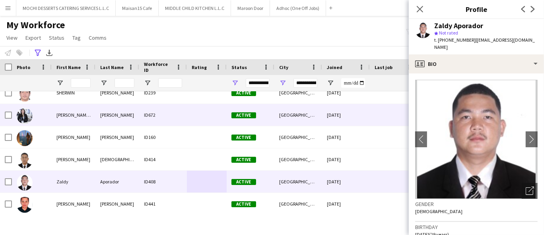
click at [117, 117] on div "Santos" at bounding box center [117, 115] width 44 height 22
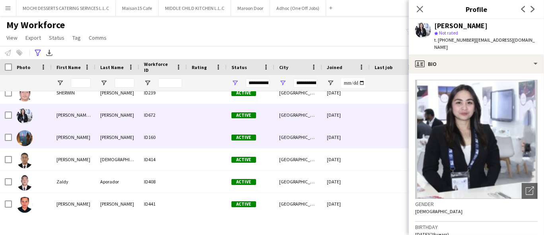
scroll to position [878, 0]
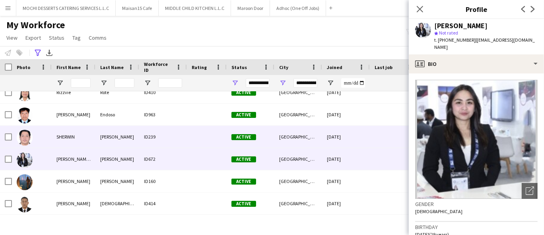
click at [99, 140] on div "SARTE" at bounding box center [117, 137] width 44 height 22
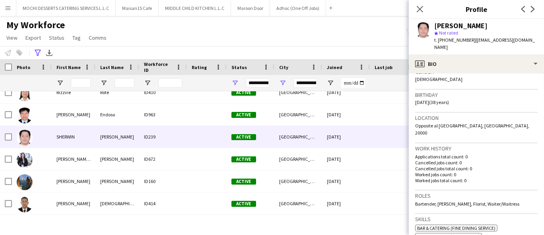
scroll to position [265, 0]
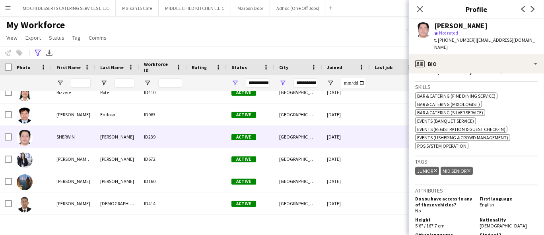
click at [445, 39] on span "t. +971544285076" at bounding box center [454, 40] width 41 height 6
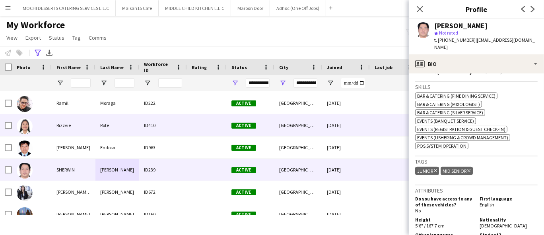
scroll to position [834, 0]
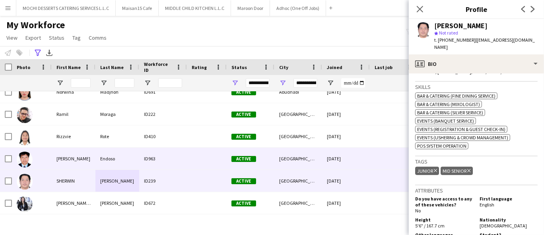
click at [72, 155] on div "Rodelio" at bounding box center [74, 159] width 44 height 22
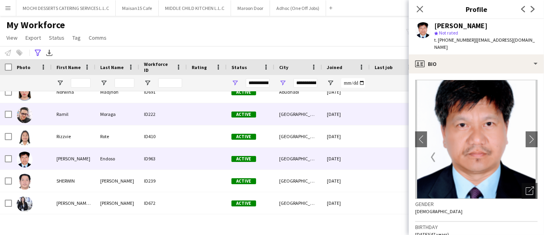
click at [107, 118] on div "Moraga" at bounding box center [117, 114] width 44 height 22
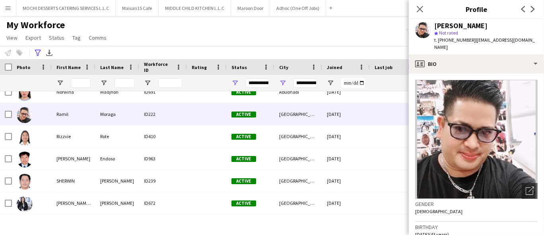
click at [449, 41] on span "t. +971508554821" at bounding box center [454, 40] width 41 height 6
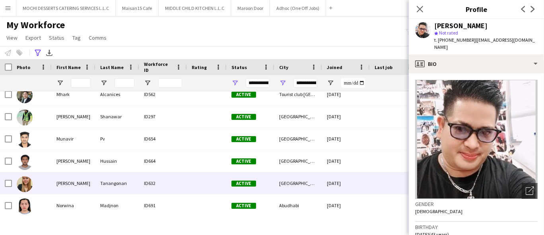
scroll to position [701, 0]
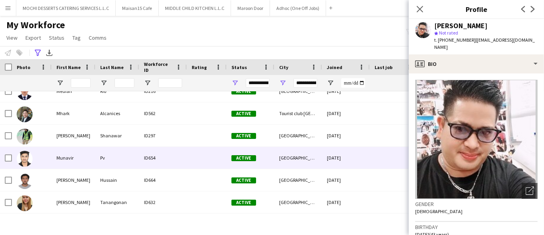
click at [89, 162] on div "Munavir" at bounding box center [74, 158] width 44 height 22
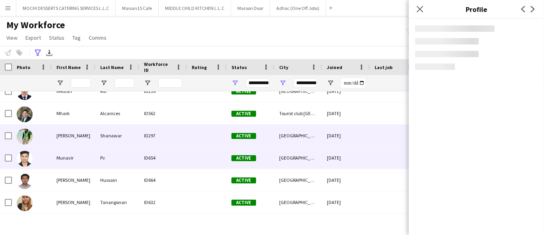
click at [95, 140] on div "Mirza" at bounding box center [74, 136] width 44 height 22
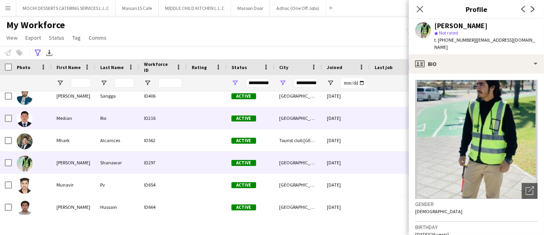
scroll to position [657, 0]
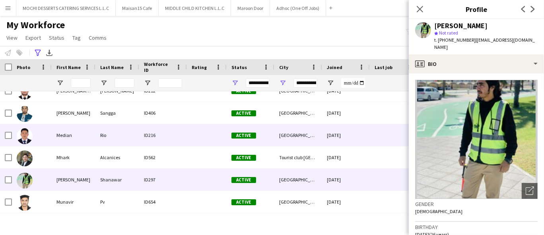
click at [100, 136] on div "Rio" at bounding box center [117, 135] width 44 height 22
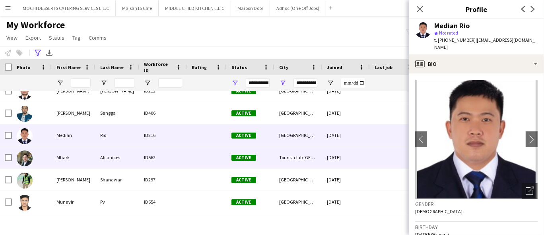
click at [92, 157] on div "Mhark" at bounding box center [74, 158] width 44 height 22
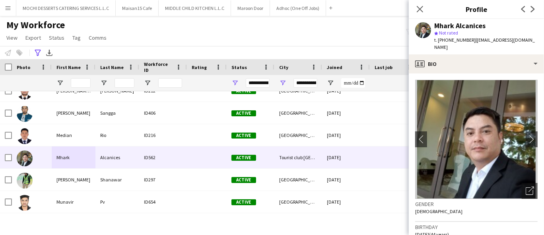
click at [451, 37] on span "t. +971567512971" at bounding box center [454, 40] width 41 height 6
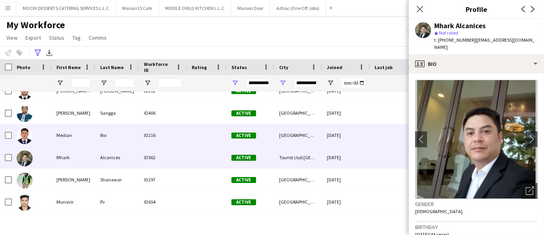
click at [96, 141] on div "Rio" at bounding box center [117, 135] width 44 height 22
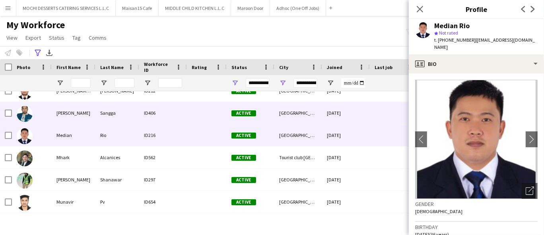
click at [103, 118] on div "Sangga" at bounding box center [117, 113] width 44 height 22
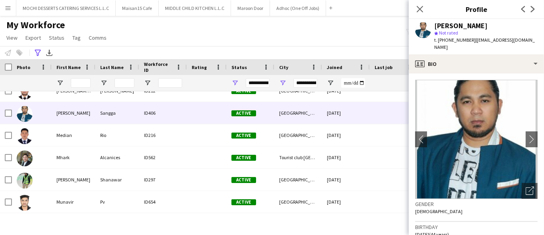
click at [457, 41] on span "t. +971585410106" at bounding box center [454, 40] width 41 height 6
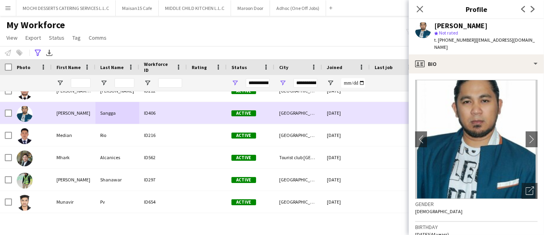
scroll to position [613, 0]
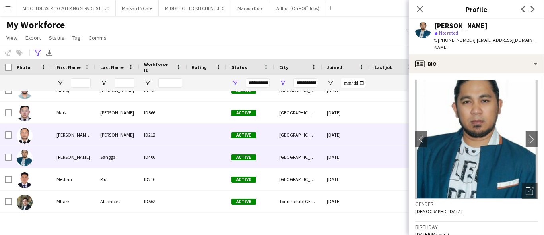
click at [109, 134] on div "Andaya" at bounding box center [117, 135] width 44 height 22
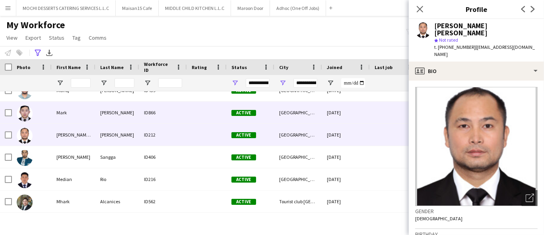
click at [115, 118] on div "Bonifacio" at bounding box center [117, 113] width 44 height 22
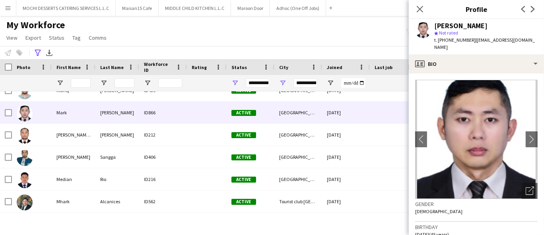
click at [453, 39] on span "t. +971508570968" at bounding box center [454, 40] width 41 height 6
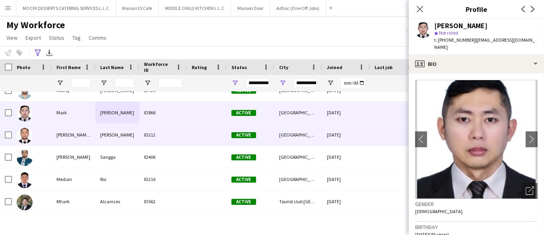
scroll to position [569, 0]
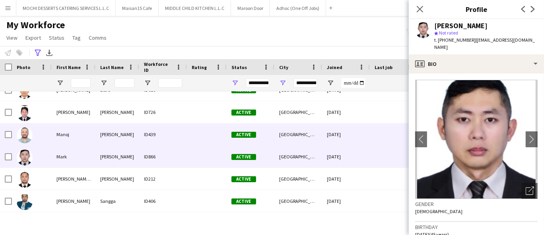
click at [54, 142] on div "Manoj" at bounding box center [74, 135] width 44 height 22
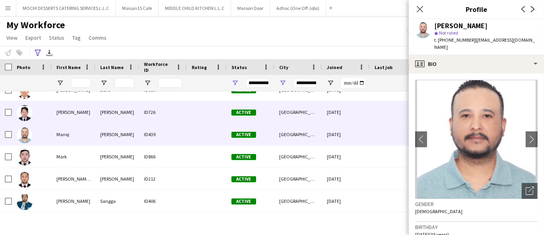
click at [64, 112] on div "Loyd" at bounding box center [74, 112] width 44 height 22
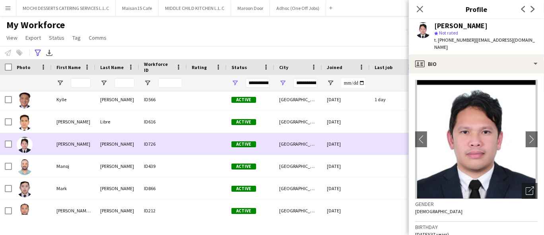
scroll to position [525, 0]
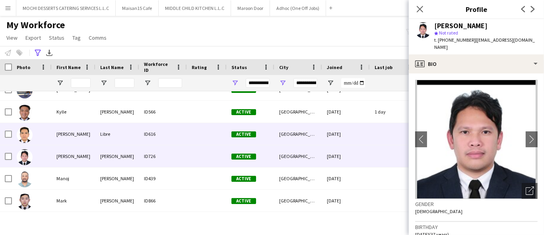
click at [67, 143] on div "Leomar" at bounding box center [74, 134] width 44 height 22
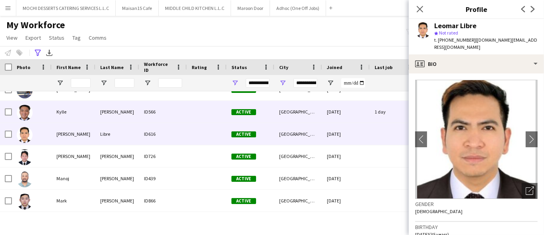
click at [58, 115] on div "Kylle" at bounding box center [74, 112] width 44 height 22
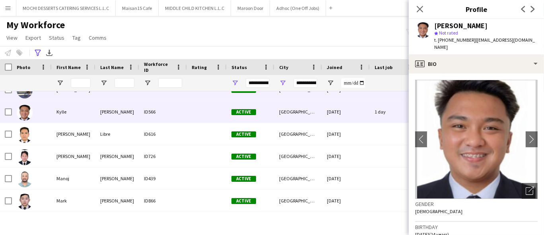
scroll to position [481, 0]
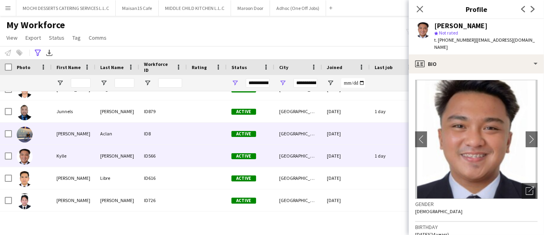
click at [106, 137] on div "Median Rio ID216 Active Abu Dhabi 04-04-2025 0 median_rio227@yahoo.com Mhark Al…" at bounding box center [431, 134] width 862 height 1047
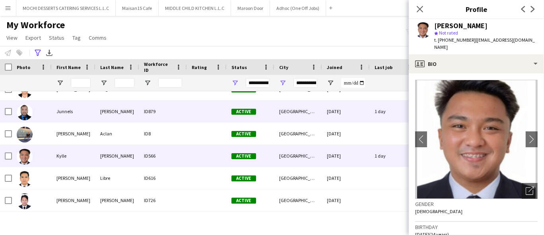
scroll to position [437, 0]
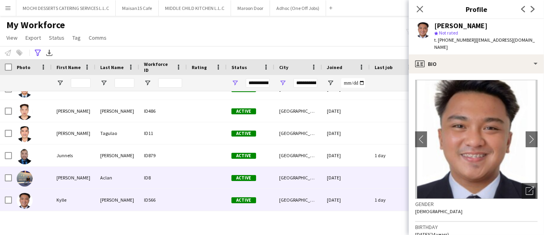
click at [102, 171] on div "Aclan" at bounding box center [117, 178] width 44 height 22
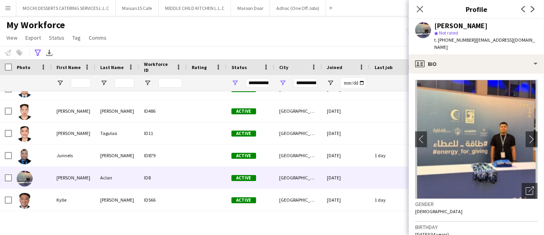
click at [445, 41] on span "t. +971543894711" at bounding box center [454, 40] width 41 height 6
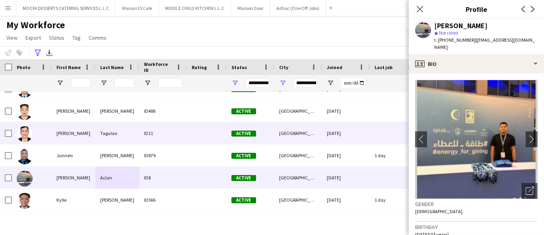
click at [78, 137] on div "Joel" at bounding box center [74, 133] width 44 height 22
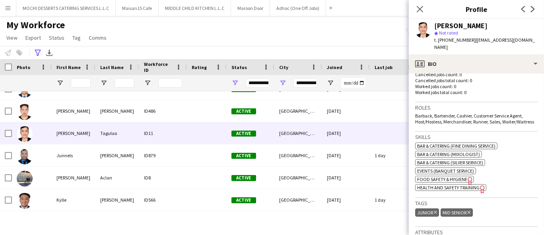
scroll to position [442, 0]
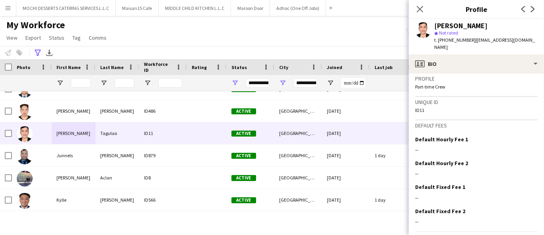
click at [445, 43] on span "t. +971522002958" at bounding box center [454, 40] width 41 height 6
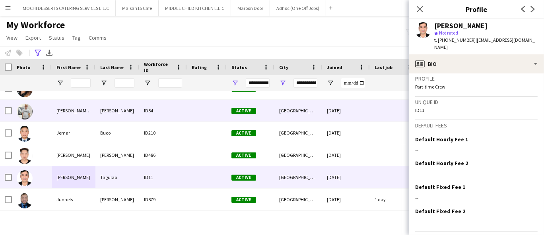
scroll to position [348, 0]
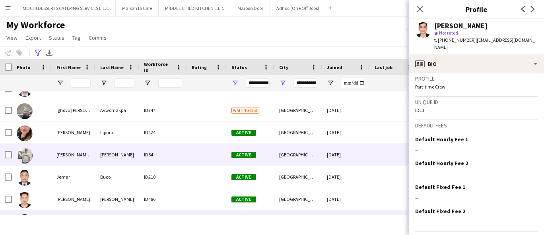
click at [173, 155] on div "ID54" at bounding box center [163, 155] width 48 height 22
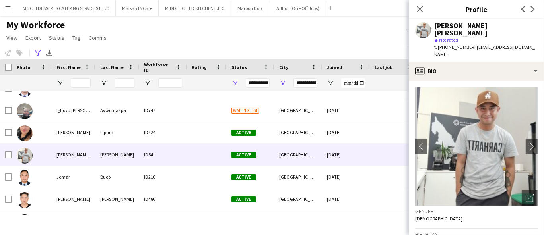
click at [453, 44] on span "t. +971563079581" at bounding box center [454, 47] width 41 height 6
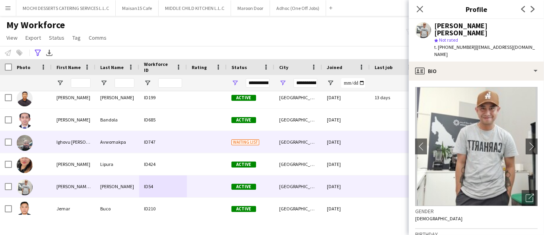
scroll to position [304, 0]
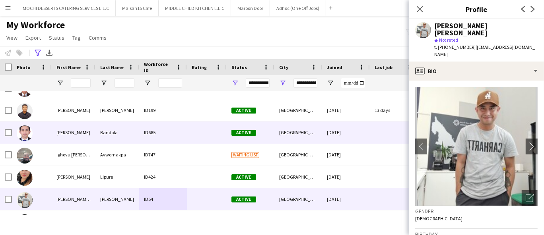
click at [126, 143] on div "Hubert Bandola ID685 Active Abu Dhabi 12-08-2025 0 bnchubs11@gmail.com" at bounding box center [431, 133] width 862 height 22
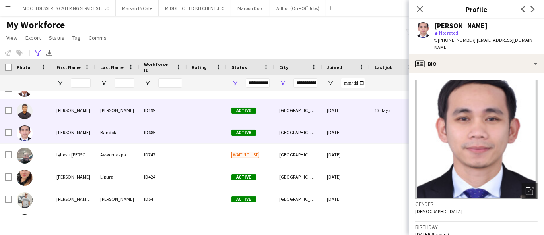
click at [118, 117] on div "Manansala" at bounding box center [117, 110] width 44 height 22
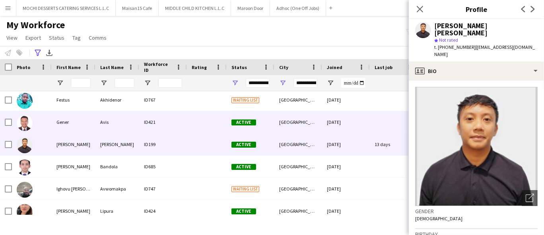
scroll to position [260, 0]
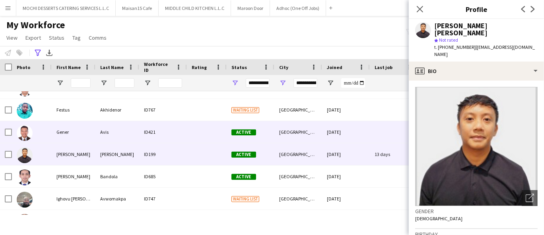
click at [116, 131] on div "Avis" at bounding box center [117, 132] width 44 height 22
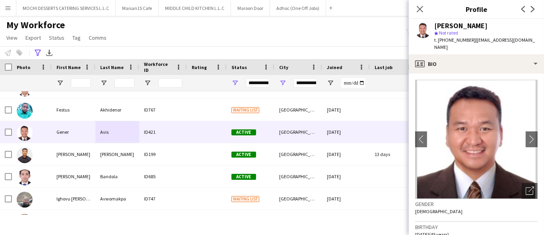
click at [443, 41] on span "t. +971522065641" at bounding box center [454, 40] width 41 height 6
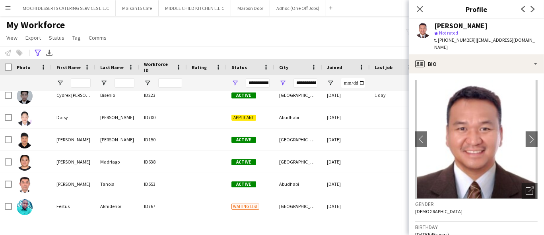
scroll to position [127, 0]
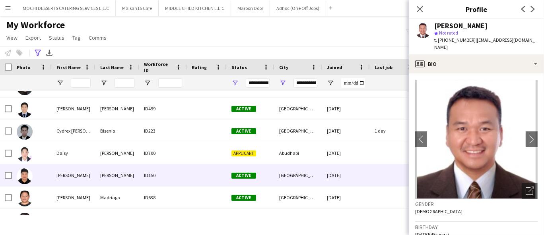
click at [141, 183] on div "ID150" at bounding box center [163, 176] width 48 height 22
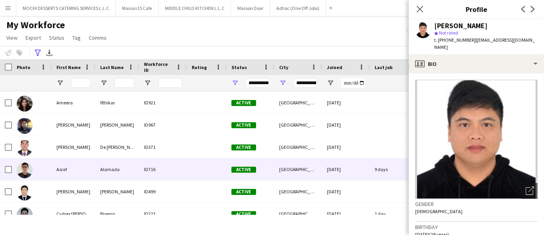
scroll to position [44, 0]
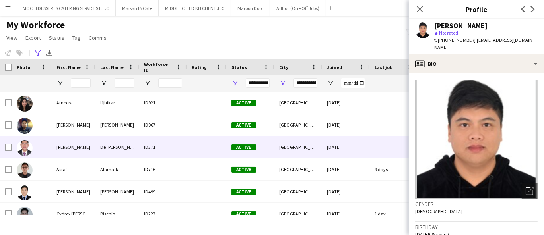
click at [125, 148] on div "De Leon" at bounding box center [117, 147] width 44 height 22
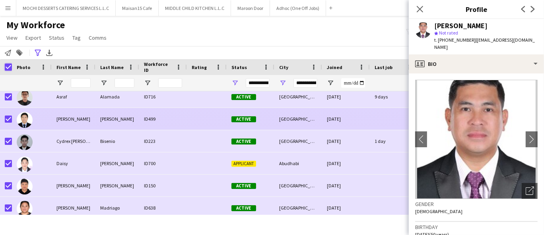
scroll to position [132, 0]
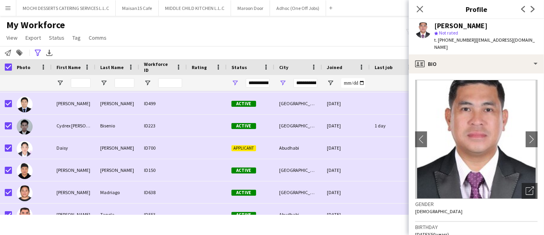
click at [188, 28] on div "My Workforce View Views Default view New view Update view Delete view Edit name…" at bounding box center [272, 32] width 544 height 27
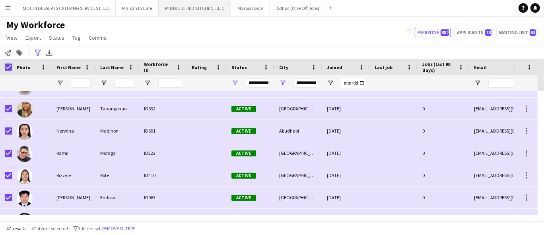
click at [204, 4] on button "MIDDLE CHILD KITCHEN L.L.C Close" at bounding box center [195, 8] width 72 height 16
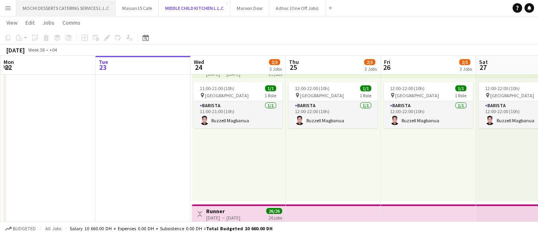
scroll to position [44, 0]
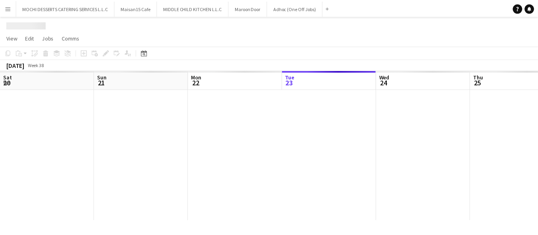
scroll to position [0, 190]
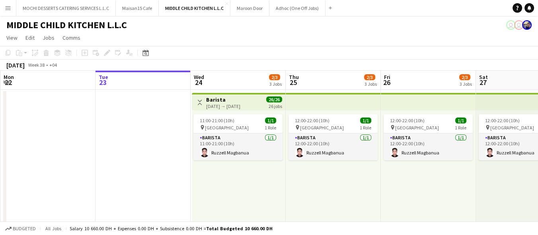
click at [453, 192] on div "12:00-22:00 (10h) 1/1 pin Al Serkal Avenue 1 Role Barista [DATE] 12:00-22:00 (1…" at bounding box center [428, 172] width 95 height 123
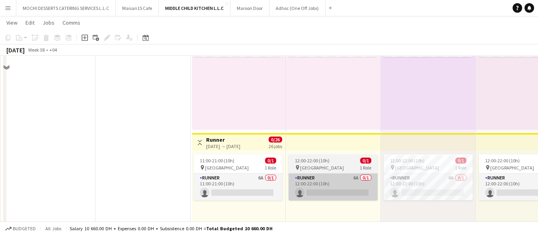
scroll to position [265, 0]
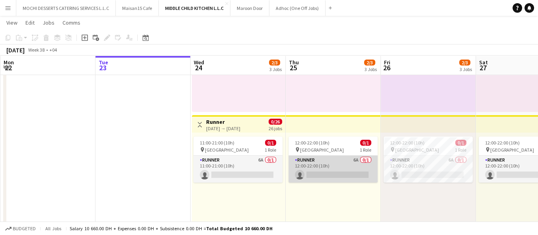
click at [324, 169] on app-card-role "Runner 6A 0/1 12:00-22:00 (10h) single-neutral-actions" at bounding box center [332, 169] width 89 height 27
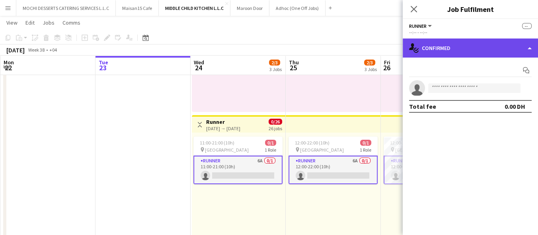
click at [431, 47] on div "single-neutral-actions-check-2 Confirmed" at bounding box center [469, 48] width 135 height 19
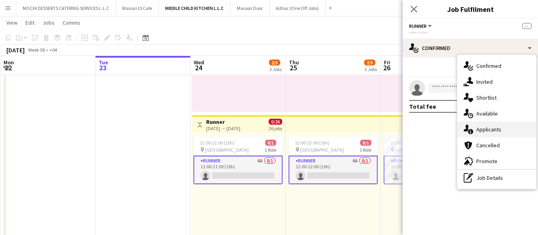
click at [492, 131] on span "Applicants" at bounding box center [488, 129] width 25 height 7
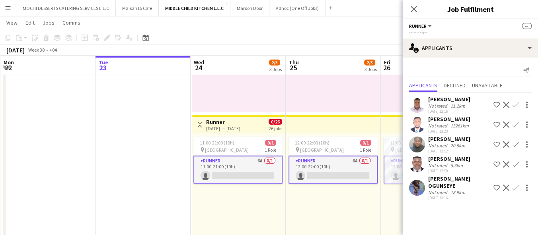
click at [340, 184] on div "12:00-22:00 (10h) 0/1 pin Al Serkal Avenue 1 Role Runner 6A 0/1 12:00-22:00 (10…" at bounding box center [333, 194] width 95 height 123
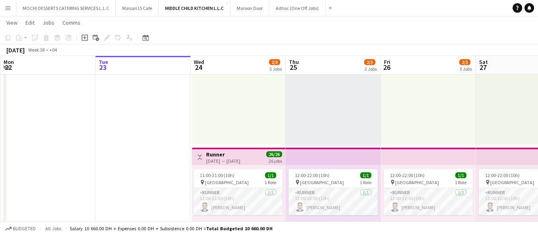
scroll to position [88, 0]
click at [245, 195] on app-card-role "Runner [DATE] 11:00-21:00 (10h) [PERSON_NAME]" at bounding box center [237, 201] width 89 height 27
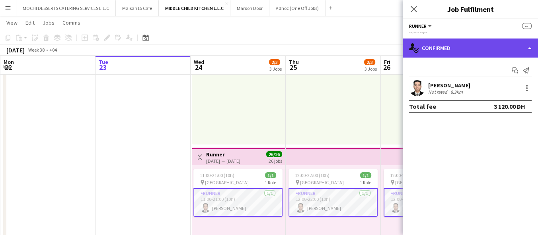
click at [455, 47] on div "single-neutral-actions-check-2 Confirmed" at bounding box center [469, 48] width 135 height 19
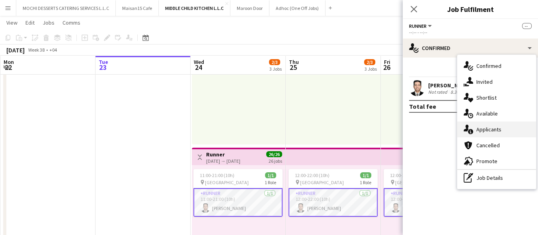
click at [490, 127] on span "Applicants" at bounding box center [488, 129] width 25 height 7
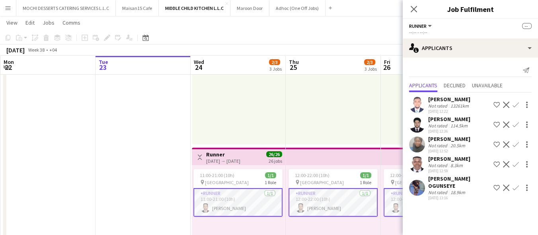
click at [449, 123] on div "114.5km" at bounding box center [459, 126] width 20 height 6
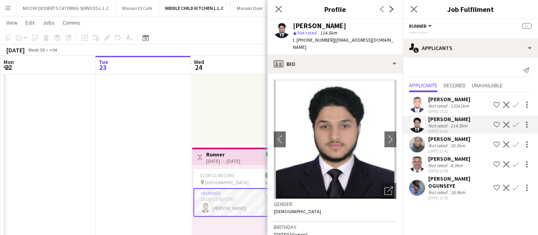
click at [315, 37] on span "t. [PHONE_NUMBER]" at bounding box center [313, 40] width 41 height 6
copy span "971507915321"
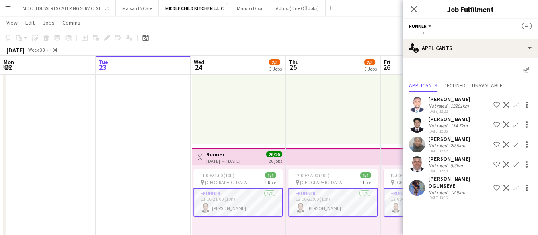
click at [161, 210] on app-date-cell at bounding box center [142, 218] width 95 height 435
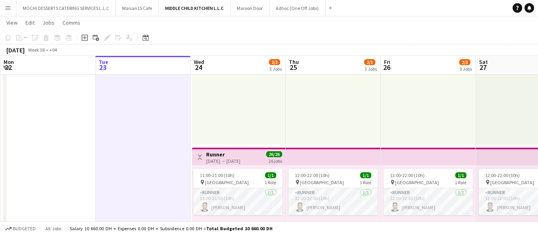
click at [6, 6] on app-icon "Menu" at bounding box center [8, 8] width 6 height 6
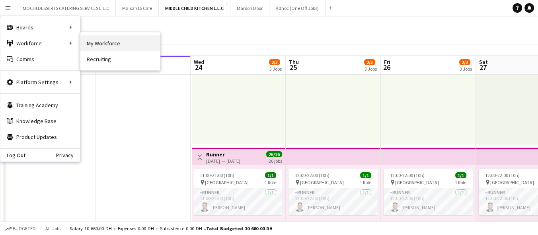
click at [97, 43] on link "My Workforce" at bounding box center [120, 43] width 80 height 16
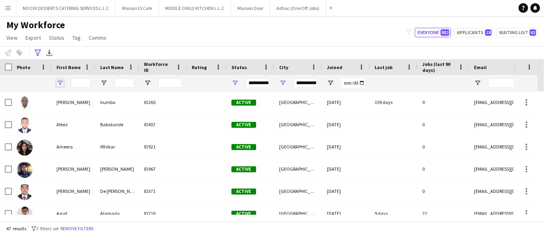
click at [63, 82] on span "Open Filter Menu" at bounding box center [59, 83] width 7 height 7
click at [39, 53] on icon "Advanced filters" at bounding box center [38, 53] width 6 height 6
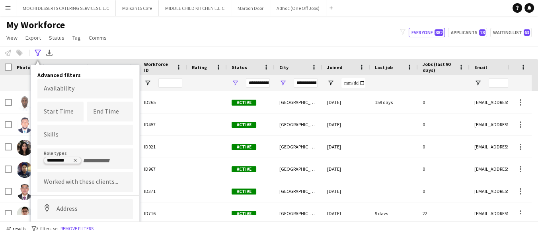
click at [74, 158] on icon "Remove tag" at bounding box center [75, 160] width 5 height 5
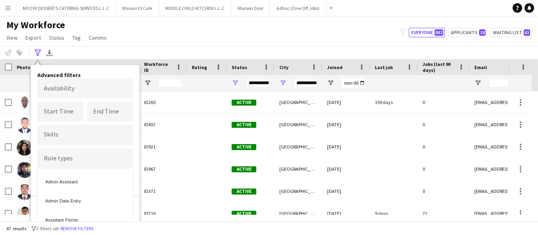
click at [163, 226] on div "47 results filter-1 3 filters set Remove filters" at bounding box center [269, 229] width 538 height 14
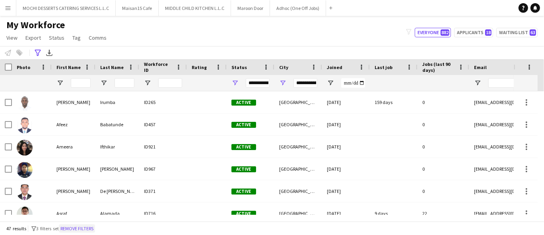
click at [91, 229] on button "Remove filters" at bounding box center [77, 229] width 36 height 9
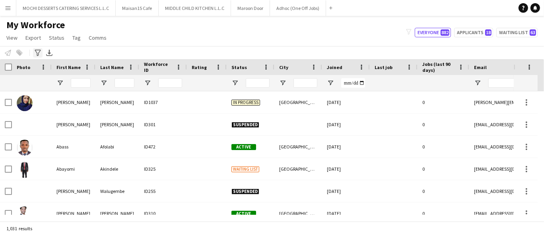
click at [42, 51] on div "Advanced filters" at bounding box center [38, 53] width 10 height 10
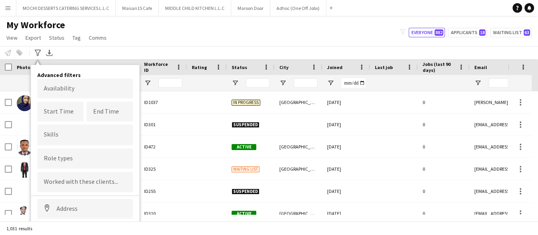
click at [80, 159] on input "Type to search role types..." at bounding box center [85, 158] width 83 height 7
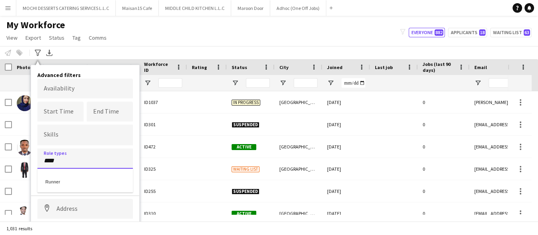
type input "****"
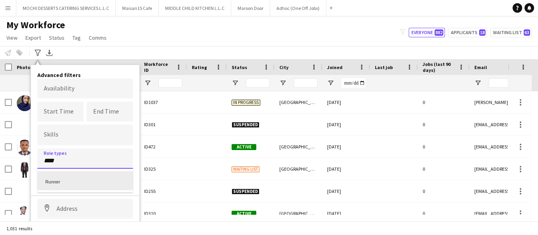
click at [77, 176] on div "Runner" at bounding box center [84, 180] width 95 height 19
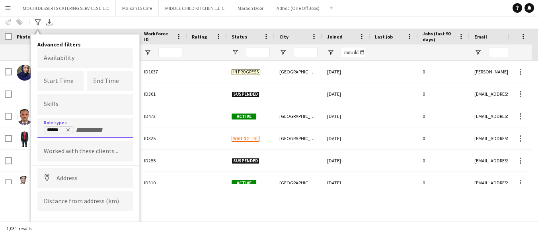
scroll to position [39, 0]
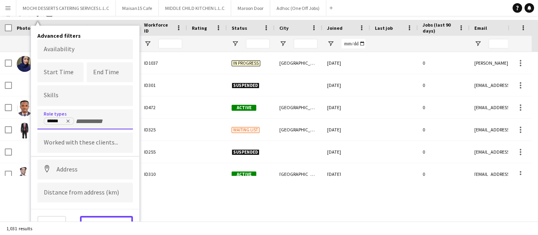
drag, startPoint x: 114, startPoint y: 219, endPoint x: 204, endPoint y: 91, distance: 156.4
click at [113, 218] on button "View results" at bounding box center [106, 224] width 53 height 16
type input "**********"
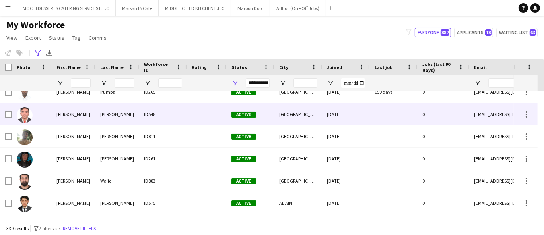
scroll to position [88, 0]
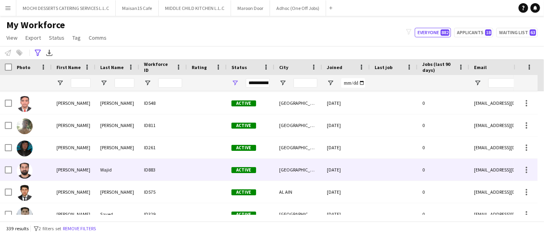
click at [73, 169] on div "Abdul" at bounding box center [74, 170] width 44 height 22
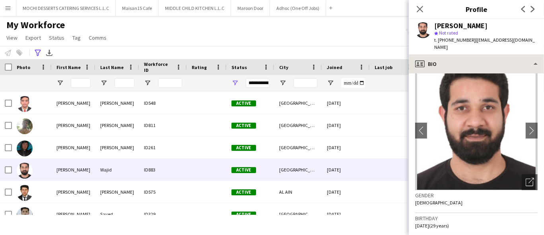
scroll to position [0, 0]
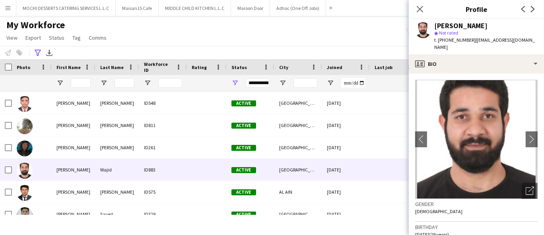
click at [447, 42] on span "t. +971522528356" at bounding box center [454, 40] width 41 height 6
copy span "971522528356"
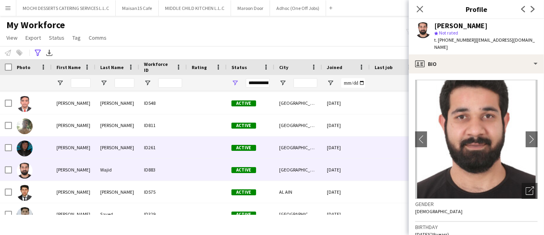
click at [146, 152] on div "ID261" at bounding box center [163, 148] width 48 height 22
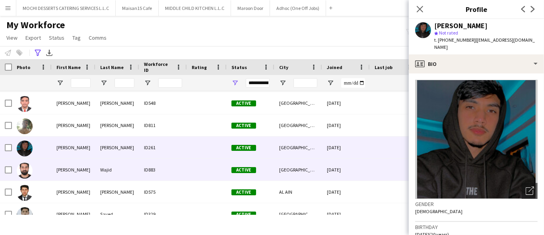
scroll to position [132, 0]
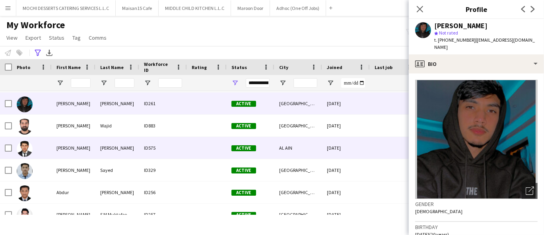
click at [146, 152] on div "ID575" at bounding box center [163, 148] width 48 height 22
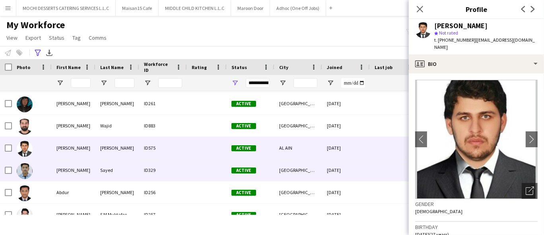
click at [147, 164] on div "ID329" at bounding box center [163, 170] width 48 height 22
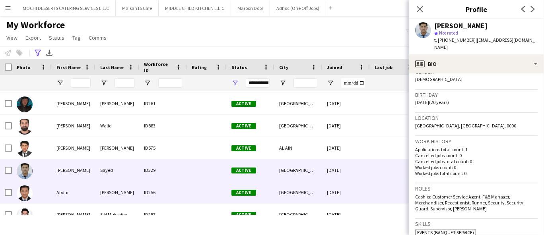
click at [47, 187] on div at bounding box center [32, 193] width 40 height 22
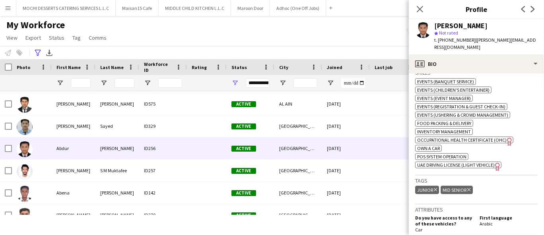
scroll to position [353, 0]
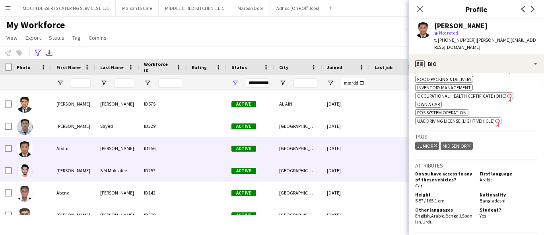
click at [106, 177] on div "S M Muktafee" at bounding box center [117, 171] width 44 height 22
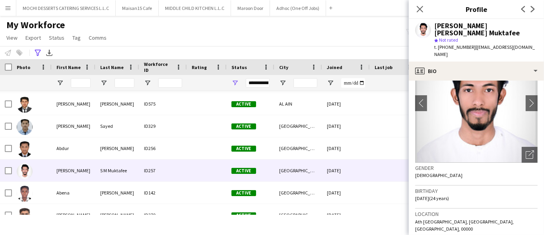
scroll to position [0, 0]
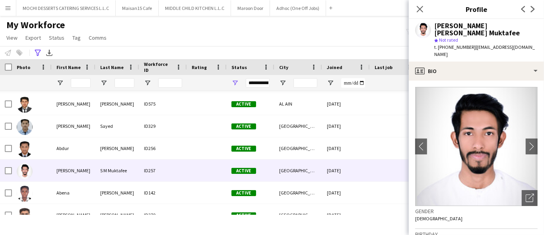
click at [454, 44] on span "t. +971545263382" at bounding box center [454, 47] width 41 height 6
copy span "971545263382"
click at [27, 126] on img at bounding box center [25, 127] width 16 height 16
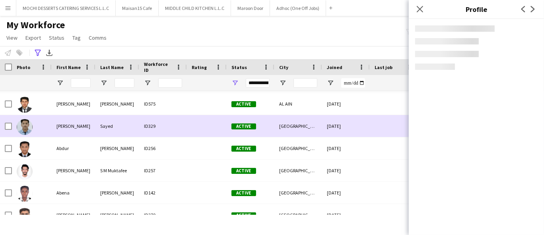
click at [24, 109] on img at bounding box center [25, 105] width 16 height 16
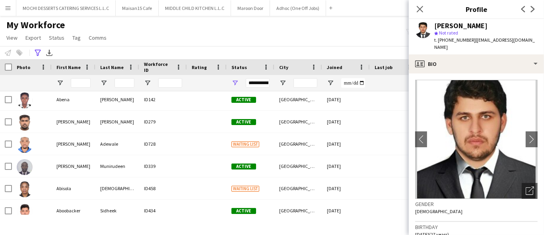
scroll to position [272, 0]
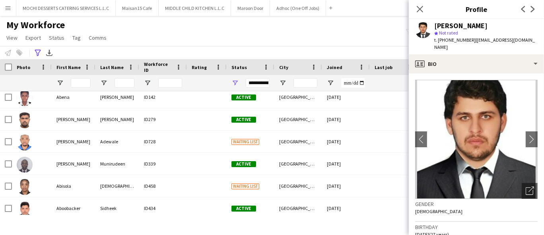
click at [49, 162] on div at bounding box center [32, 164] width 40 height 22
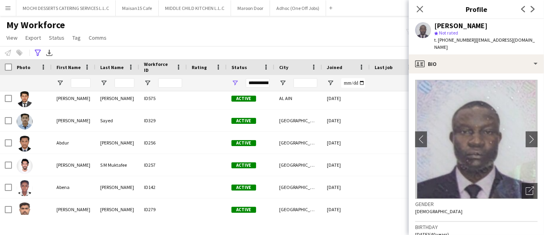
scroll to position [140, 0]
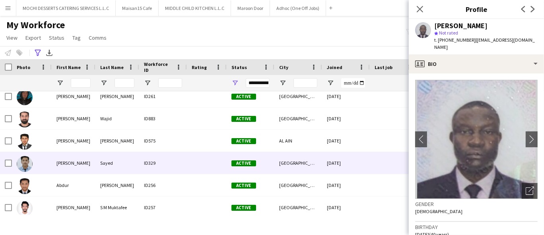
click at [234, 160] on span "Active" at bounding box center [243, 163] width 25 height 6
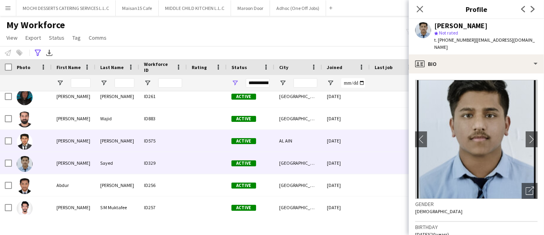
click at [237, 148] on div "Active" at bounding box center [251, 141] width 48 height 22
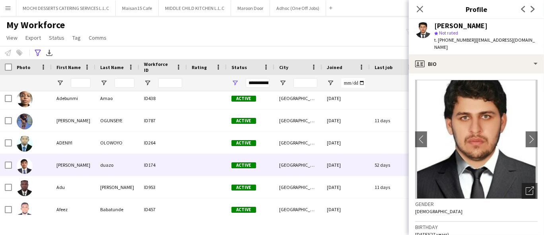
scroll to position [449, 0]
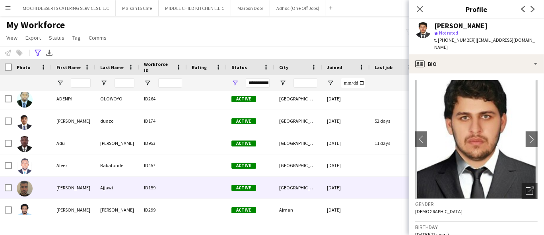
click at [108, 188] on div "Ajjawi" at bounding box center [117, 188] width 44 height 22
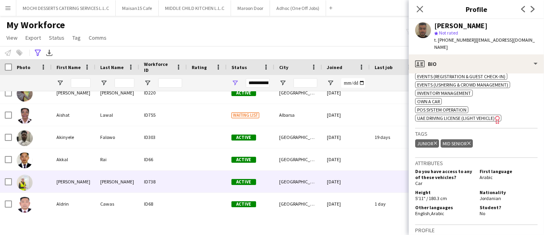
scroll to position [626, 0]
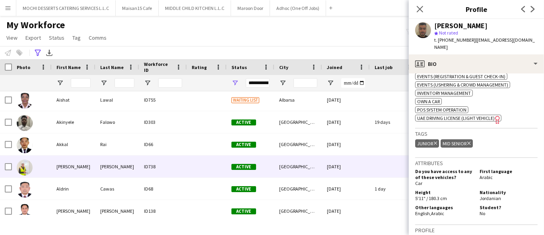
click at [80, 169] on div "Albert" at bounding box center [74, 167] width 44 height 22
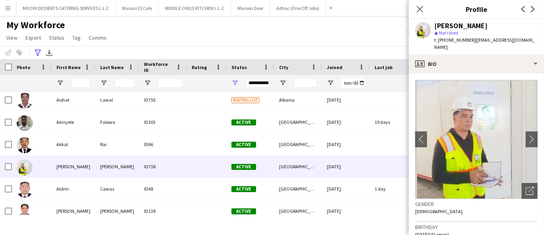
click at [454, 43] on span "t. +971567859738" at bounding box center [454, 40] width 41 height 6
click at [453, 37] on span "t. +971567859738" at bounding box center [454, 40] width 41 height 6
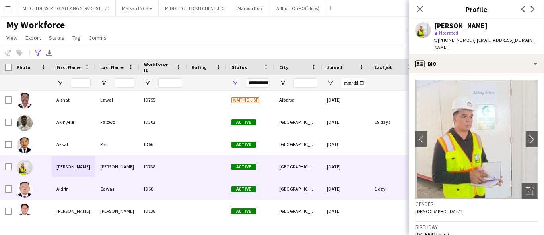
click at [126, 181] on div "Cawas" at bounding box center [117, 189] width 44 height 22
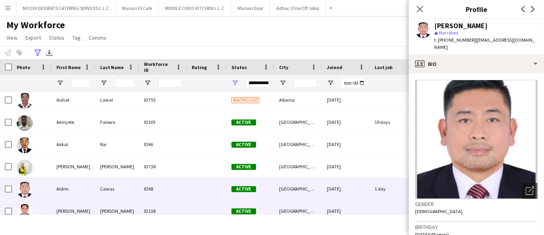
click at [142, 209] on div "ID138" at bounding box center [163, 211] width 48 height 22
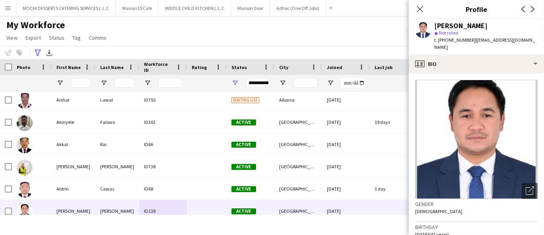
click at [459, 39] on span "t. +971503580147" at bounding box center [454, 40] width 41 height 6
copy span "971503580147"
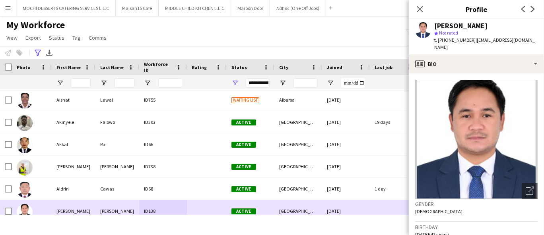
scroll to position [670, 0]
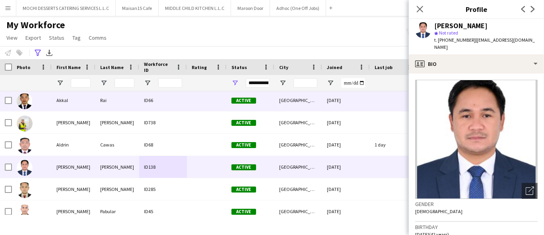
click at [36, 102] on div at bounding box center [32, 100] width 40 height 22
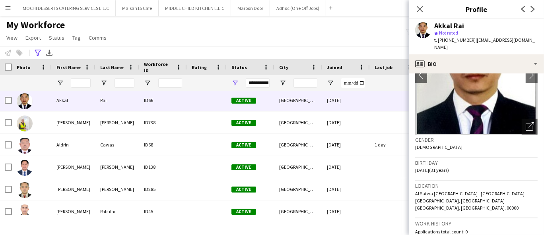
scroll to position [88, 0]
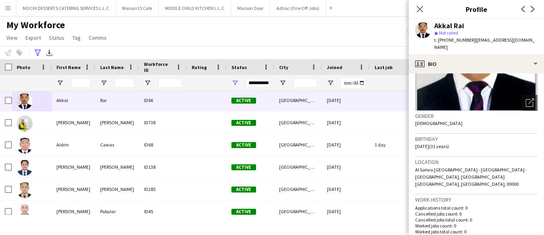
click at [454, 41] on span "t. +971508124071" at bounding box center [454, 40] width 41 height 6
copy span "971508124071"
click at [204, 9] on button "MIDDLE CHILD KITCHEN L.L.C Close" at bounding box center [195, 8] width 72 height 16
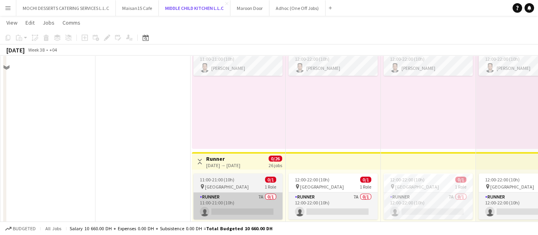
scroll to position [302, 0]
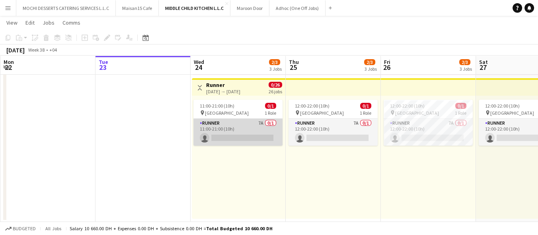
click at [248, 137] on app-card-role "Runner 7A 0/1 11:00-21:00 (10h) single-neutral-actions" at bounding box center [237, 132] width 89 height 27
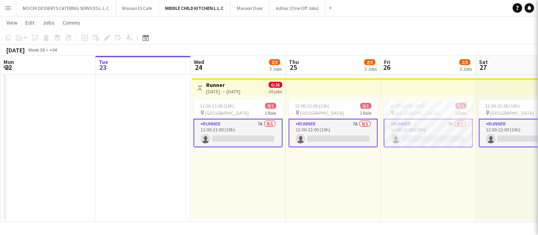
click at [248, 137] on app-card-role "Runner 7A 0/1 11:00-21:00 (10h) single-neutral-actions" at bounding box center [237, 133] width 89 height 29
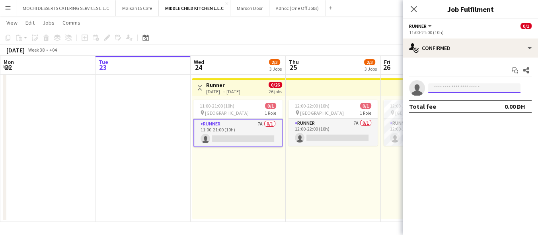
click at [439, 89] on input at bounding box center [474, 89] width 92 height 10
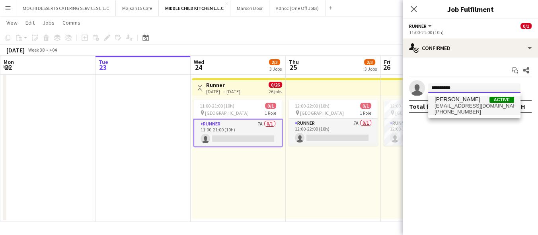
type input "**********"
click at [471, 105] on span "wajidwajo@gmail.com" at bounding box center [474, 106] width 80 height 6
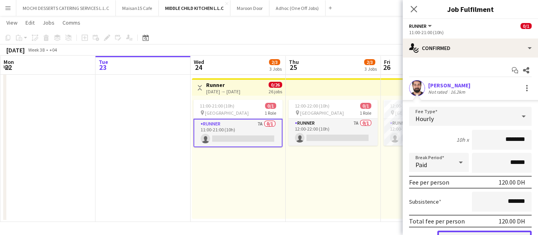
click at [489, 233] on button "Confirm" at bounding box center [484, 239] width 94 height 16
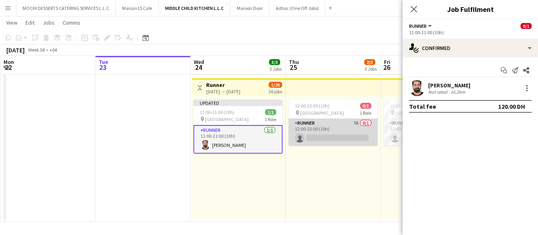
click at [322, 140] on app-card-role "Runner 7A 0/1 12:00-22:00 (10h) single-neutral-actions" at bounding box center [332, 132] width 89 height 27
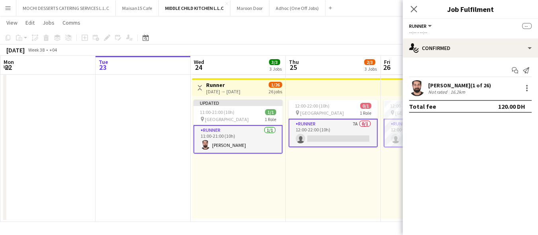
click at [384, 130] on app-card-role "Runner 7A 0/1 12:00-22:00 (10h) single-neutral-actions" at bounding box center [427, 133] width 89 height 29
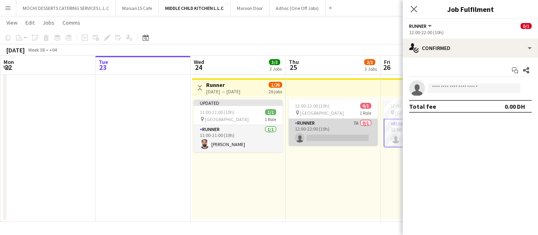
click at [311, 132] on app-card-role "Runner 7A 0/1 12:00-22:00 (10h) single-neutral-actions" at bounding box center [332, 132] width 89 height 27
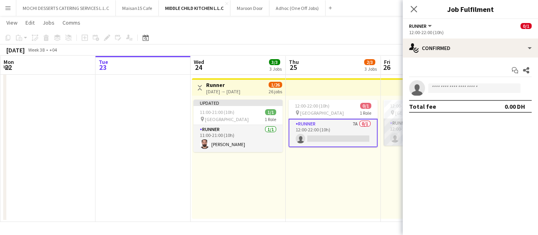
click at [391, 130] on app-card-role "Runner 7A 0/1 12:00-22:00 (10h) single-neutral-actions" at bounding box center [427, 132] width 89 height 27
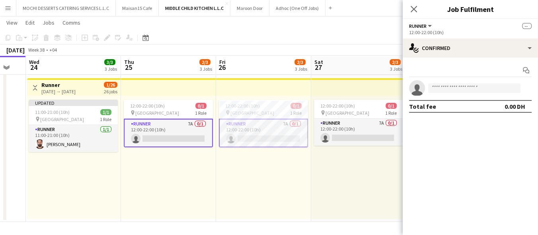
scroll to position [0, 283]
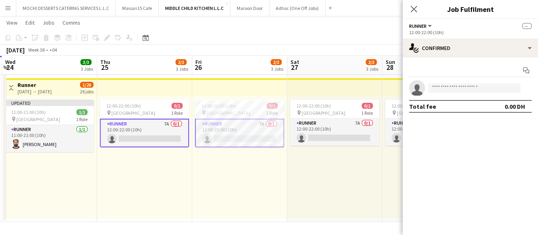
drag, startPoint x: 319, startPoint y: 178, endPoint x: 193, endPoint y: 161, distance: 127.6
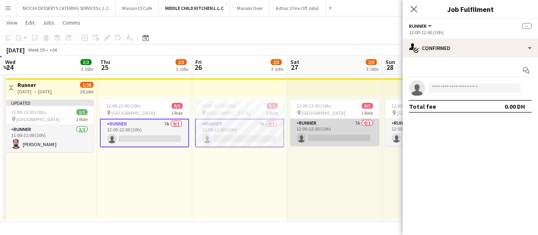
click at [311, 134] on app-card-role "Runner 7A 0/1 12:00-22:00 (10h) single-neutral-actions" at bounding box center [334, 132] width 89 height 27
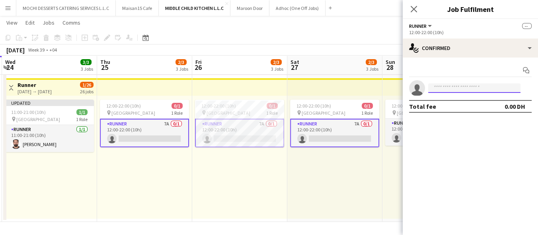
click at [442, 85] on input at bounding box center [474, 89] width 92 height 10
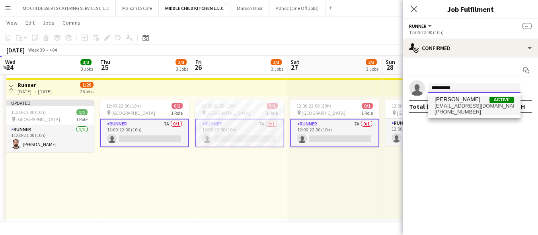
type input "**********"
click at [459, 101] on span "[PERSON_NAME]" at bounding box center [457, 99] width 46 height 7
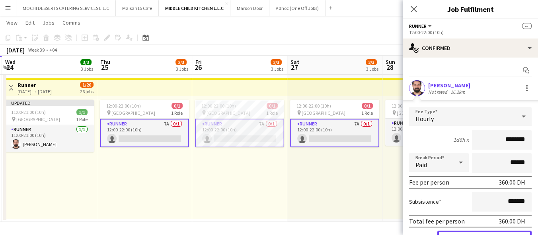
click at [488, 232] on button "Confirm" at bounding box center [484, 239] width 94 height 16
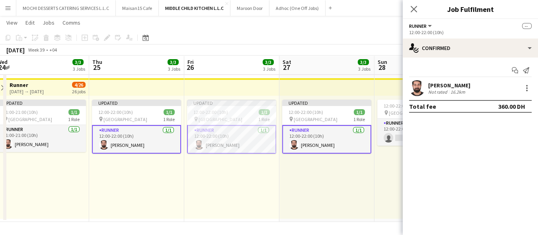
scroll to position [0, 297]
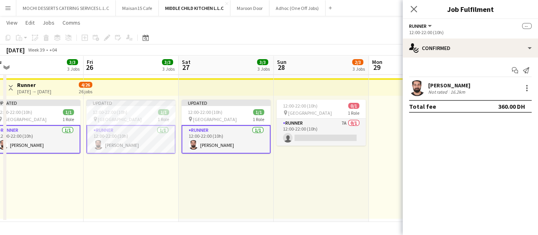
drag, startPoint x: 344, startPoint y: 180, endPoint x: 236, endPoint y: 173, distance: 108.8
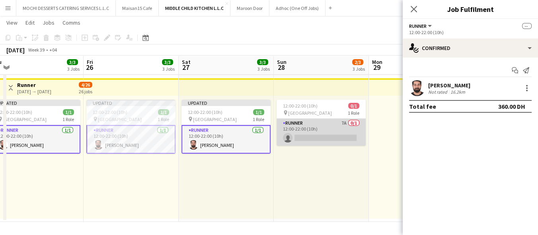
click at [332, 128] on app-card-role "Runner 7A 0/1 12:00-22:00 (10h) single-neutral-actions" at bounding box center [320, 132] width 89 height 27
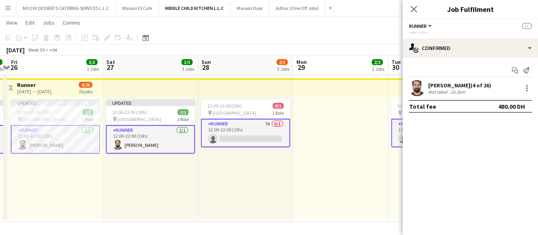
scroll to position [0, 278]
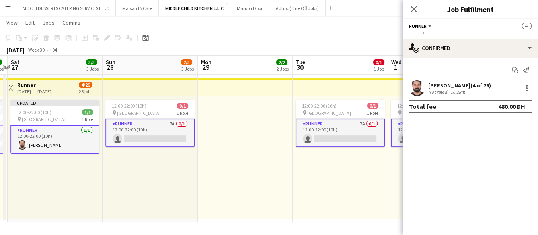
drag, startPoint x: 264, startPoint y: 183, endPoint x: 202, endPoint y: 182, distance: 61.6
click at [303, 130] on app-card-role "Runner 7A 0/1 12:00-22:00 (10h) single-neutral-actions" at bounding box center [339, 133] width 89 height 29
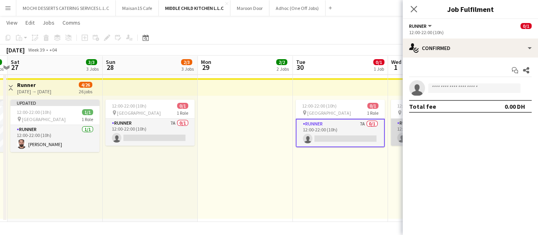
click at [392, 128] on app-card-role "Runner 7A 0/1 12:00-22:00 (10h) single-neutral-actions" at bounding box center [434, 132] width 89 height 27
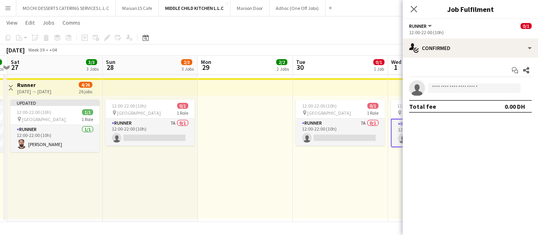
click at [392, 128] on app-card-role "Runner 7A 0/1 12:00-22:00 (10h) single-neutral-actions" at bounding box center [434, 133] width 89 height 29
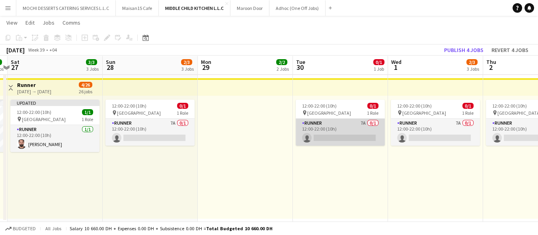
click at [341, 139] on app-card-role "Runner 7A 0/1 12:00-22:00 (10h) single-neutral-actions" at bounding box center [339, 132] width 89 height 27
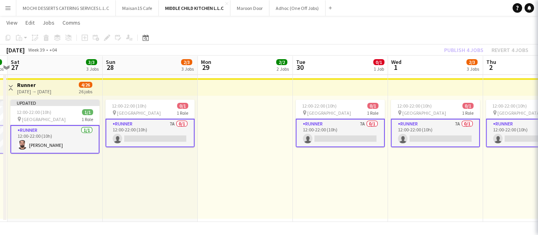
click at [341, 139] on app-card-role "Runner 7A 0/1 12:00-22:00 (10h) single-neutral-actions" at bounding box center [339, 133] width 89 height 29
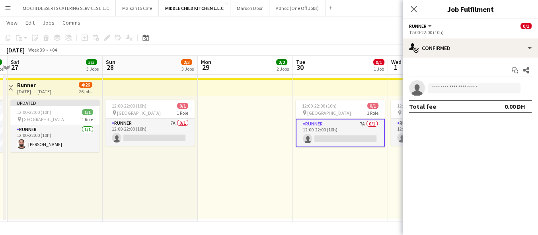
click at [341, 139] on app-card-role "Runner 7A 0/1 12:00-22:00 (10h) single-neutral-actions" at bounding box center [339, 133] width 89 height 29
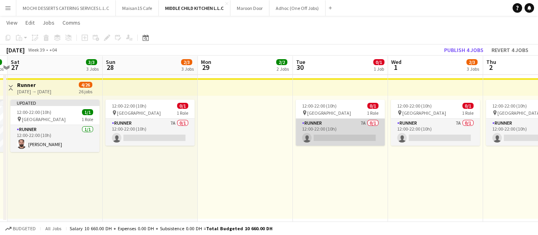
click at [341, 139] on app-card-role "Runner 7A 0/1 12:00-22:00 (10h) single-neutral-actions" at bounding box center [339, 132] width 89 height 27
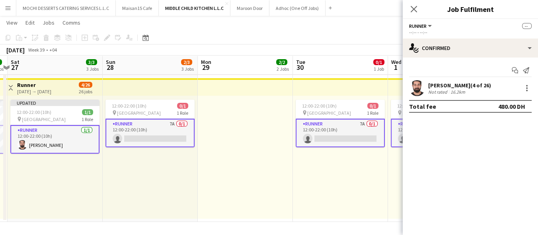
click at [440, 85] on div "Abdul Wajid (4 of 26)" at bounding box center [459, 85] width 63 height 7
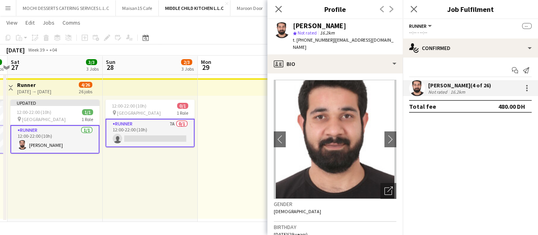
click at [136, 198] on div "12:00-22:00 (10h) 0/1 pin Al Serkal Avenue 1 Role Runner 7A 0/1 12:00-22:00 (10…" at bounding box center [150, 157] width 95 height 123
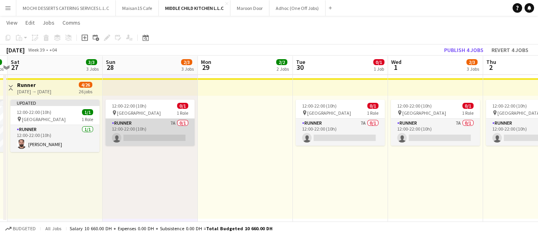
click at [156, 132] on app-card-role "Runner 7A 0/1 12:00-22:00 (10h) single-neutral-actions" at bounding box center [149, 132] width 89 height 27
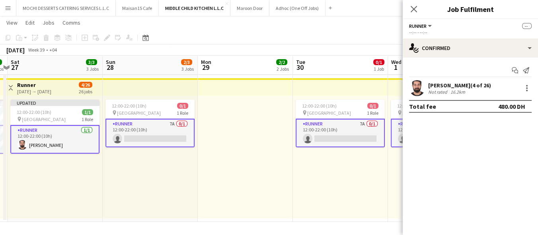
click at [322, 138] on app-card-role "Runner 7A 0/1 12:00-22:00 (10h) single-neutral-actions" at bounding box center [339, 133] width 89 height 29
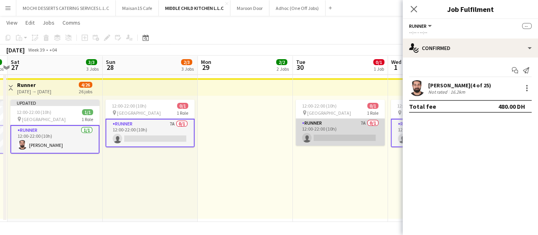
click at [322, 138] on app-card-role "Runner 7A 0/1 12:00-22:00 (10h) single-neutral-actions" at bounding box center [339, 132] width 89 height 27
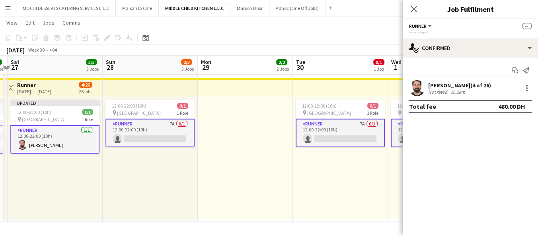
click at [322, 138] on app-card-role "Runner 7A 0/1 12:00-22:00 (10h) single-neutral-actions" at bounding box center [339, 133] width 89 height 29
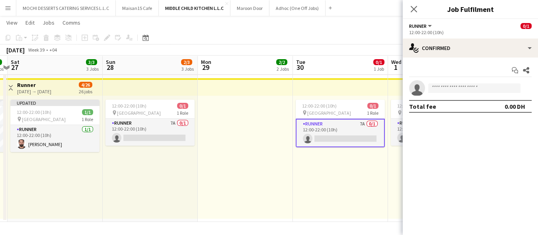
click at [322, 138] on app-card-role "Runner 7A 0/1 12:00-22:00 (10h) single-neutral-actions" at bounding box center [339, 133] width 89 height 29
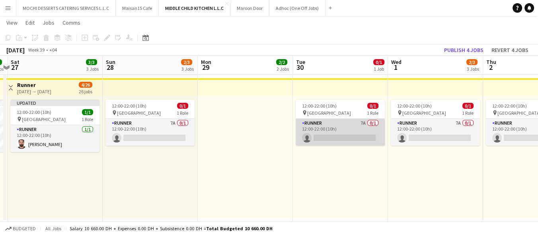
click at [322, 138] on app-card-role "Runner 7A 0/1 12:00-22:00 (10h) single-neutral-actions" at bounding box center [339, 132] width 89 height 27
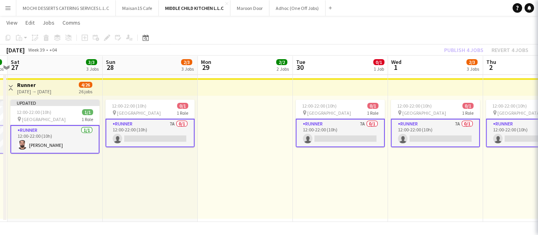
click at [322, 138] on app-card-role "Runner 7A 0/1 12:00-22:00 (10h) single-neutral-actions" at bounding box center [339, 133] width 89 height 29
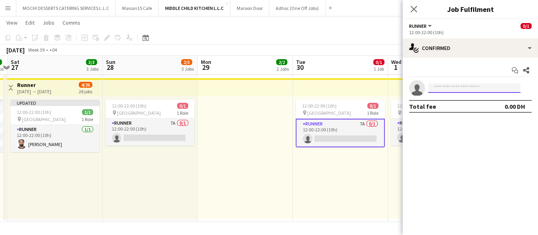
click at [452, 86] on input at bounding box center [474, 89] width 92 height 10
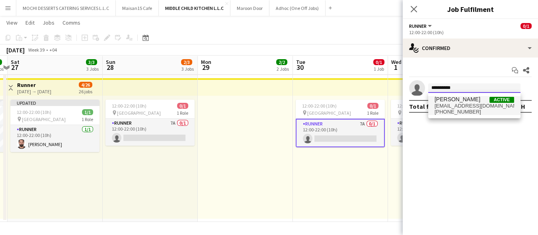
type input "**********"
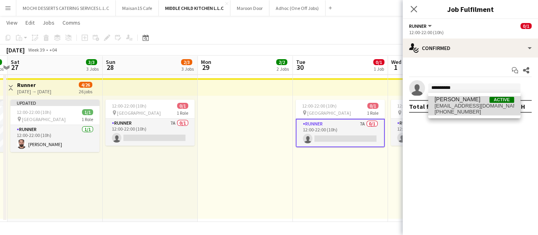
click at [463, 103] on span "wajidwajo@gmail.com" at bounding box center [474, 106] width 80 height 6
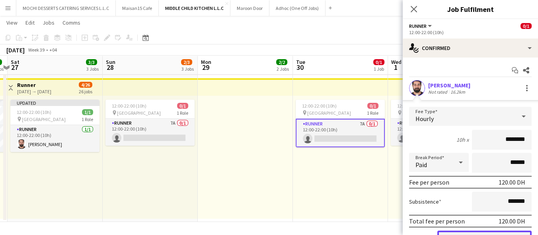
click at [467, 233] on button "Confirm" at bounding box center [484, 239] width 94 height 16
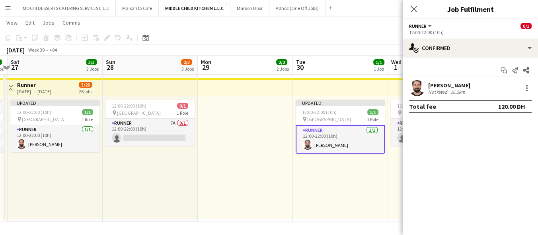
click at [349, 210] on div "Updated 12:00-22:00 (10h) 1/1 pin Al Serkal Avenue 1 Role Runner 1/1 12:00-22:0…" at bounding box center [340, 157] width 95 height 123
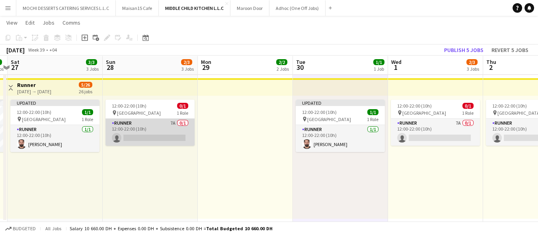
click at [132, 134] on app-card-role "Runner 7A 0/1 12:00-22:00 (10h) single-neutral-actions" at bounding box center [149, 132] width 89 height 27
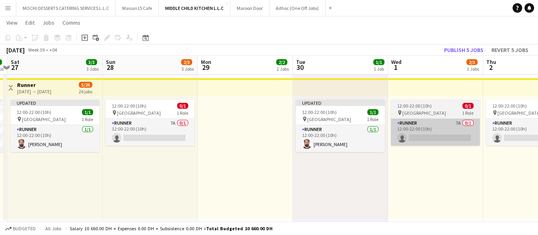
click at [431, 140] on app-card-role "Runner 7A 0/1 12:00-22:00 (10h) single-neutral-actions" at bounding box center [434, 132] width 89 height 27
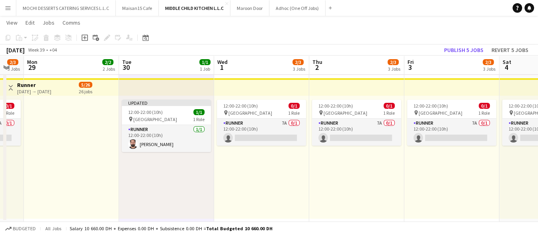
scroll to position [0, 325]
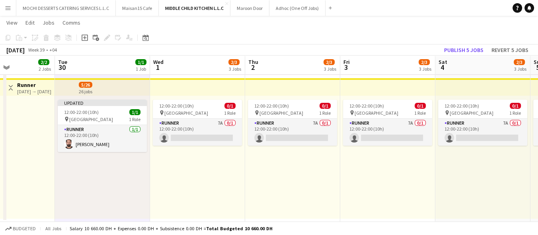
drag, startPoint x: 440, startPoint y: 176, endPoint x: 214, endPoint y: 179, distance: 225.9
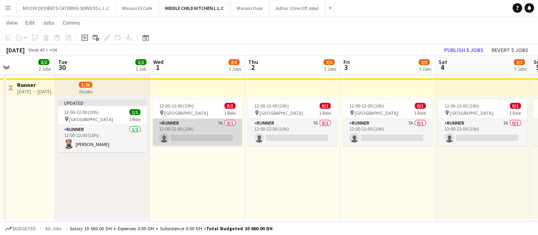
click at [180, 132] on app-card-role "Runner 7A 0/1 12:00-22:00 (10h) single-neutral-actions" at bounding box center [197, 132] width 89 height 27
click at [220, 137] on app-card-role "Runner 7A 0/1 12:00-22:00 (10h) single-neutral-actions" at bounding box center [197, 132] width 89 height 27
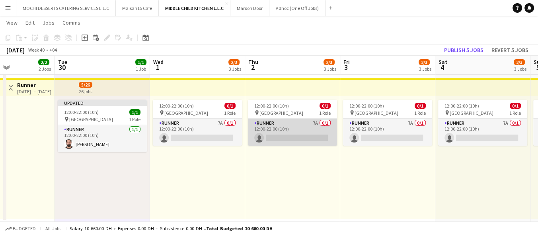
click at [289, 134] on app-card-role "Runner 7A 0/1 12:00-22:00 (10h) single-neutral-actions" at bounding box center [292, 132] width 89 height 27
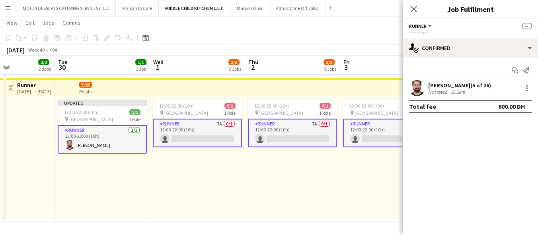
click at [440, 89] on div "Not rated" at bounding box center [438, 92] width 21 height 6
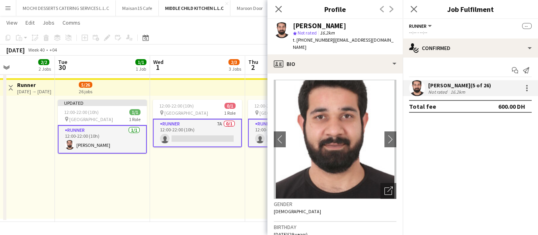
click at [217, 136] on app-card-role "Runner 7A 0/1 12:00-22:00 (10h) single-neutral-actions" at bounding box center [197, 133] width 89 height 29
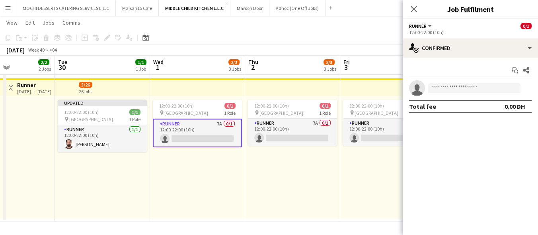
click at [217, 136] on app-card-role "Runner 7A 0/1 12:00-22:00 (10h) single-neutral-actions" at bounding box center [197, 133] width 89 height 29
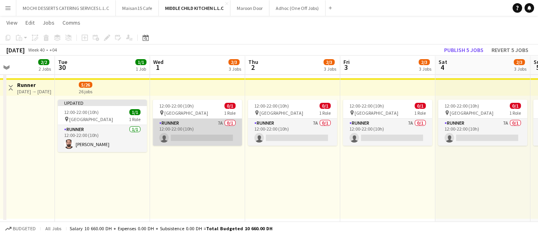
click at [217, 136] on app-card-role "Runner 7A 0/1 12:00-22:00 (10h) single-neutral-actions" at bounding box center [197, 132] width 89 height 27
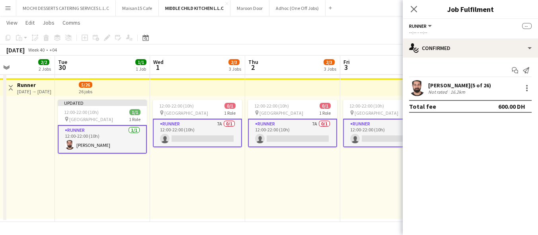
click at [217, 136] on app-card-role "Runner 7A 0/1 12:00-22:00 (10h) single-neutral-actions" at bounding box center [197, 133] width 89 height 29
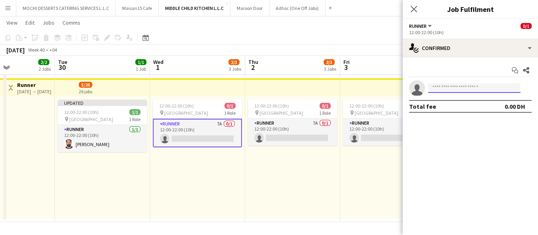
click at [474, 85] on input at bounding box center [474, 89] width 92 height 10
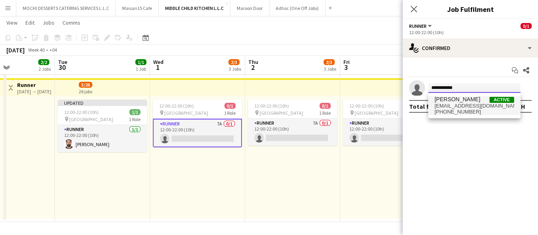
type input "**********"
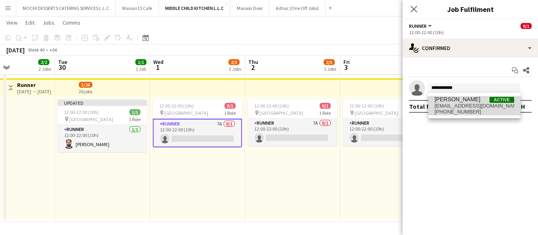
click at [461, 109] on span "+971522528356" at bounding box center [474, 112] width 80 height 6
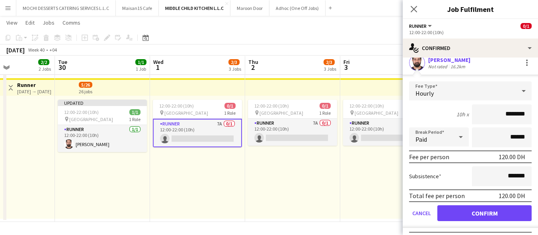
scroll to position [39, 0]
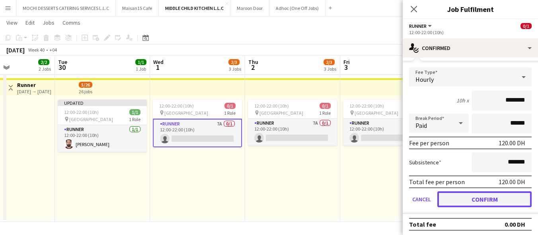
click at [504, 198] on button "Confirm" at bounding box center [484, 200] width 94 height 16
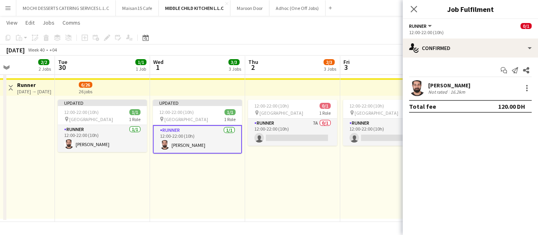
scroll to position [0, 0]
drag, startPoint x: 347, startPoint y: 213, endPoint x: 396, endPoint y: 148, distance: 81.5
click at [349, 208] on div "12:00-22:00 (10h) 0/1 pin Al Serkal Avenue 1 Role Runner 7A 0/1 12:00-22:00 (10…" at bounding box center [387, 157] width 95 height 123
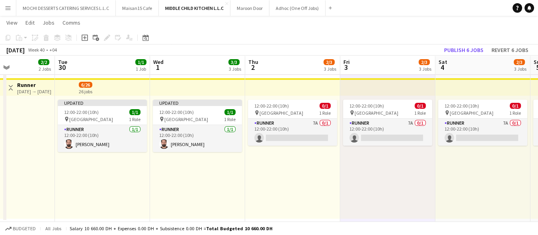
scroll to position [0, 323]
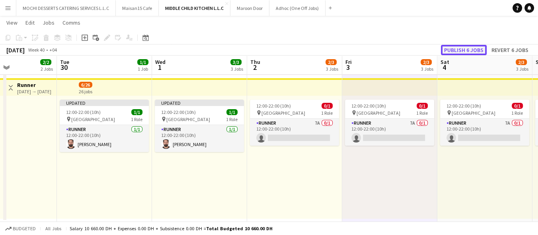
click at [471, 45] on button "Publish 6 jobs" at bounding box center [464, 50] width 46 height 10
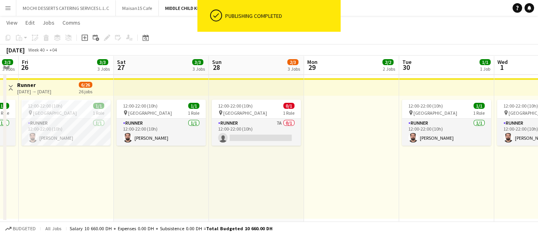
scroll to position [0, 231]
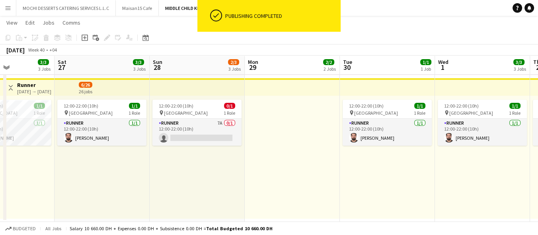
drag, startPoint x: 226, startPoint y: 183, endPoint x: 499, endPoint y: 164, distance: 273.4
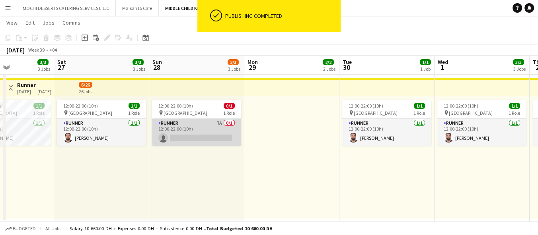
click at [186, 138] on app-card-role "Runner 7A 0/1 12:00-22:00 (10h) single-neutral-actions" at bounding box center [196, 132] width 89 height 27
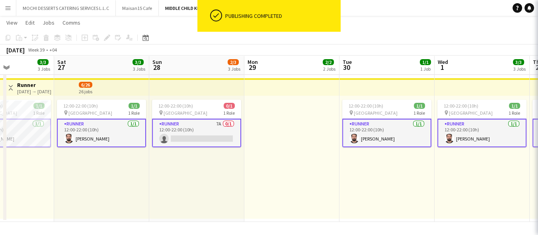
click at [186, 138] on app-card-role "Runner 7A 0/1 12:00-22:00 (10h) single-neutral-actions" at bounding box center [196, 133] width 89 height 29
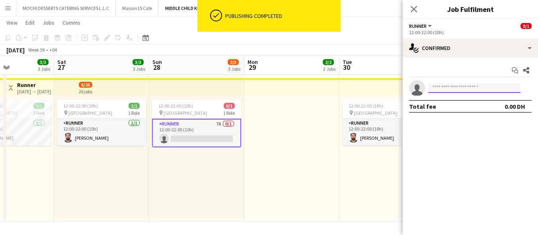
click at [444, 91] on input at bounding box center [474, 89] width 92 height 10
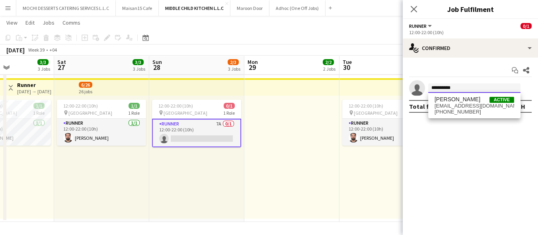
type input "**********"
click at [443, 95] on div "Abdul Wajid Active wajidwajo@gmail.com +971522528356" at bounding box center [474, 105] width 92 height 25
click at [451, 103] on span "wajidwajo@gmail.com" at bounding box center [474, 106] width 80 height 6
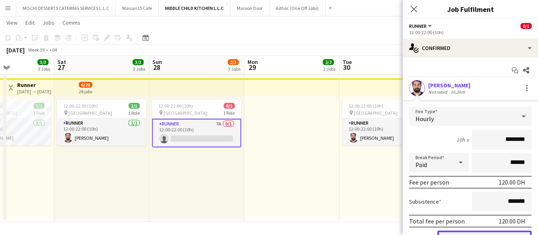
click at [484, 234] on button "Confirm" at bounding box center [484, 239] width 94 height 16
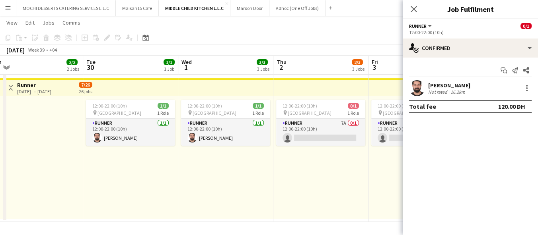
drag, startPoint x: 344, startPoint y: 202, endPoint x: 89, endPoint y: 192, distance: 254.7
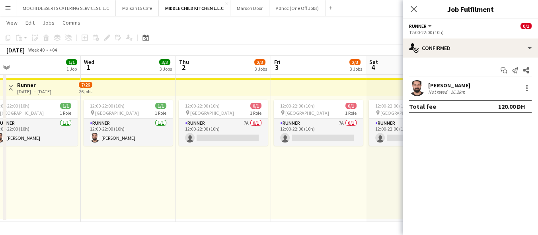
scroll to position [0, 336]
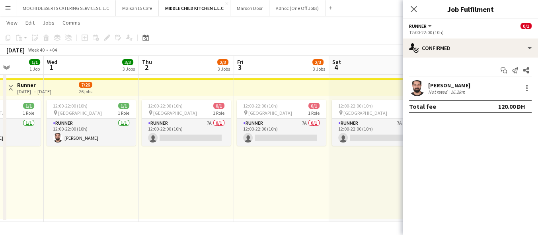
drag, startPoint x: 281, startPoint y: 166, endPoint x: 147, endPoint y: 159, distance: 134.6
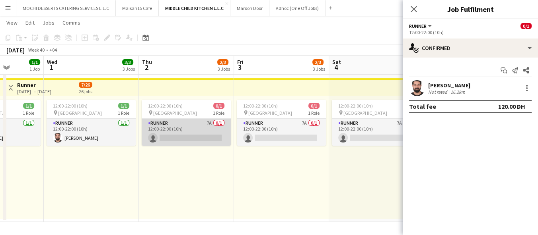
click at [168, 124] on app-card-role "Runner 7A 0/1 12:00-22:00 (10h) single-neutral-actions" at bounding box center [186, 132] width 89 height 27
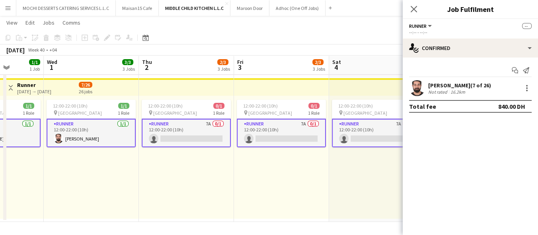
click at [304, 132] on app-card-role "Runner 7A 0/1 12:00-22:00 (10h) single-neutral-actions" at bounding box center [281, 133] width 89 height 29
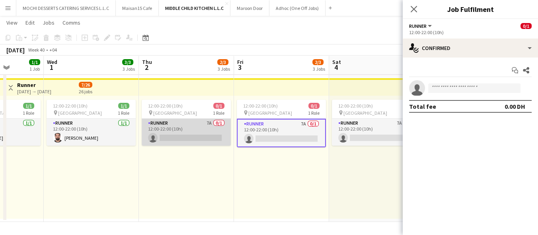
click at [218, 132] on app-card-role "Runner 7A 0/1 12:00-22:00 (10h) single-neutral-actions" at bounding box center [186, 132] width 89 height 27
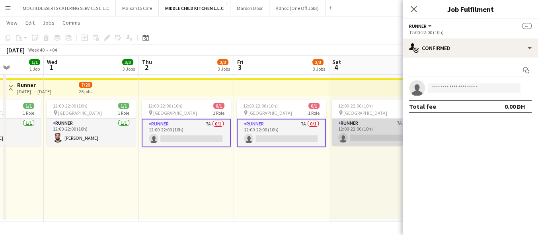
click at [355, 126] on app-card-role "Runner 7A 0/1 12:00-22:00 (10h) single-neutral-actions" at bounding box center [376, 132] width 89 height 27
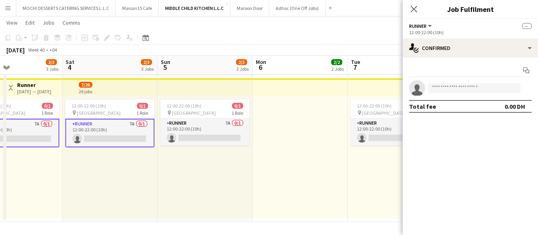
drag, startPoint x: 379, startPoint y: 161, endPoint x: 104, endPoint y: 170, distance: 274.5
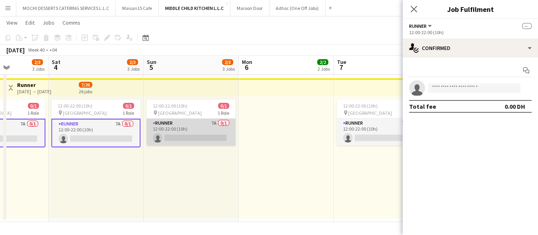
click at [169, 134] on app-card-role "Runner 7A 0/1 12:00-22:00 (10h) single-neutral-actions" at bounding box center [190, 132] width 89 height 27
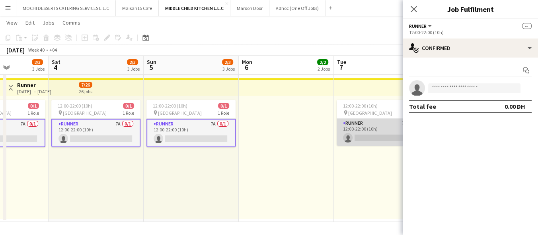
click at [381, 133] on app-card-role "Runner 7A 0/1 12:00-22:00 (10h) single-neutral-actions" at bounding box center [380, 132] width 89 height 27
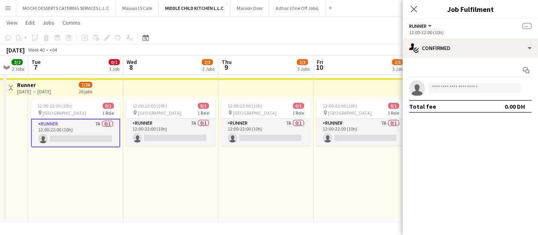
drag, startPoint x: 395, startPoint y: 155, endPoint x: 90, endPoint y: 164, distance: 305.5
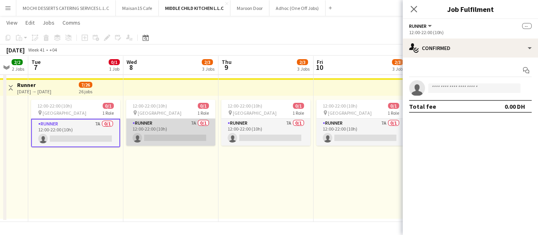
click at [165, 134] on app-card-role "Runner 7A 0/1 12:00-22:00 (10h) single-neutral-actions" at bounding box center [170, 132] width 89 height 27
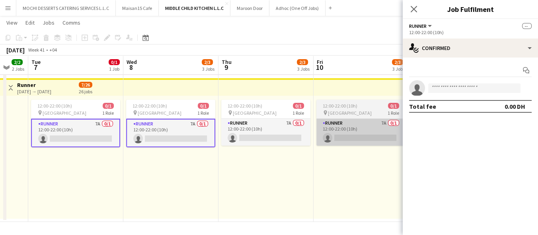
drag, startPoint x: 262, startPoint y: 127, endPoint x: 328, endPoint y: 136, distance: 67.4
click at [262, 127] on app-card-role "Runner 7A 0/1 12:00-22:00 (10h) single-neutral-actions" at bounding box center [265, 132] width 89 height 27
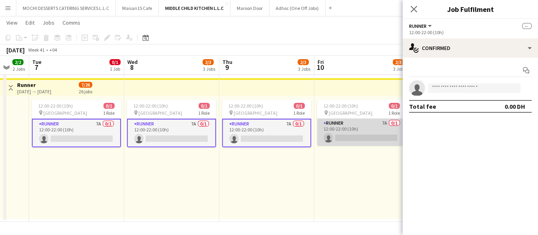
click at [329, 136] on app-card-role "Runner 7A 0/1 12:00-22:00 (10h) single-neutral-actions" at bounding box center [361, 132] width 89 height 27
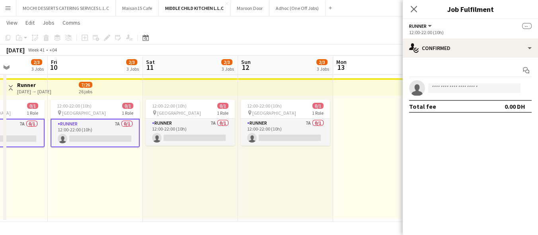
drag, startPoint x: 360, startPoint y: 161, endPoint x: 121, endPoint y: 152, distance: 238.8
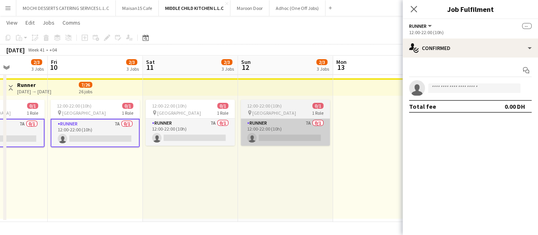
drag, startPoint x: 183, startPoint y: 130, endPoint x: 258, endPoint y: 127, distance: 74.8
click at [185, 130] on app-card-role "Runner 7A 0/1 12:00-22:00 (10h) single-neutral-actions" at bounding box center [190, 132] width 89 height 27
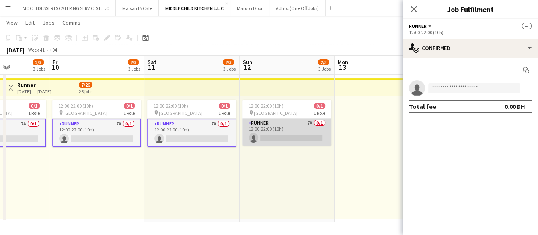
click at [262, 126] on app-card-role "Runner 7A 0/1 12:00-22:00 (10h) single-neutral-actions" at bounding box center [286, 132] width 89 height 27
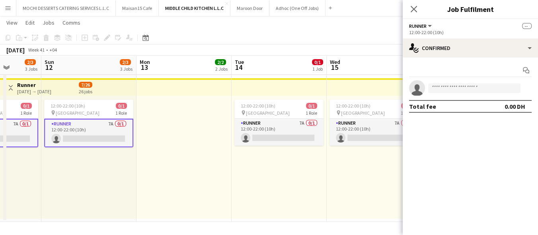
scroll to position [0, 286]
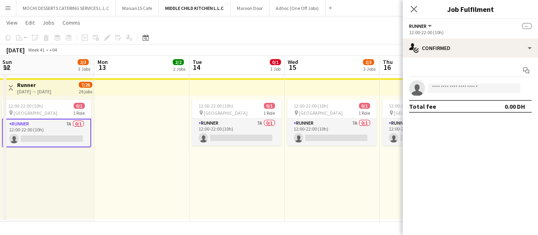
drag, startPoint x: 308, startPoint y: 155, endPoint x: 68, endPoint y: 180, distance: 241.4
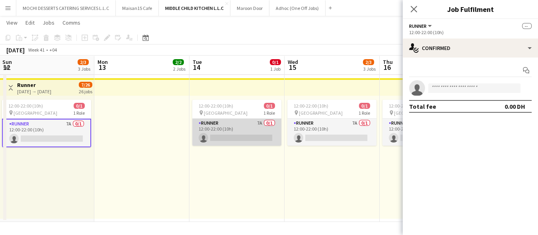
click at [265, 125] on app-card-role "Runner 7A 0/1 12:00-22:00 (10h) single-neutral-actions" at bounding box center [236, 132] width 89 height 27
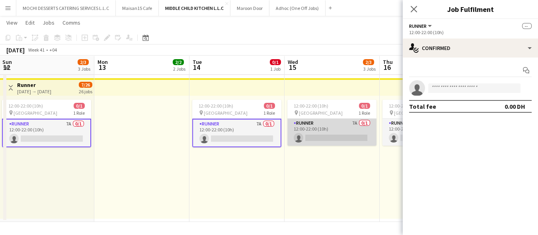
click at [324, 129] on app-card-role "Runner 7A 0/1 12:00-22:00 (10h) single-neutral-actions" at bounding box center [331, 132] width 89 height 27
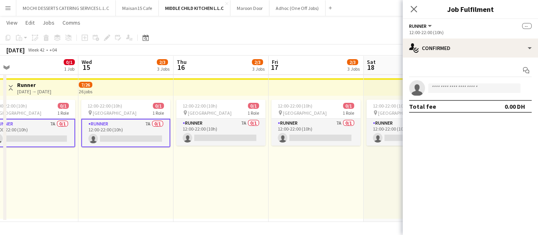
drag, startPoint x: 341, startPoint y: 126, endPoint x: 132, endPoint y: 146, distance: 210.5
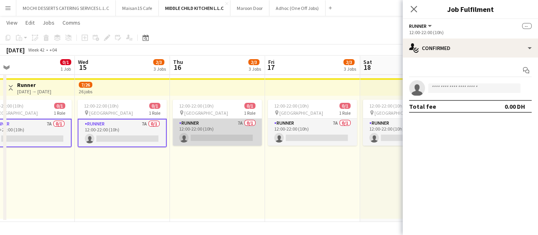
click at [222, 134] on app-card-role "Runner 7A 0/1 12:00-22:00 (10h) single-neutral-actions" at bounding box center [217, 132] width 89 height 27
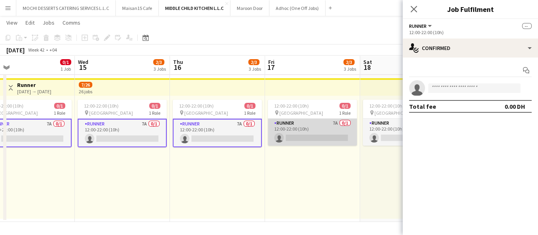
click at [293, 130] on app-card-role "Runner 7A 0/1 12:00-22:00 (10h) single-neutral-actions" at bounding box center [312, 132] width 89 height 27
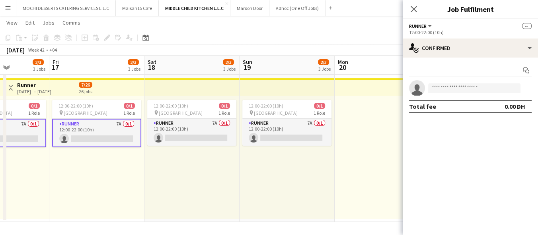
drag, startPoint x: 320, startPoint y: 127, endPoint x: 103, endPoint y: 147, distance: 217.6
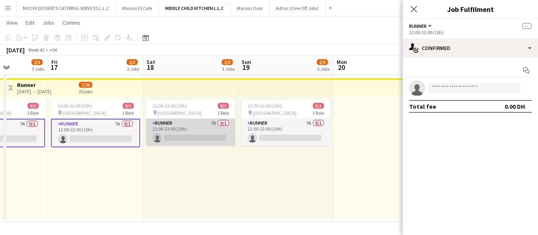
click at [185, 132] on app-card-role "Runner 7A 0/1 12:00-22:00 (10h) single-neutral-actions" at bounding box center [190, 132] width 89 height 27
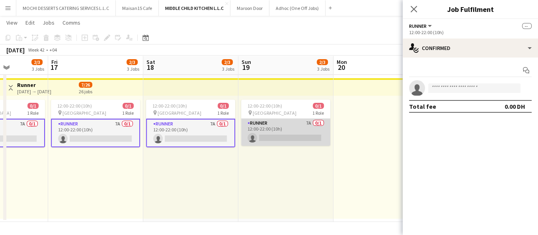
click at [262, 128] on app-card-role "Runner 7A 0/1 12:00-22:00 (10h) single-neutral-actions" at bounding box center [285, 132] width 89 height 27
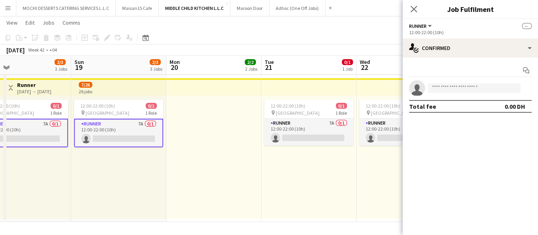
drag, startPoint x: 254, startPoint y: 127, endPoint x: 3, endPoint y: 155, distance: 252.4
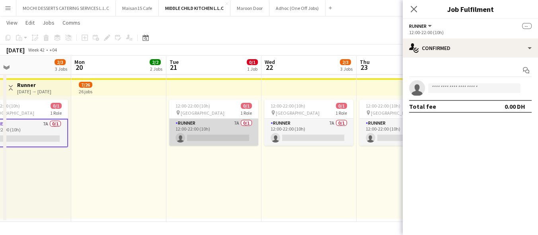
click at [188, 134] on app-card-role "Runner 7A 0/1 12:00-22:00 (10h) single-neutral-actions" at bounding box center [213, 132] width 89 height 27
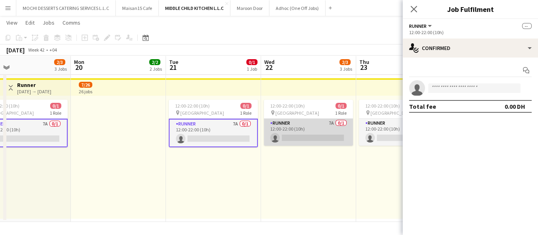
click at [307, 133] on app-card-role "Runner 7A 0/1 12:00-22:00 (10h) single-neutral-actions" at bounding box center [308, 132] width 89 height 27
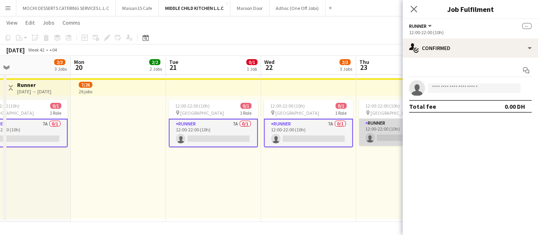
click at [371, 131] on app-card-role "Runner 7A 0/1 12:00-22:00 (10h) single-neutral-actions" at bounding box center [403, 132] width 89 height 27
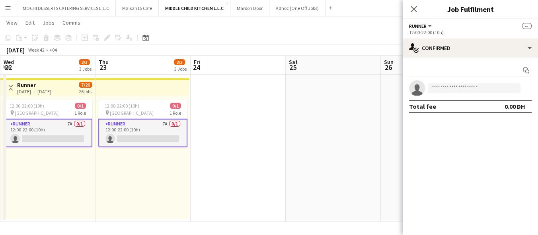
scroll to position [0, 295]
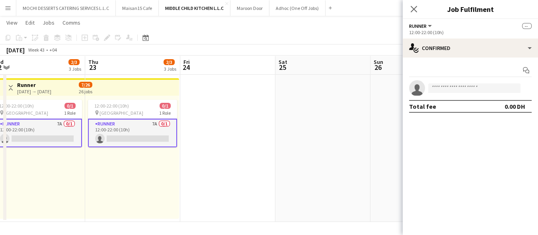
drag, startPoint x: 379, startPoint y: 136, endPoint x: 108, endPoint y: 152, distance: 271.2
click at [465, 84] on input at bounding box center [474, 89] width 92 height 10
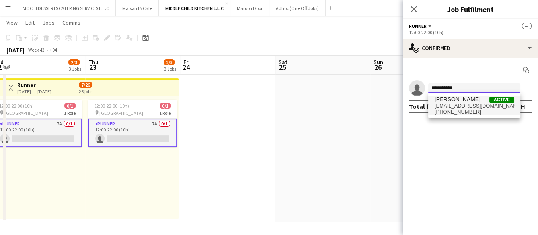
type input "**********"
click at [473, 109] on span "+971522528356" at bounding box center [474, 112] width 80 height 6
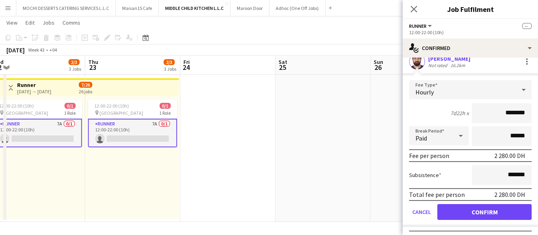
scroll to position [39, 0]
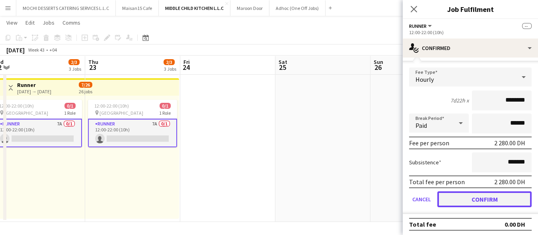
drag, startPoint x: 482, startPoint y: 196, endPoint x: 399, endPoint y: 118, distance: 113.9
click at [482, 196] on button "Confirm" at bounding box center [484, 200] width 94 height 16
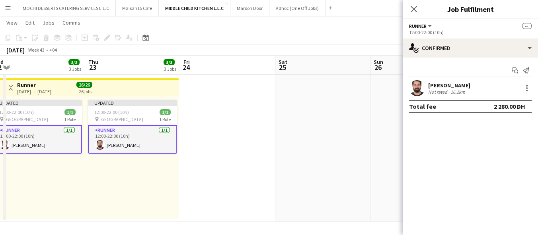
click at [345, 159] on app-date-cell at bounding box center [322, 4] width 95 height 435
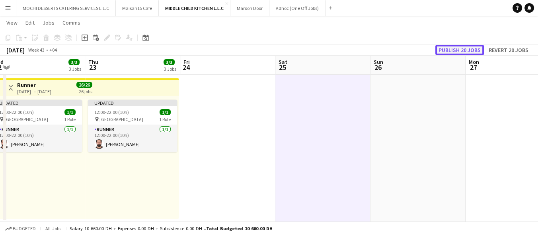
click at [452, 52] on button "Publish 20 jobs" at bounding box center [459, 50] width 49 height 10
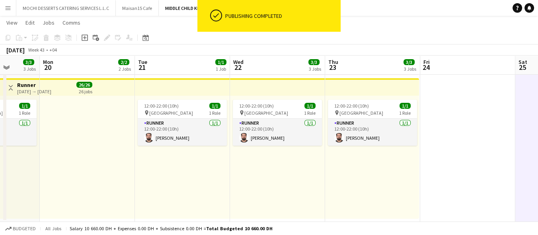
drag, startPoint x: 194, startPoint y: 159, endPoint x: 535, endPoint y: 134, distance: 342.1
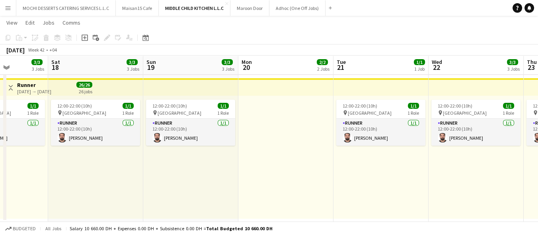
scroll to position [0, 190]
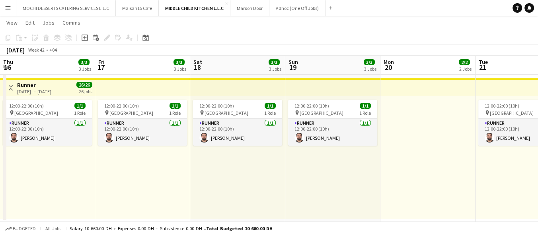
drag, startPoint x: 192, startPoint y: 175, endPoint x: 437, endPoint y: 151, distance: 246.2
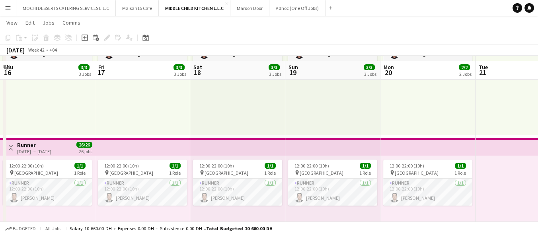
scroll to position [110, 0]
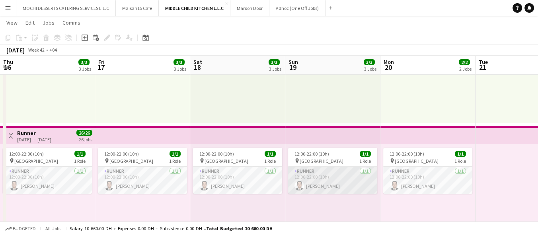
drag, startPoint x: 343, startPoint y: 180, endPoint x: 339, endPoint y: 180, distance: 4.0
click at [343, 180] on app-card-role "Runner 1/1 12:00-22:00 (10h) Waqar Ahmed" at bounding box center [332, 180] width 89 height 27
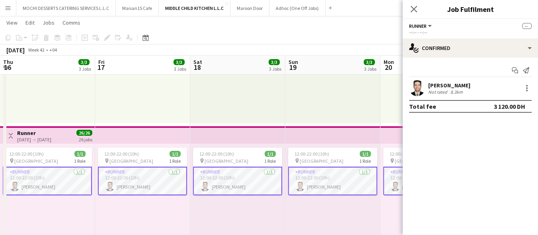
click at [448, 81] on div "Waqar Ahmed Not rated 8.3km" at bounding box center [469, 88] width 135 height 16
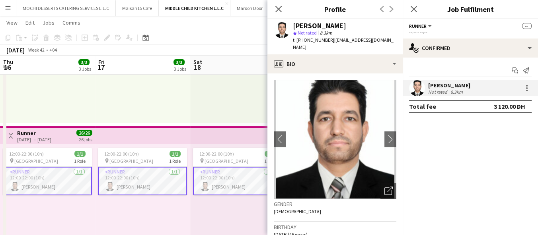
drag, startPoint x: 201, startPoint y: 170, endPoint x: 208, endPoint y: 161, distance: 10.8
click at [202, 168] on app-card-role "Runner 1/1 12:00-22:00 (10h) Waqar Ahmed" at bounding box center [237, 181] width 89 height 29
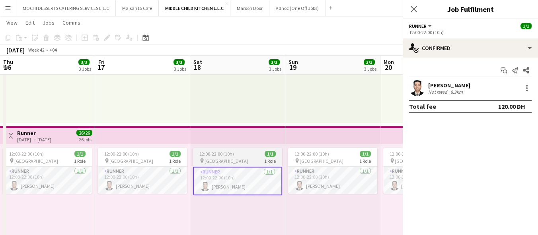
scroll to position [0, 189]
click at [210, 159] on span "[GEOGRAPHIC_DATA]" at bounding box center [227, 161] width 44 height 6
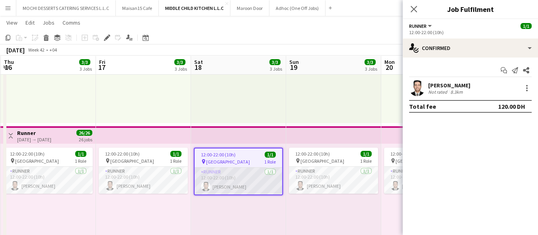
click at [214, 171] on app-card-role "Runner 1/1 12:00-22:00 (10h) Waqar Ahmed" at bounding box center [237, 181] width 87 height 27
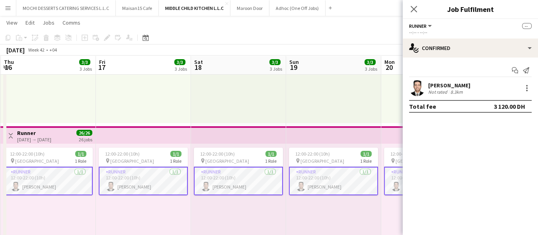
click at [214, 171] on app-card-role "Runner 1/1 12:00-22:00 (10h) Waqar Ahmed" at bounding box center [238, 181] width 89 height 29
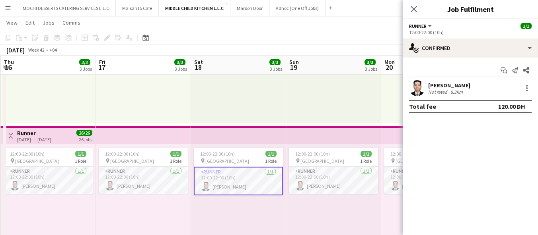
click at [423, 28] on span "Runner" at bounding box center [417, 26] width 17 height 6
click at [232, 175] on app-card-role "Runner 1/1 12:00-22:00 (10h) Waqar Ahmed" at bounding box center [238, 181] width 89 height 29
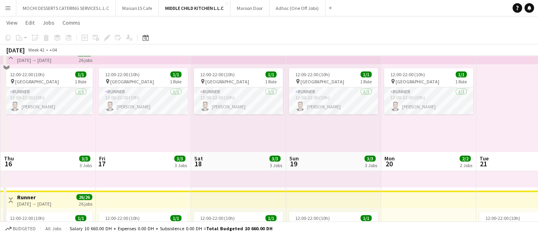
scroll to position [286, 0]
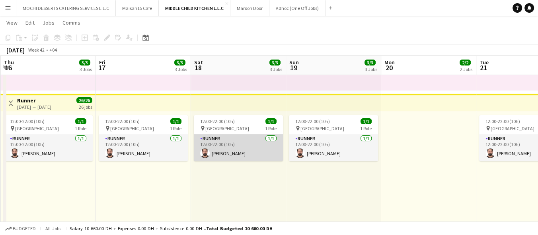
click at [213, 147] on app-card-role "Runner 1/1 12:00-22:00 (10h) Abdul Wajid" at bounding box center [238, 147] width 89 height 27
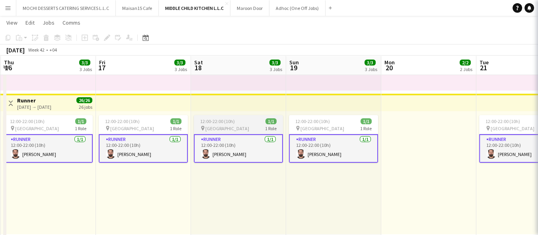
click at [229, 124] on app-job-card "12:00-22:00 (10h) 1/1 pin Al Serkal Avenue 1 Role Runner 1/1 12:00-22:00 (10h) …" at bounding box center [238, 139] width 89 height 48
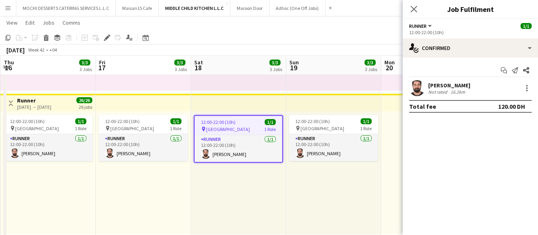
click at [234, 117] on app-job-card "12:00-22:00 (10h) 1/1 pin Al Serkal Avenue 1 Role Runner 1/1 12:00-22:00 (10h) …" at bounding box center [238, 139] width 89 height 48
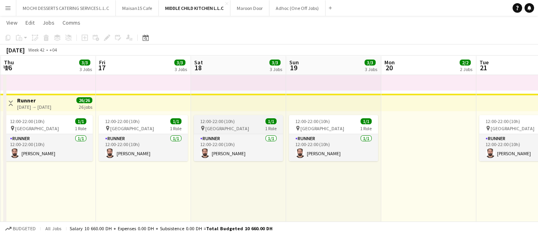
click at [234, 117] on app-job-card "12:00-22:00 (10h) 1/1 pin Al Serkal Avenue 1 Role Runner 1/1 12:00-22:00 (10h) …" at bounding box center [238, 138] width 89 height 46
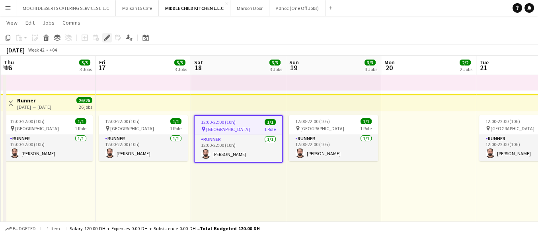
click at [107, 35] on icon "Edit" at bounding box center [107, 38] width 6 height 6
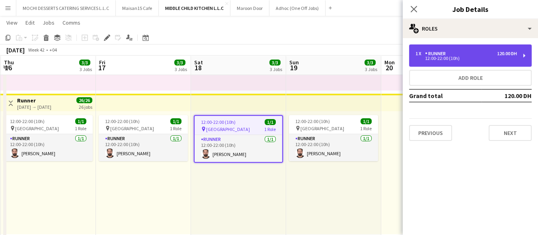
click at [439, 59] on div "12:00-22:00 (10h)" at bounding box center [465, 58] width 101 height 4
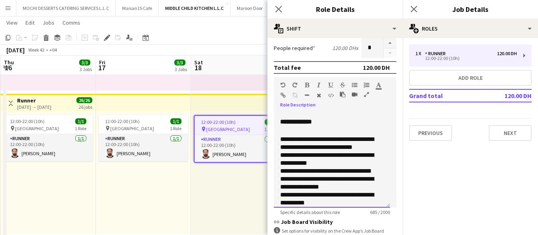
scroll to position [130, 0]
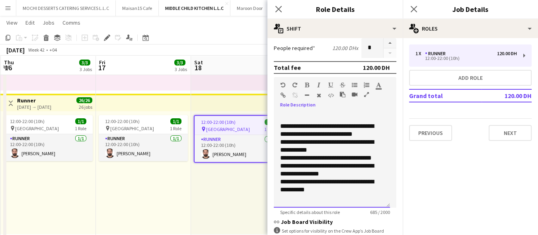
drag, startPoint x: 280, startPoint y: 146, endPoint x: 300, endPoint y: 171, distance: 32.2
click at [300, 171] on div "**********" at bounding box center [332, 160] width 116 height 95
click at [319, 185] on p "**********" at bounding box center [328, 162] width 97 height 80
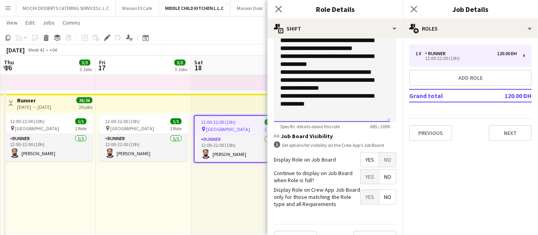
scroll to position [265, 0]
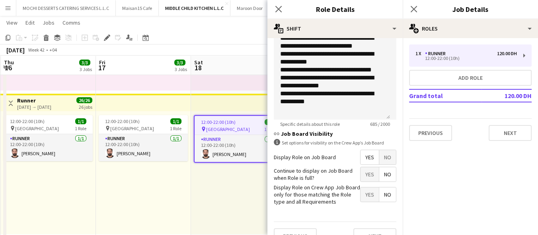
drag, startPoint x: 214, startPoint y: 205, endPoint x: 38, endPoint y: 28, distance: 249.7
click at [213, 204] on div "12:00-22:00 (10h) 1/1 pin Al Serkal Avenue 1 Role Runner 1/1 12:00-22:00 (10h) …" at bounding box center [238, 172] width 95 height 123
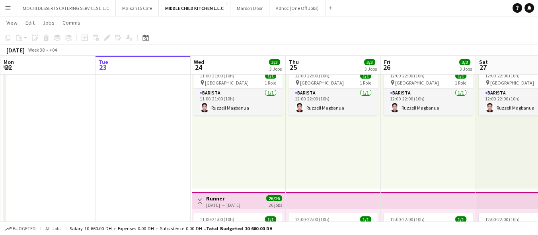
scroll to position [177, 0]
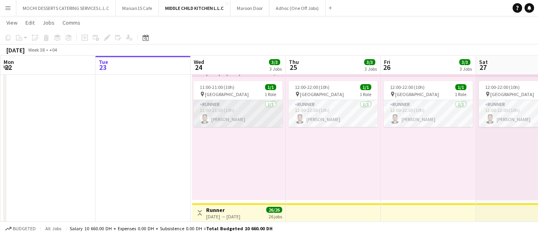
click at [227, 104] on app-card-role "Runner [DATE] 11:00-21:00 (10h) [PERSON_NAME]" at bounding box center [237, 113] width 89 height 27
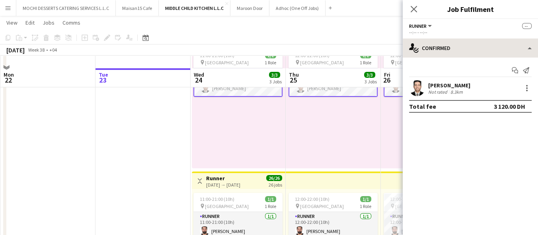
scroll to position [221, 0]
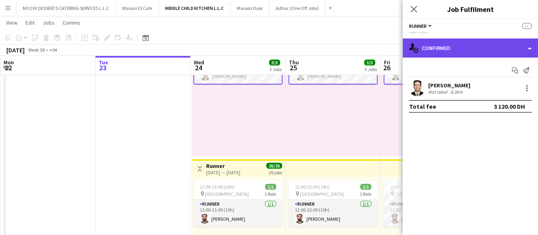
click at [422, 47] on div "single-neutral-actions-check-2 Confirmed" at bounding box center [469, 48] width 135 height 19
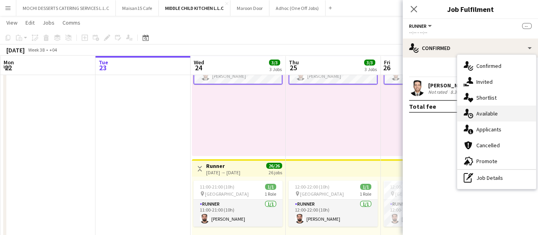
click at [485, 116] on span "Available" at bounding box center [486, 113] width 21 height 7
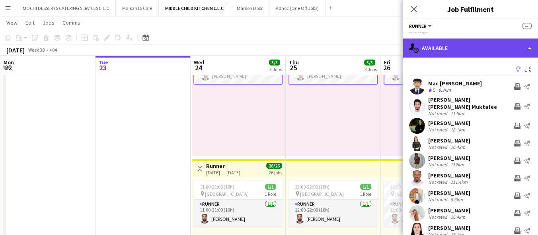
click at [456, 51] on div "single-neutral-actions-upload Available" at bounding box center [469, 48] width 135 height 19
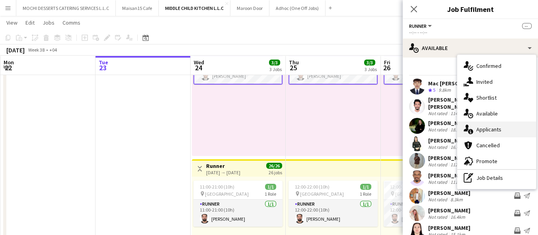
click at [475, 129] on div "single-neutral-actions-information Applicants" at bounding box center [496, 130] width 79 height 16
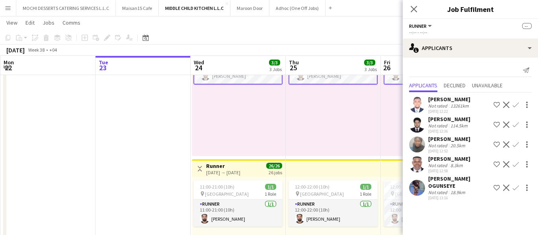
click at [464, 123] on div "114.5km" at bounding box center [459, 126] width 20 height 6
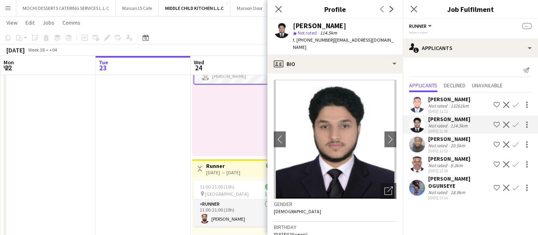
click at [250, 119] on div "11:00-21:00 (10h) 1/1 pin Al Serkal Avenue 1 Role Runner [DATE] 11:00-21:00 (10…" at bounding box center [238, 94] width 93 height 123
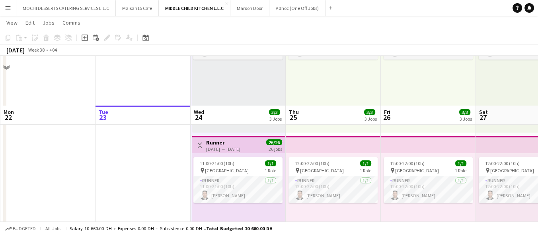
scroll to position [88, 0]
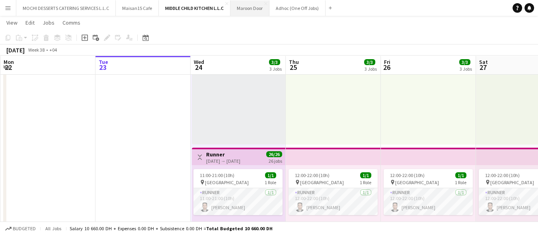
click at [259, 8] on button "Maroon Door Close" at bounding box center [249, 8] width 39 height 16
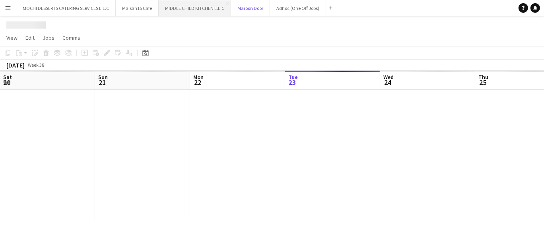
scroll to position [0, 190]
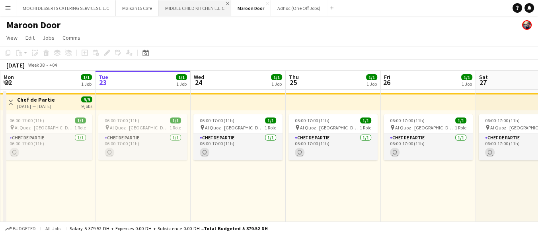
click at [226, 4] on app-icon "Close" at bounding box center [227, 3] width 3 height 3
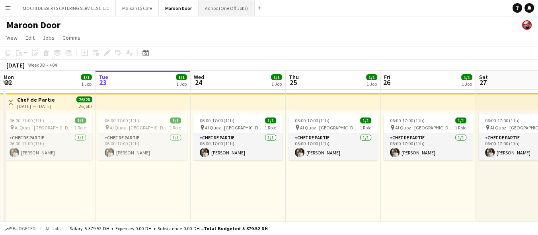
click at [223, 9] on button "Adhoc (One Off Jobs) Close" at bounding box center [226, 8] width 56 height 16
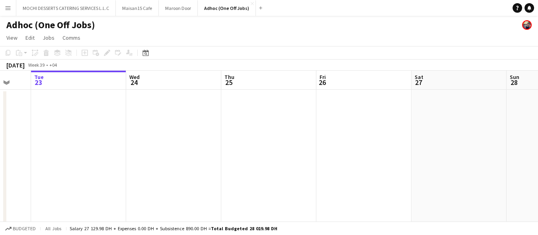
drag, startPoint x: 64, startPoint y: 150, endPoint x: 0, endPoint y: 175, distance: 69.1
click at [0, 175] on app-calendar-viewport "Sat 20 Sun 21 Mon 22 Tue 23 Wed 24 Thu 25 Fri 26 Sat 27 Sun 28 Mon 29 Tue 30 3/…" at bounding box center [269, 154] width 538 height 166
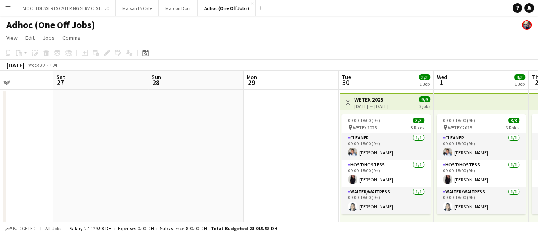
drag, startPoint x: 358, startPoint y: 155, endPoint x: 178, endPoint y: 167, distance: 180.1
click at [0, 172] on app-calendar-viewport "Tue 23 Wed 24 Thu 25 Fri 26 Sat 27 Sun 28 Mon 29 Tue 30 3/3 1 Job Wed 1 3/3 1 J…" at bounding box center [269, 154] width 538 height 166
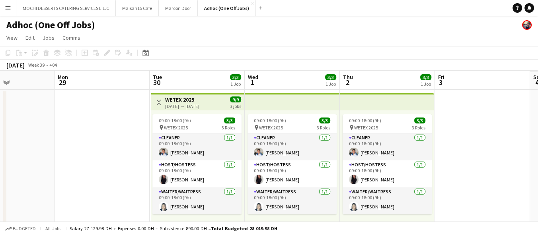
scroll to position [0, 326]
drag, startPoint x: 233, startPoint y: 171, endPoint x: 43, endPoint y: 166, distance: 189.7
click at [43, 166] on app-calendar-viewport "Thu 25 Fri 26 Sat 27 Sun 28 Mon 29 Tue 30 3/3 1 Job Wed 1 3/3 1 Job Thu 2 3/3 1…" at bounding box center [269, 154] width 538 height 166
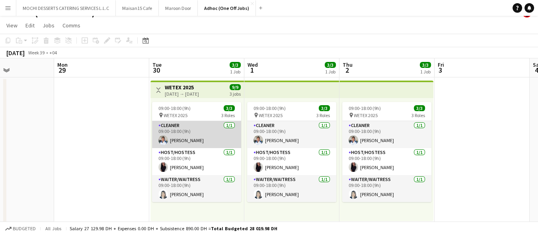
scroll to position [15, 0]
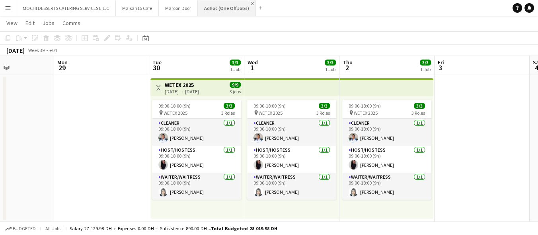
click at [251, 3] on app-icon "Close" at bounding box center [252, 3] width 3 height 3
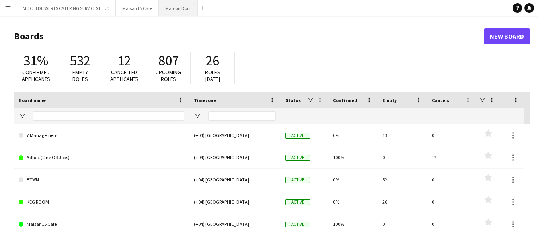
click at [171, 6] on button "Maroon Door Close" at bounding box center [178, 8] width 39 height 16
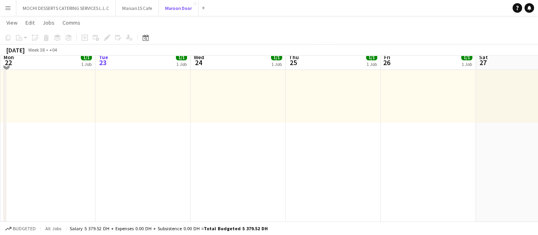
scroll to position [100, 0]
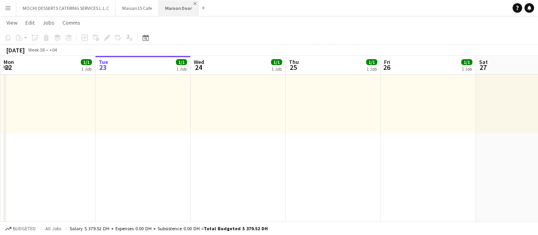
click at [194, 4] on app-icon "Close" at bounding box center [194, 3] width 3 height 3
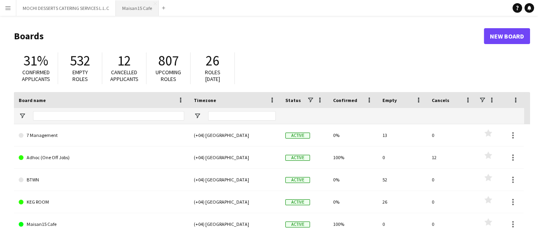
click at [142, 4] on button "Maisan15 Cafe Close" at bounding box center [137, 8] width 43 height 16
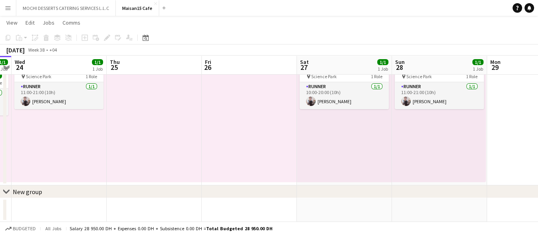
scroll to position [0, 287]
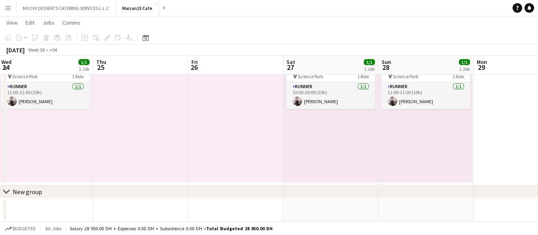
drag, startPoint x: 395, startPoint y: 150, endPoint x: 202, endPoint y: 178, distance: 194.5
click at [202, 178] on app-calendar-viewport "Sun 21 1/1 1 Job Mon 22 Tue 23 1/1 1 Job Wed 24 1/1 1 Job Thu 25 Fri 26 Sat 27 …" at bounding box center [269, 102] width 538 height 242
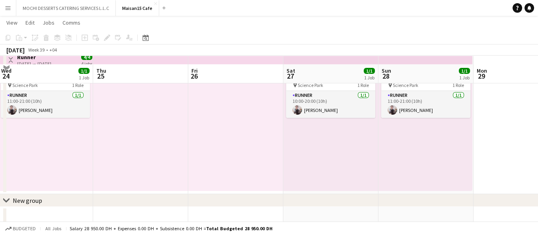
scroll to position [51, 0]
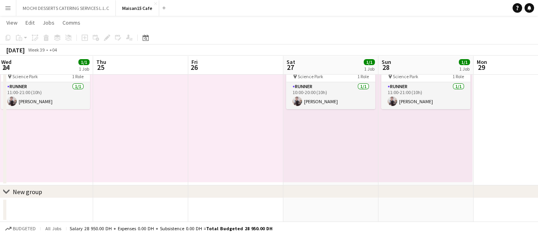
click at [154, 2] on app-icon "Close" at bounding box center [155, 3] width 3 height 3
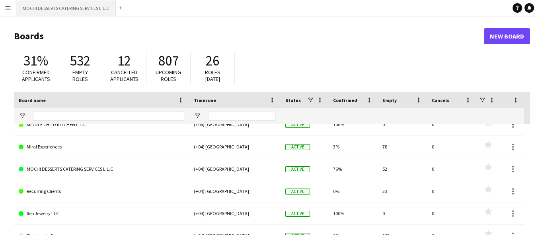
click at [82, 6] on button "MOCHI DESSERTS CATERING SERVICES L.L.C Close" at bounding box center [65, 8] width 99 height 16
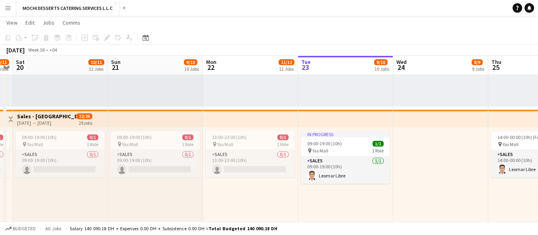
drag, startPoint x: 224, startPoint y: 185, endPoint x: 427, endPoint y: 168, distance: 203.5
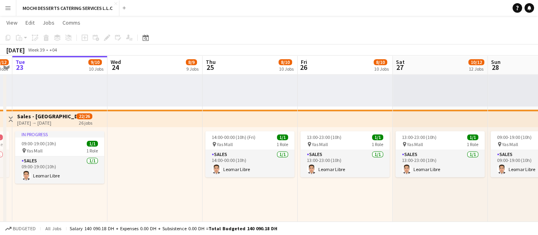
drag, startPoint x: 385, startPoint y: 185, endPoint x: 99, endPoint y: 205, distance: 286.2
